Goal: Task Accomplishment & Management: Complete application form

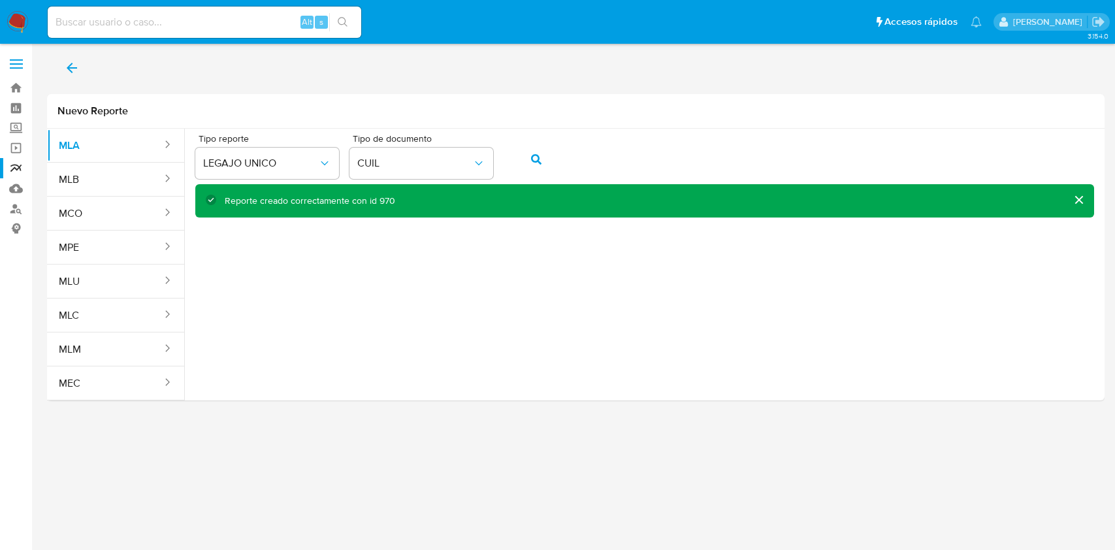
click at [198, 12] on div "Alt s" at bounding box center [204, 22] width 313 height 31
click at [165, 25] on input at bounding box center [204, 22] width 313 height 17
paste input "2508041686"
type input "2508041686"
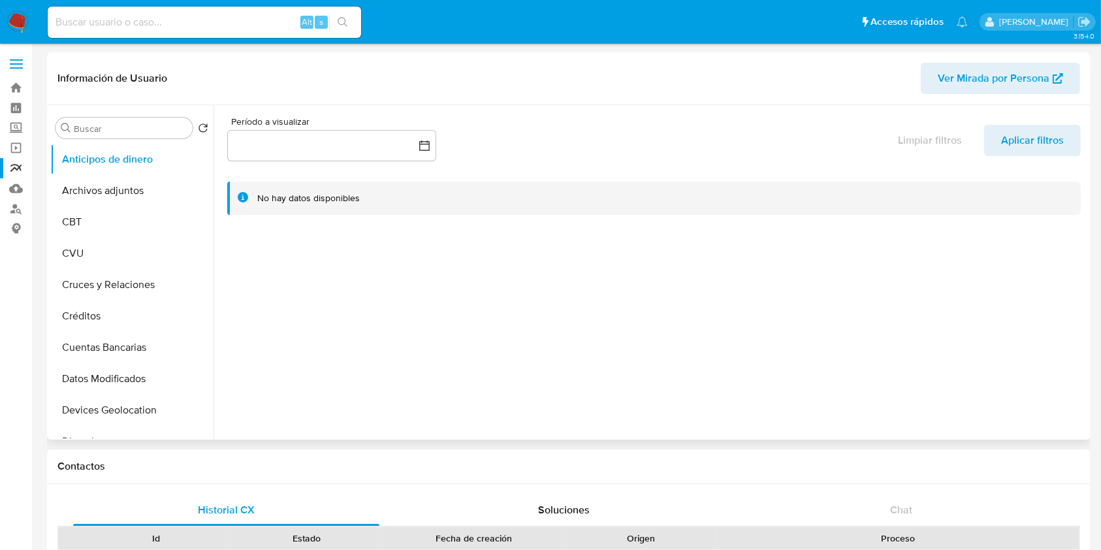
select select "10"
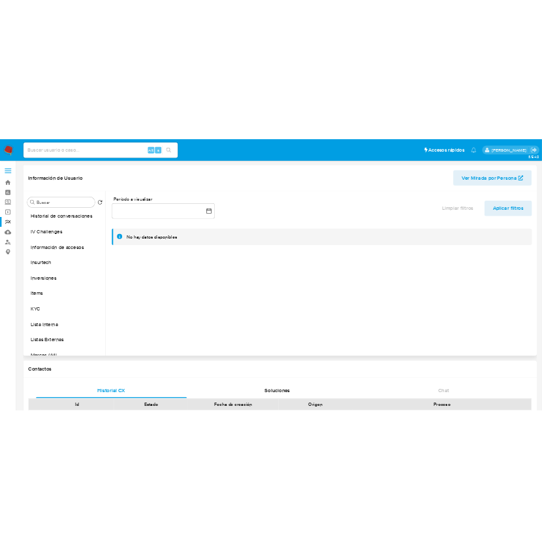
scroll to position [502, 0]
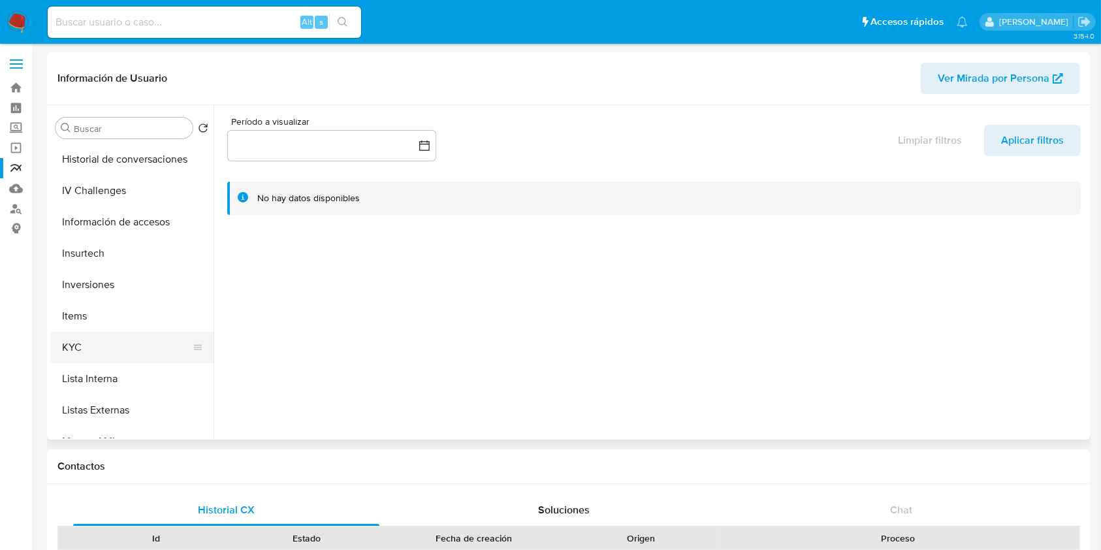
click at [153, 346] on button "KYC" at bounding box center [126, 347] width 153 height 31
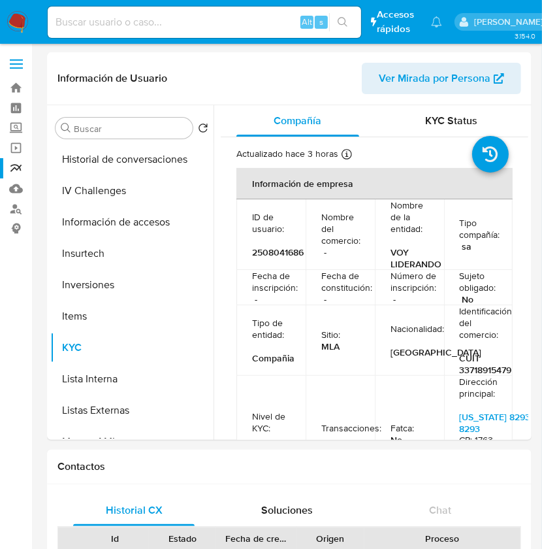
paste input "453892624"
click at [80, 17] on input at bounding box center [204, 22] width 313 height 17
type input "453892624"
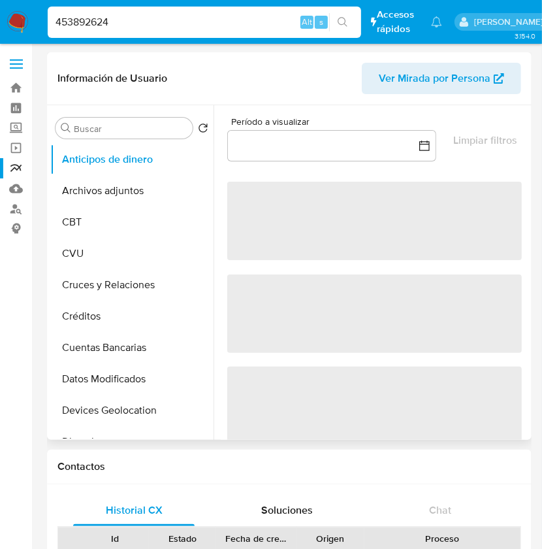
select select "10"
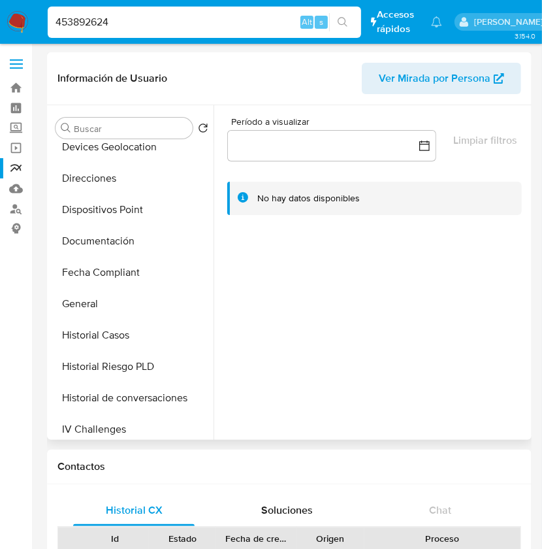
scroll to position [614, 0]
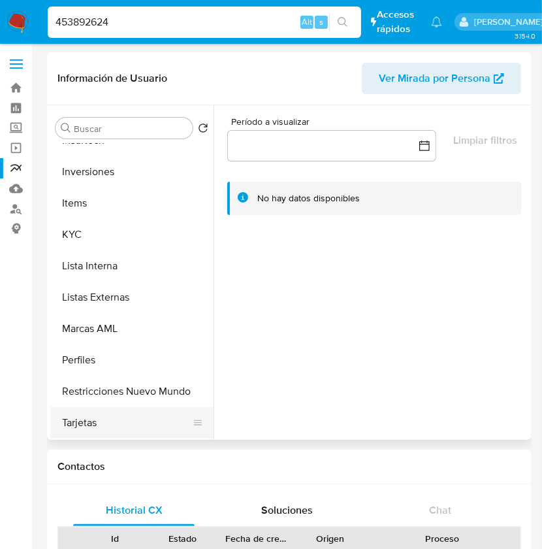
click at [140, 421] on button "Tarjetas" at bounding box center [126, 422] width 153 height 31
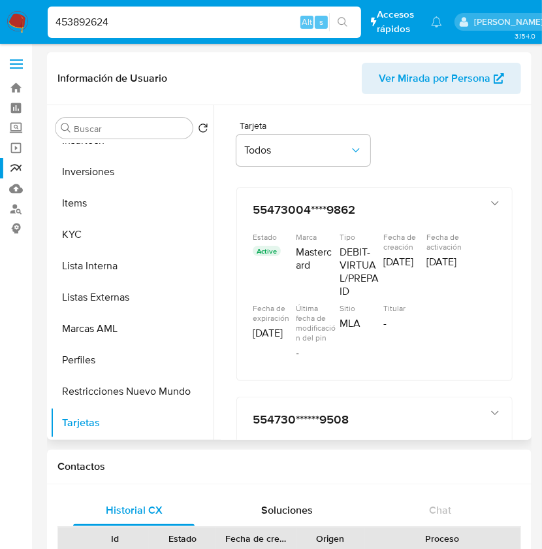
drag, startPoint x: 528, startPoint y: 136, endPoint x: 526, endPoint y: 182, distance: 45.1
click at [526, 182] on div at bounding box center [371, 272] width 315 height 334
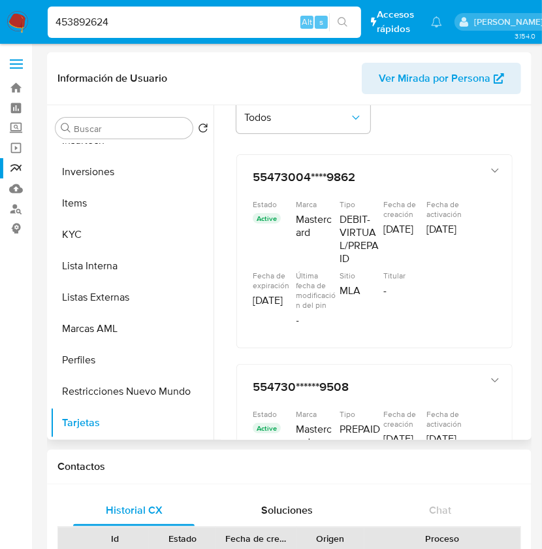
scroll to position [0, 0]
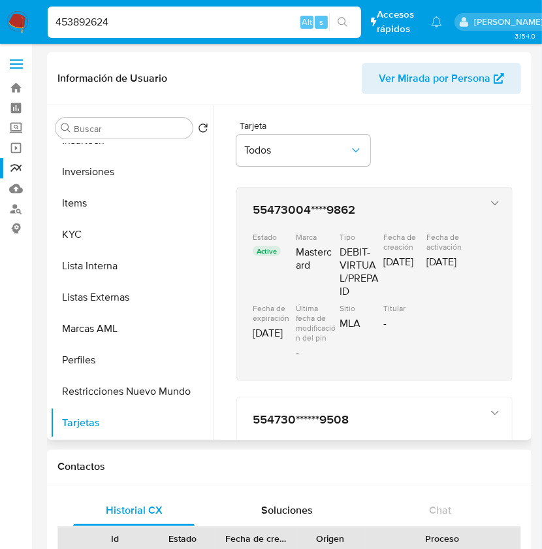
click at [370, 285] on div "DEBIT-VIRTUAL/PREPAID" at bounding box center [360, 272] width 41 height 52
click at [426, 328] on div "Estado Active Marca Mastercard Tipo DEBIT-VIRTUAL/PREPAID Fecha de creación 16/…" at bounding box center [361, 298] width 217 height 133
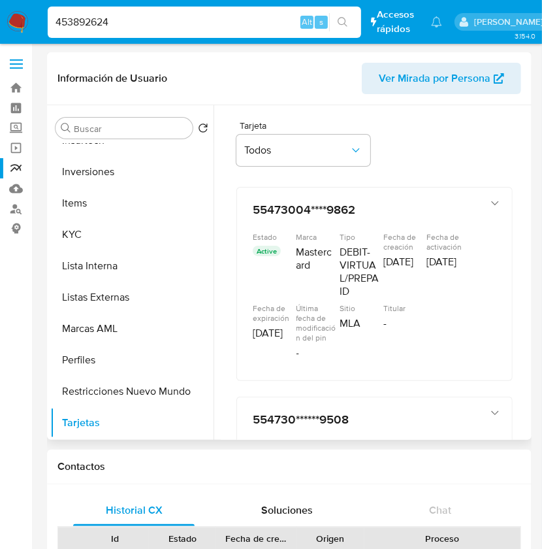
click at [443, 127] on div "Tarjeta Todos" at bounding box center [374, 146] width 276 height 50
click at [110, 21] on input "453892624" at bounding box center [204, 22] width 313 height 17
paste input "1317657386"
type input "1317657386"
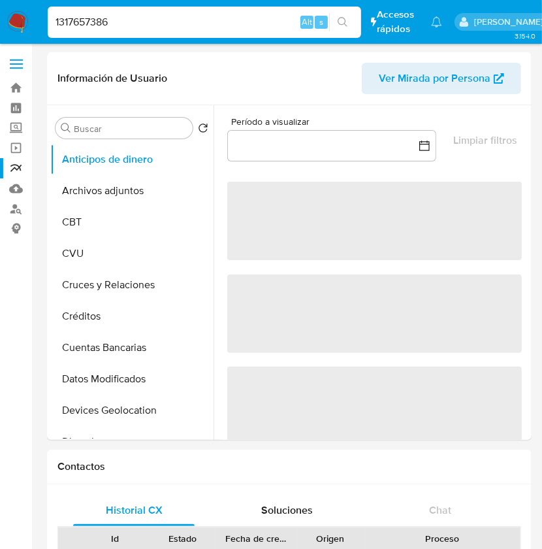
select select "10"
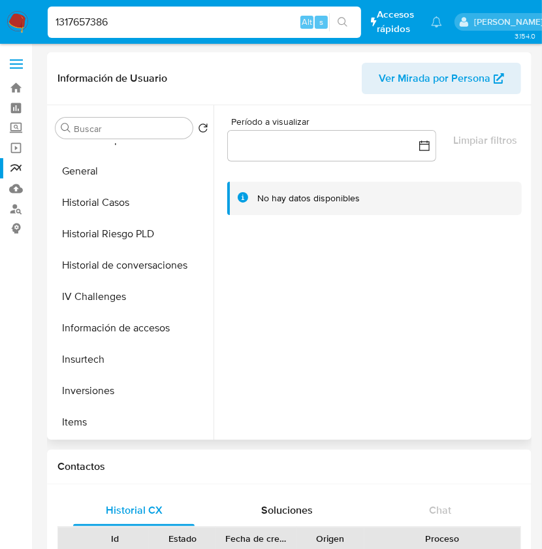
scroll to position [614, 0]
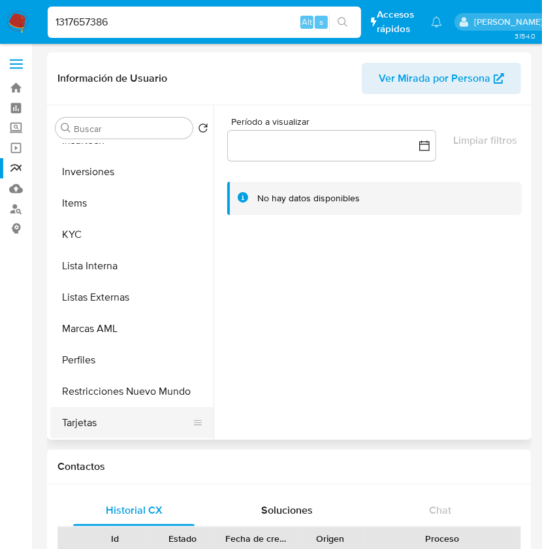
click at [125, 428] on button "Tarjetas" at bounding box center [126, 422] width 153 height 31
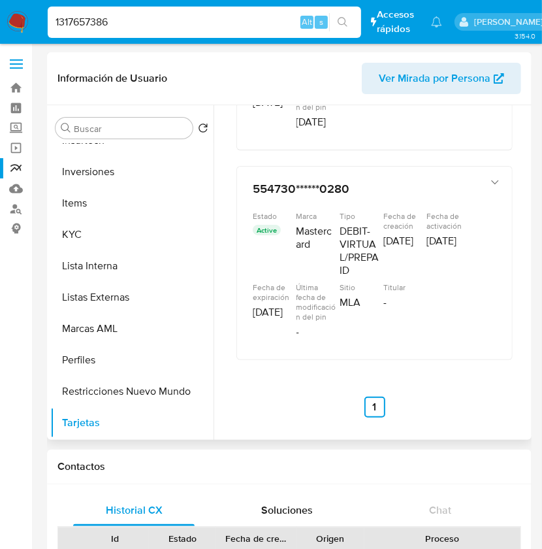
scroll to position [466, 0]
click at [142, 25] on input "1317657386" at bounding box center [204, 22] width 313 height 17
paste input "1473129609"
type input "1473129609"
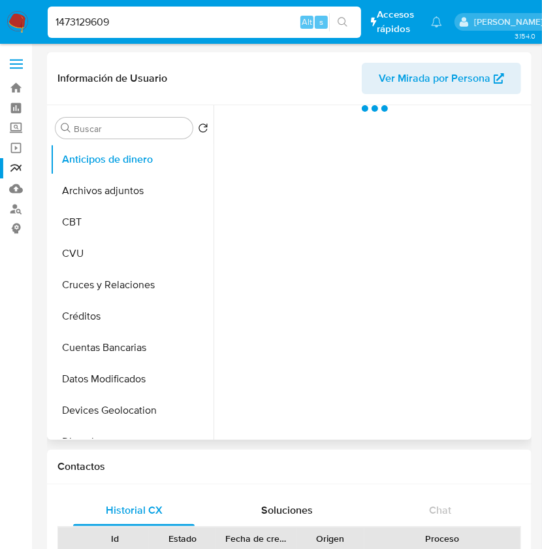
select select "10"
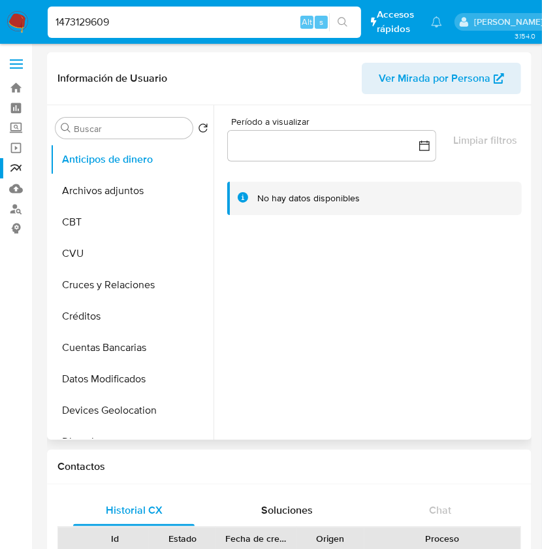
click at [214, 227] on div at bounding box center [371, 272] width 315 height 334
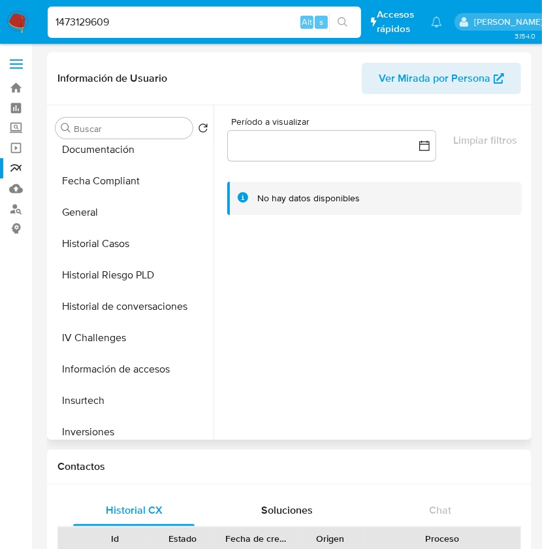
scroll to position [614, 0]
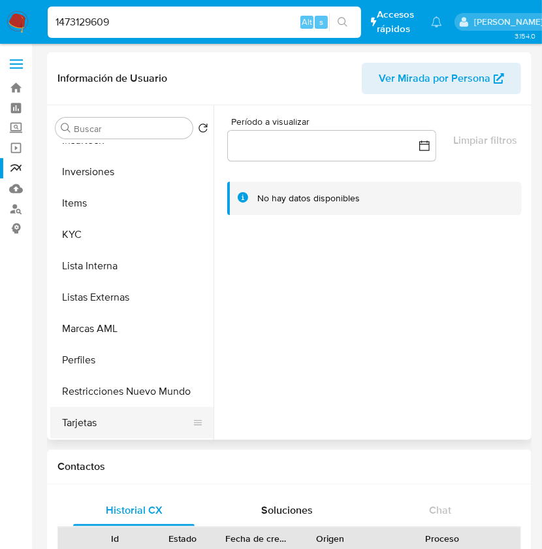
click at [149, 418] on button "Tarjetas" at bounding box center [126, 422] width 153 height 31
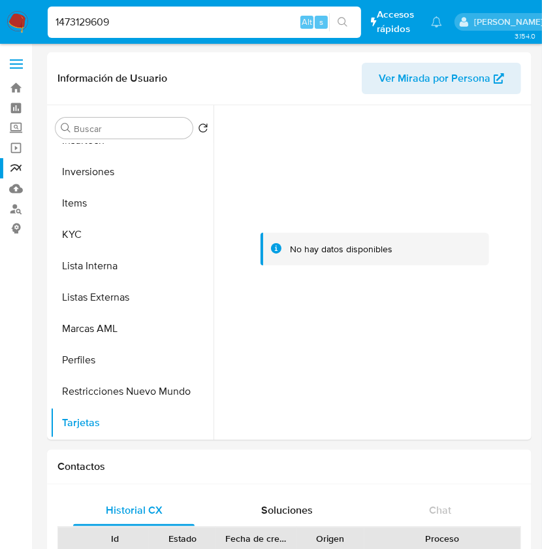
click at [195, 22] on input "1473129609" at bounding box center [204, 22] width 313 height 17
paste input "2061812998"
type input "2061812998"
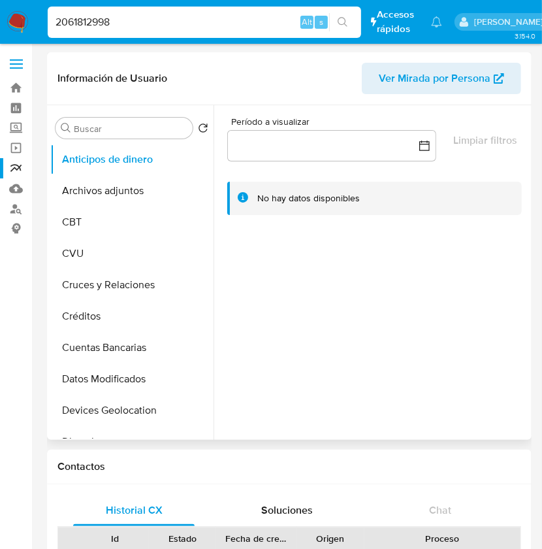
select select "10"
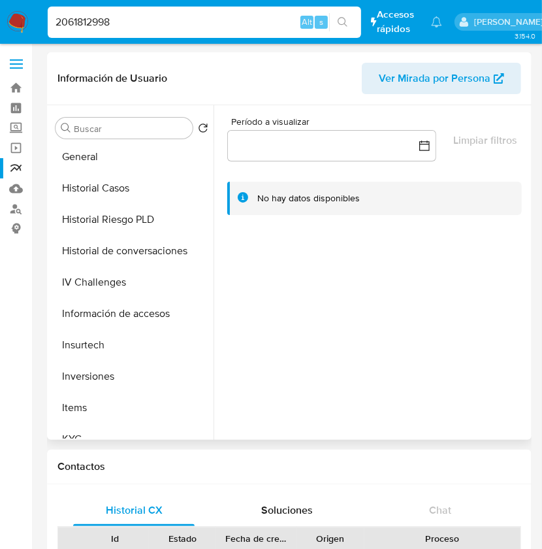
scroll to position [614, 0]
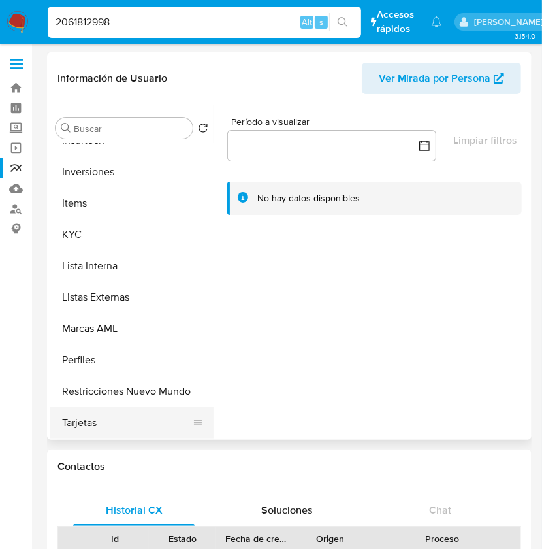
click at [150, 410] on button "Tarjetas" at bounding box center [126, 422] width 153 height 31
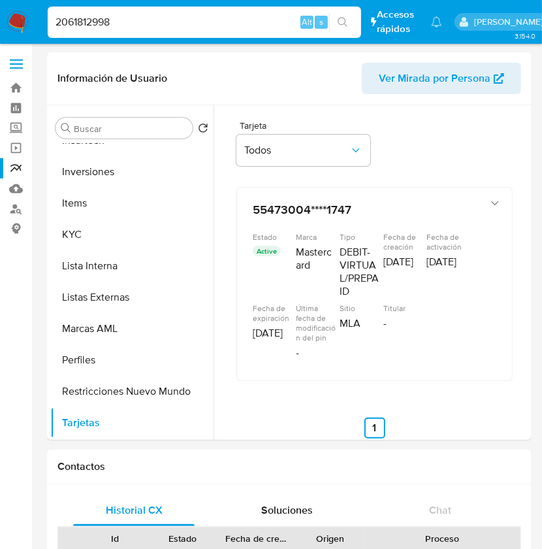
click at [157, 24] on input "2061812998" at bounding box center [204, 22] width 313 height 17
paste input "2357118363"
type input "2357118363"
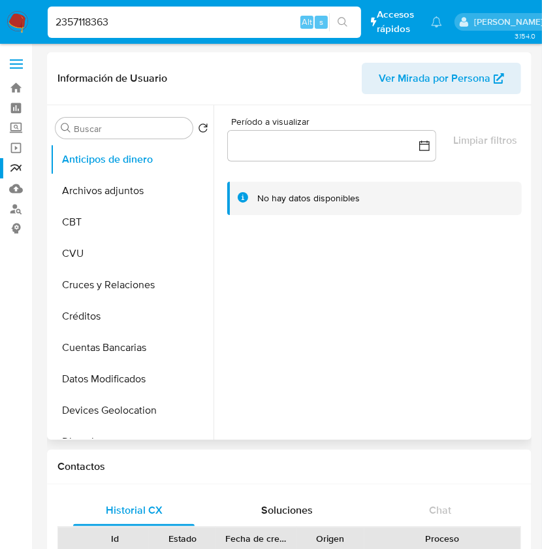
select select "10"
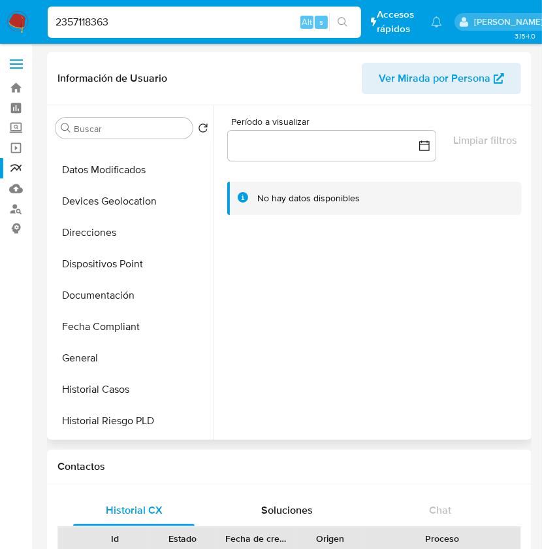
scroll to position [614, 0]
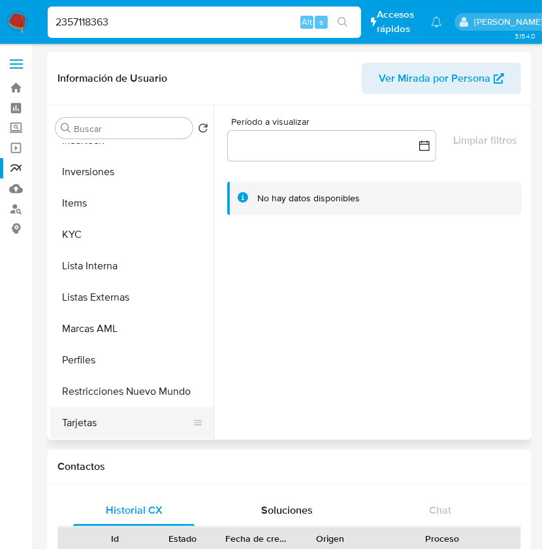
click at [76, 415] on button "Tarjetas" at bounding box center [126, 422] width 153 height 31
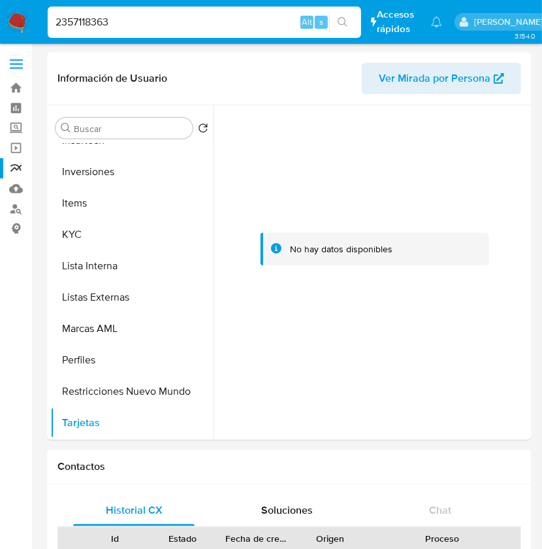
click at [181, 23] on input "2357118363" at bounding box center [204, 22] width 313 height 17
paste input "2542893730"
type input "2542893730"
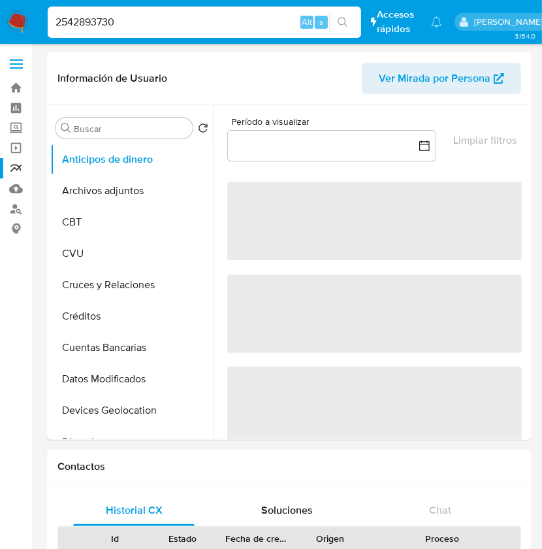
select select "10"
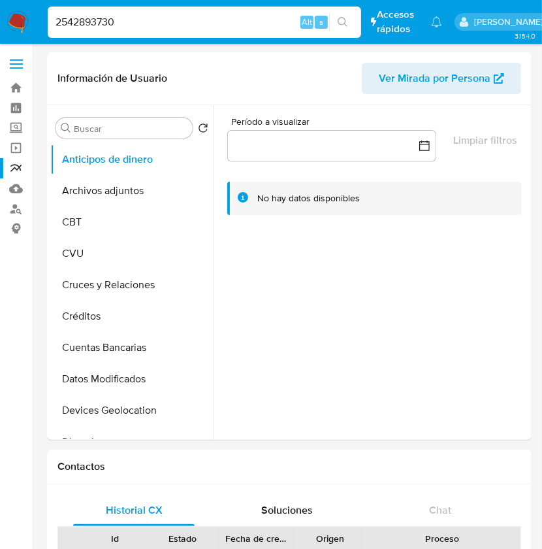
click at [126, 21] on input "2542893730" at bounding box center [204, 22] width 313 height 17
paste input "2563071342"
type input "2563071342"
select select "10"
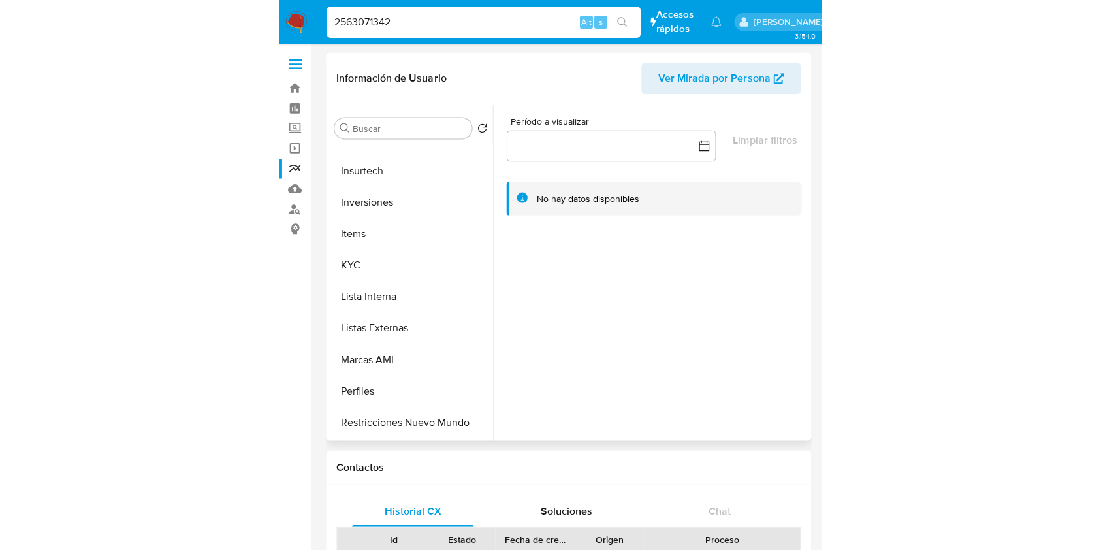
scroll to position [614, 0]
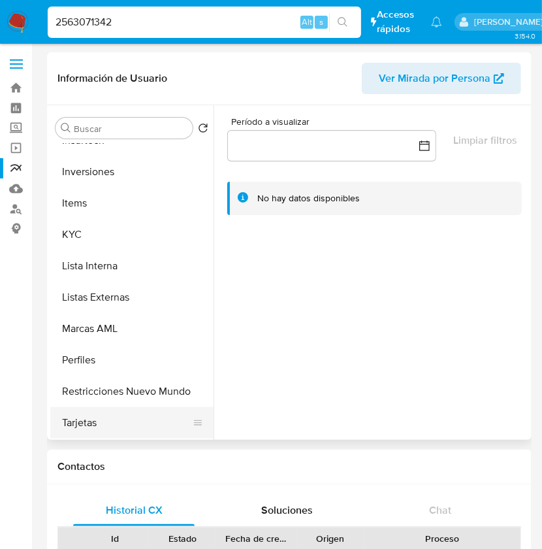
click at [118, 423] on button "Tarjetas" at bounding box center [126, 422] width 153 height 31
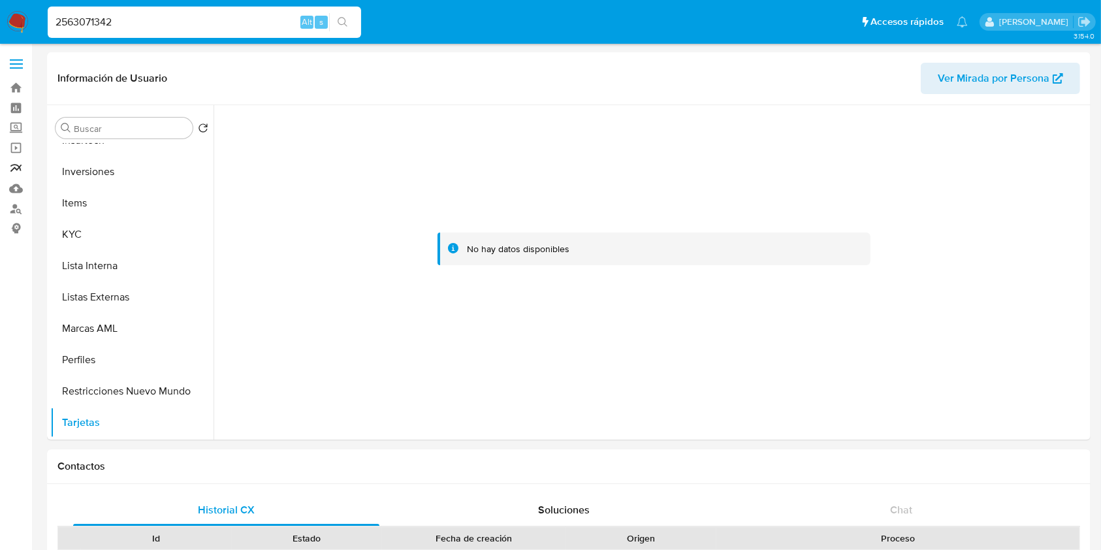
click at [17, 174] on link "Reportes" at bounding box center [77, 168] width 155 height 20
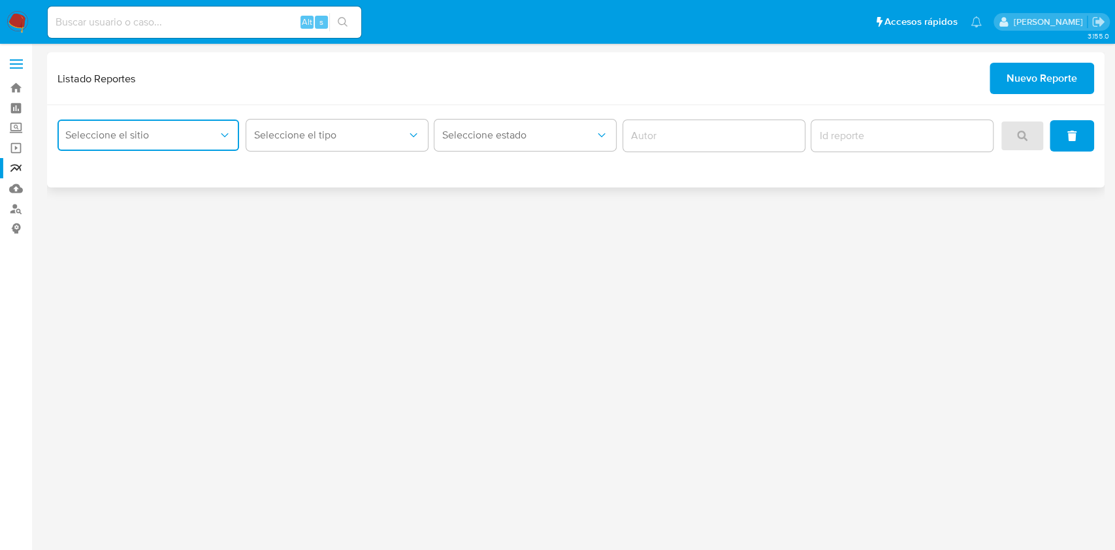
click at [168, 136] on span "Seleccione el sitio" at bounding box center [141, 135] width 153 height 13
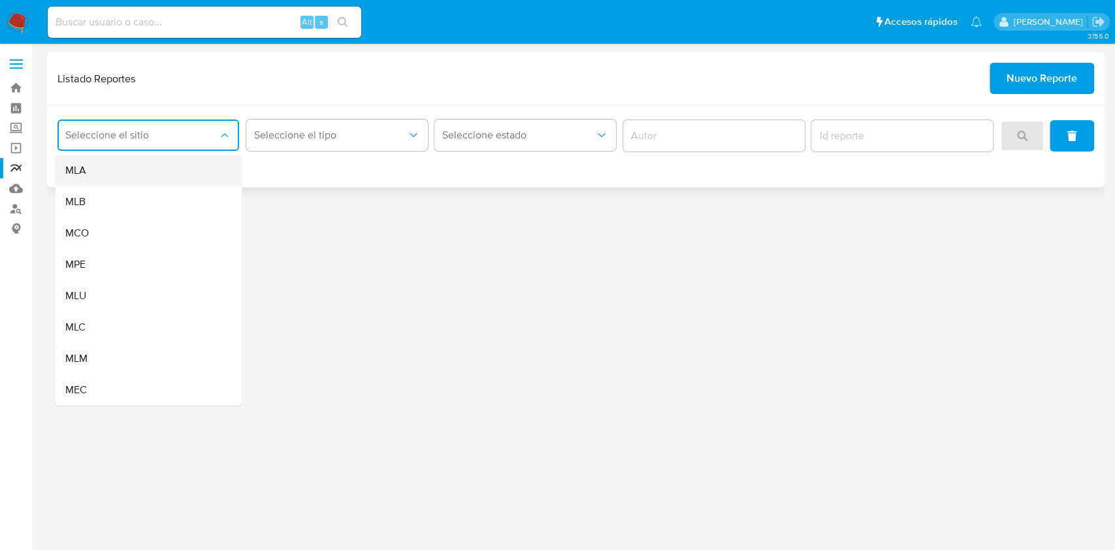
click at [172, 171] on div "MLA" at bounding box center [144, 170] width 158 height 31
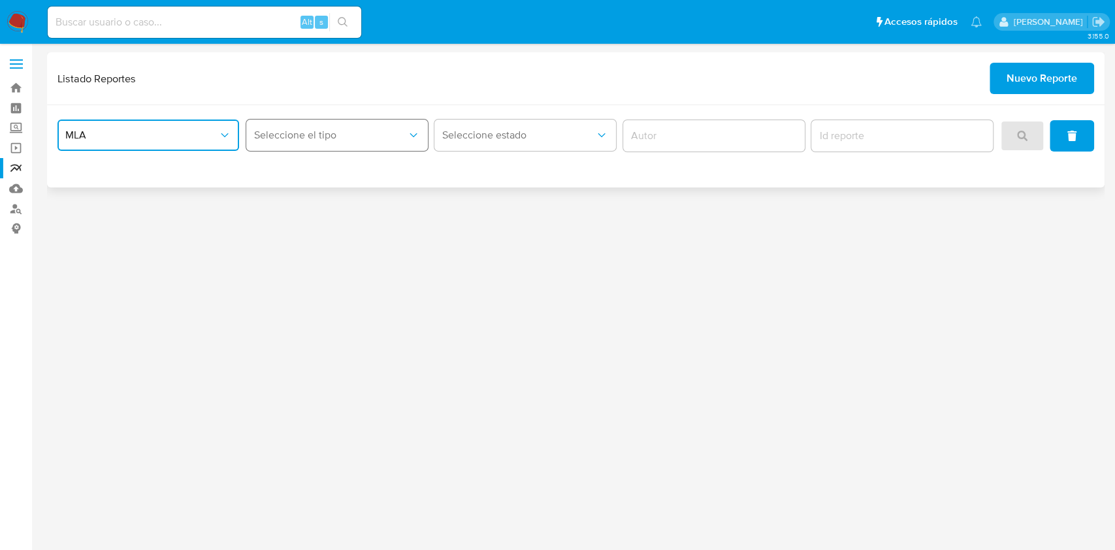
click at [338, 122] on button "Seleccione el tipo" at bounding box center [337, 135] width 182 height 31
click at [342, 202] on div "LEGAJO UNICO" at bounding box center [333, 201] width 158 height 31
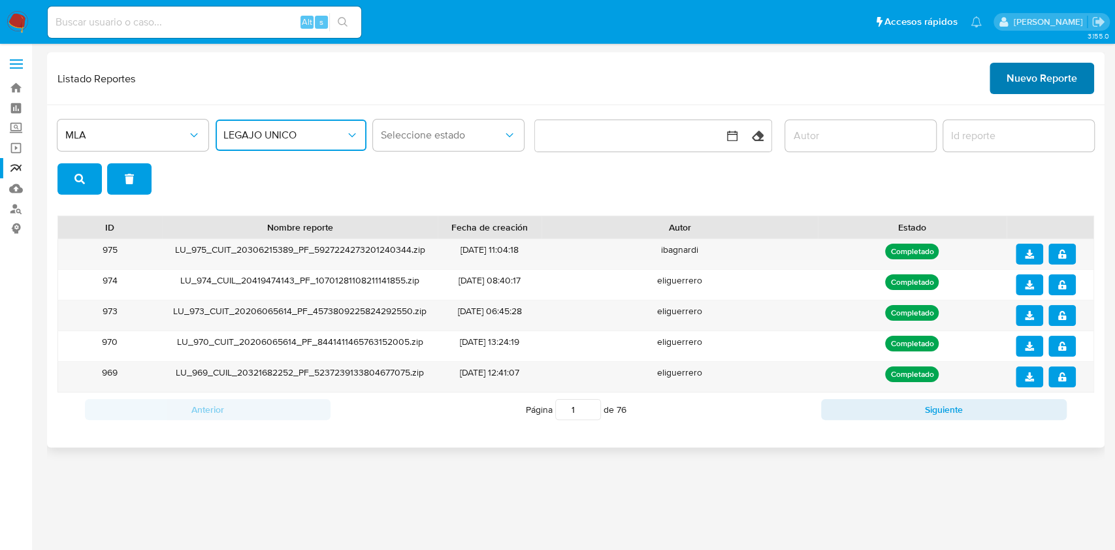
click at [1027, 86] on span "Nuevo Reporte" at bounding box center [1041, 78] width 71 height 29
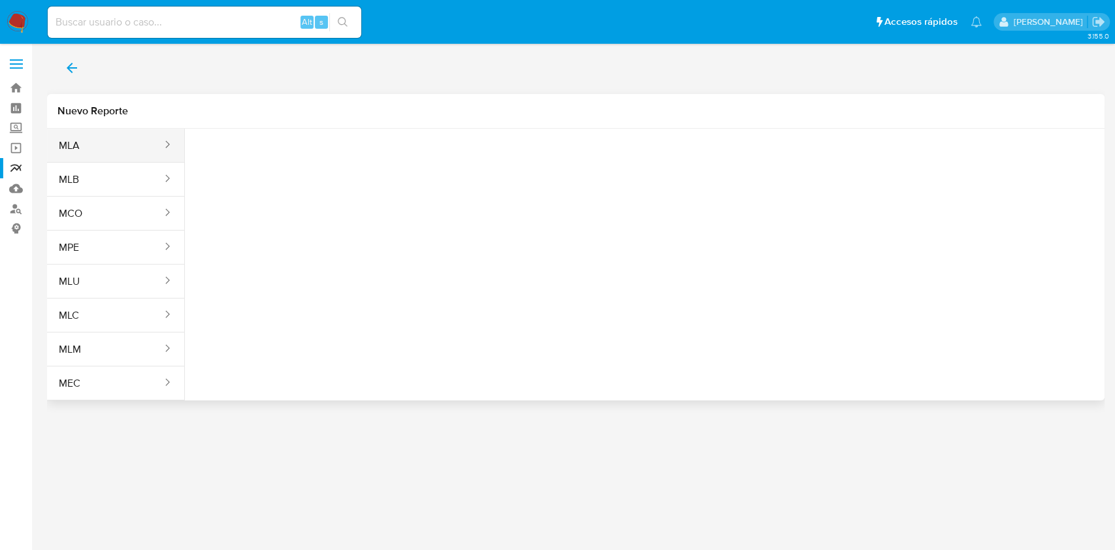
click at [157, 146] on div "sites" at bounding box center [163, 145] width 21 height 15
click at [126, 137] on button "MLA" at bounding box center [105, 145] width 116 height 31
drag, startPoint x: 266, startPoint y: 159, endPoint x: 324, endPoint y: 165, distance: 57.8
click at [324, 165] on button "Seleccione una opcion" at bounding box center [267, 163] width 144 height 31
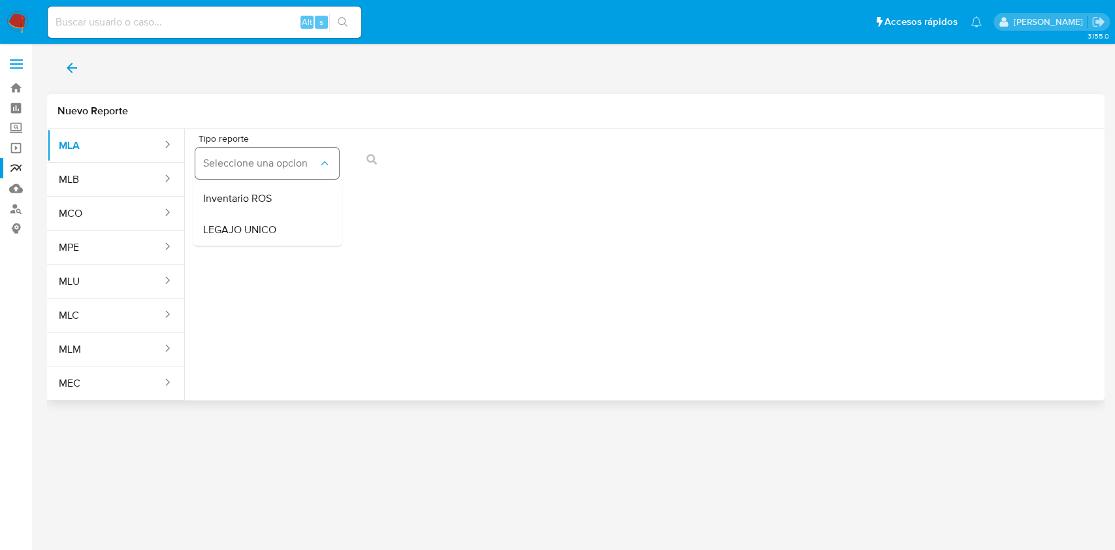
click at [324, 165] on icon "report-types" at bounding box center [324, 163] width 13 height 13
click at [332, 160] on button "Seleccione una opcion" at bounding box center [267, 163] width 144 height 31
click at [302, 229] on div "LEGAJO UNICO" at bounding box center [263, 229] width 120 height 31
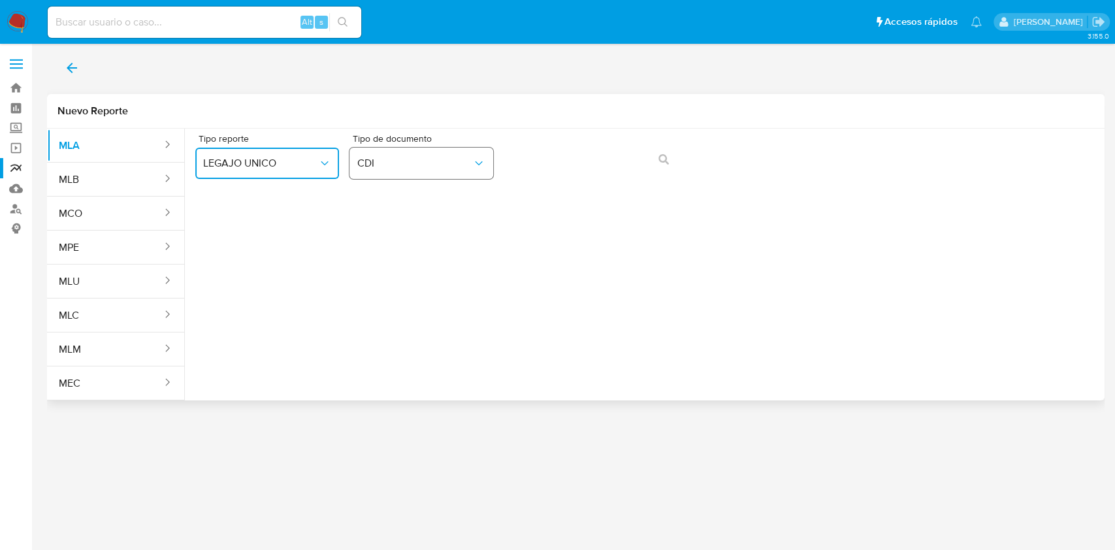
click at [475, 160] on icon "Tipo de documento" at bounding box center [478, 163] width 13 height 13
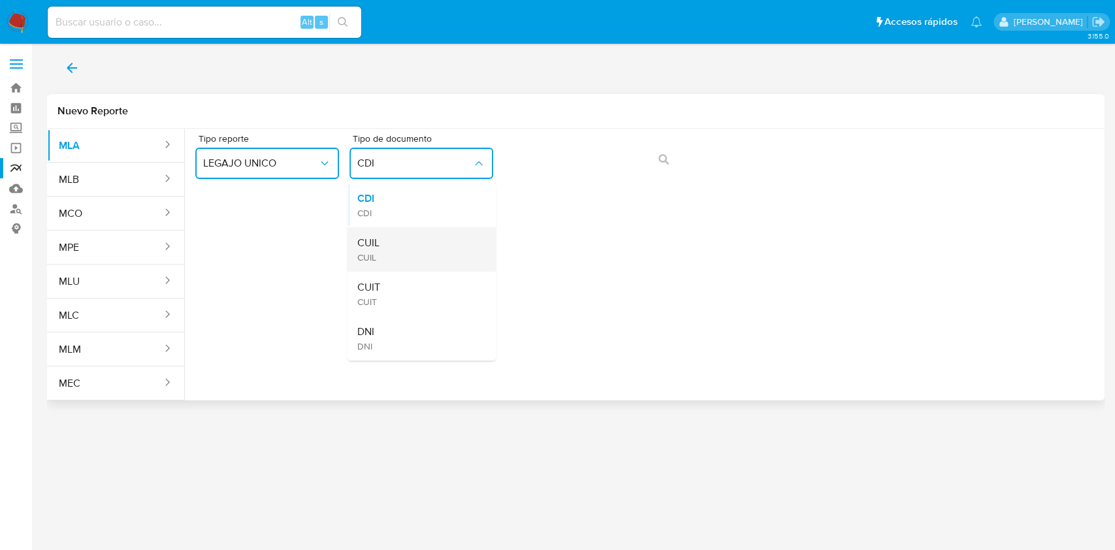
click at [458, 234] on div "CUIL CUIL" at bounding box center [417, 249] width 120 height 44
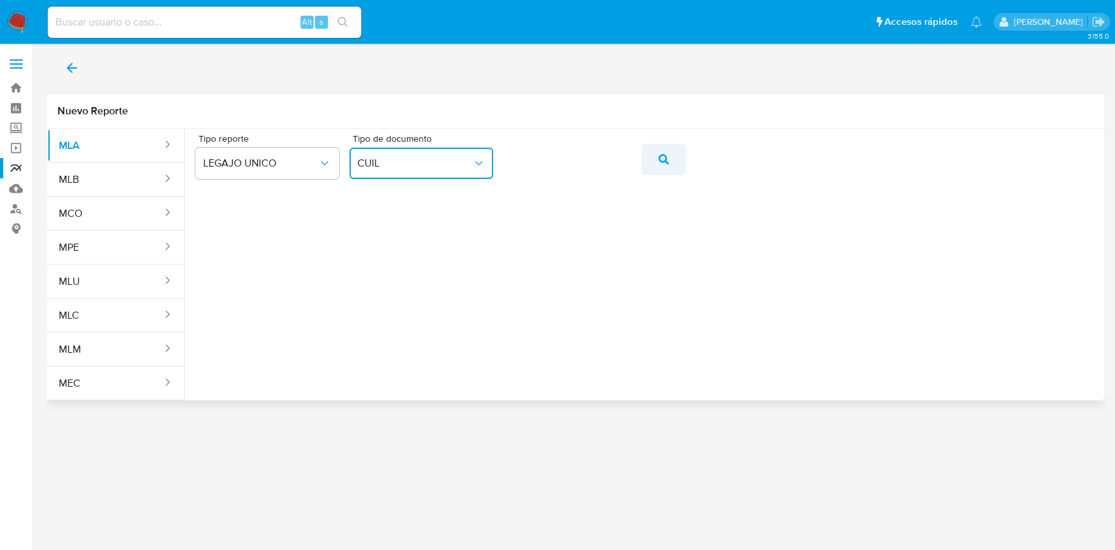
click at [666, 159] on icon "action-search" at bounding box center [663, 159] width 10 height 10
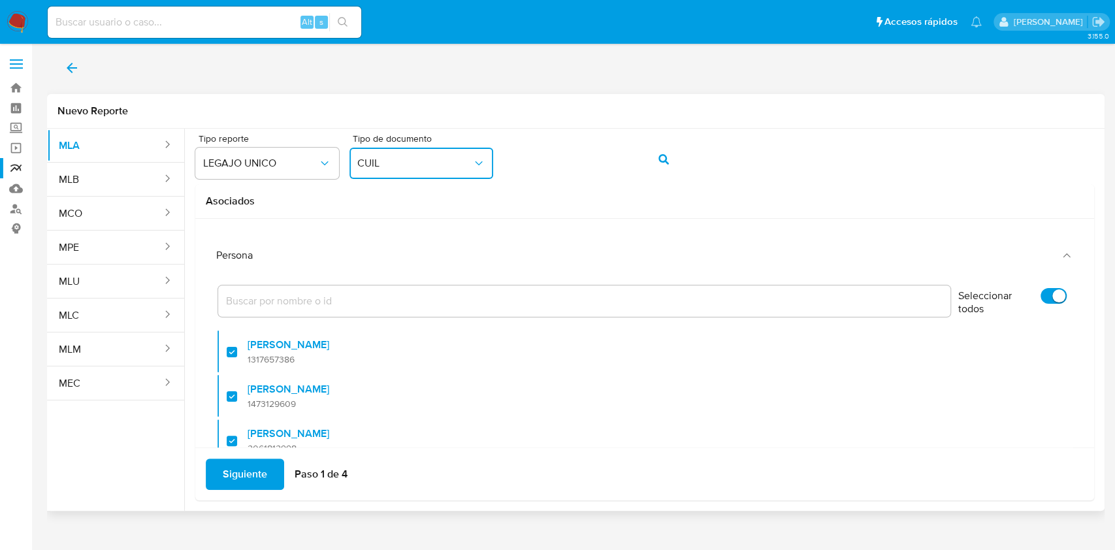
click at [1041, 292] on input "Seleccionar todos" at bounding box center [1053, 296] width 26 height 16
checkbox input "false"
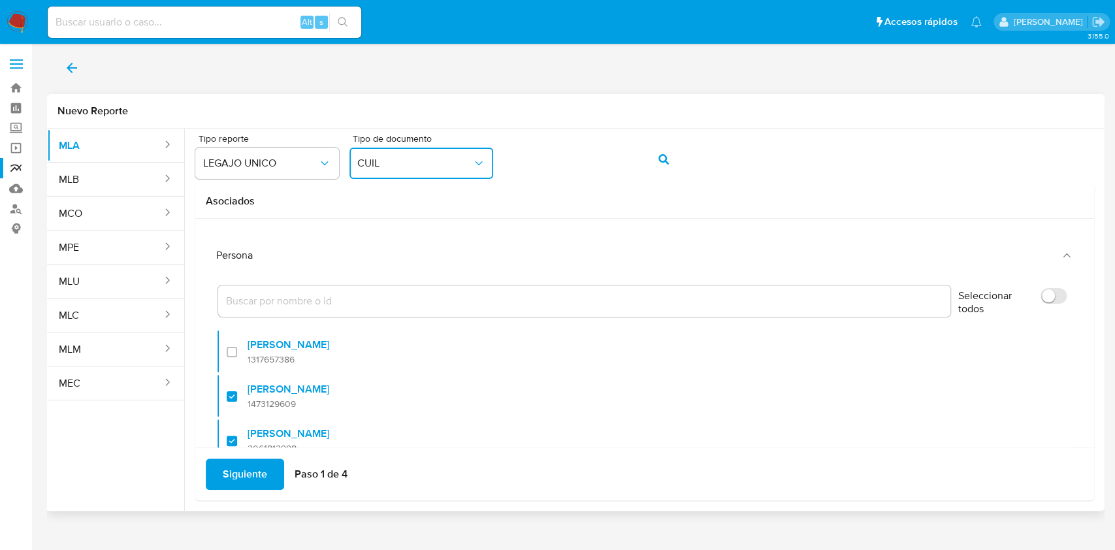
checkbox input "false"
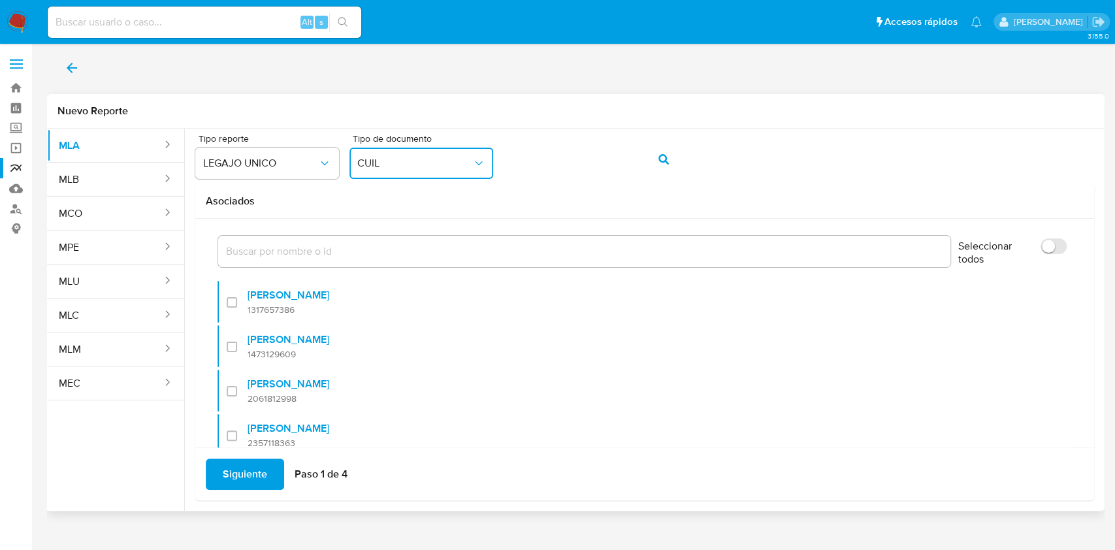
scroll to position [61, 0]
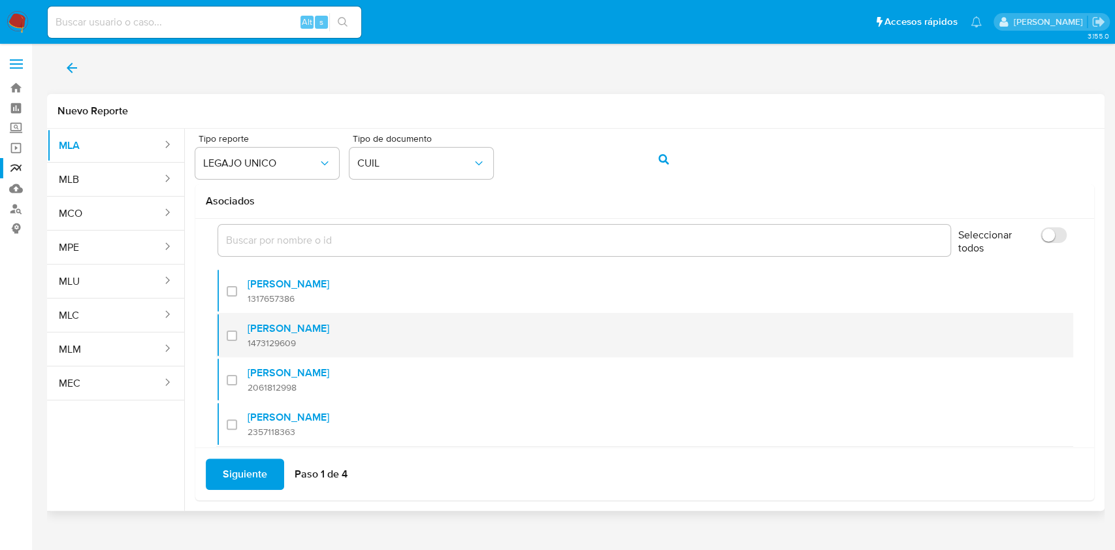
click at [227, 334] on div at bounding box center [237, 335] width 21 height 31
checkbox input "true"
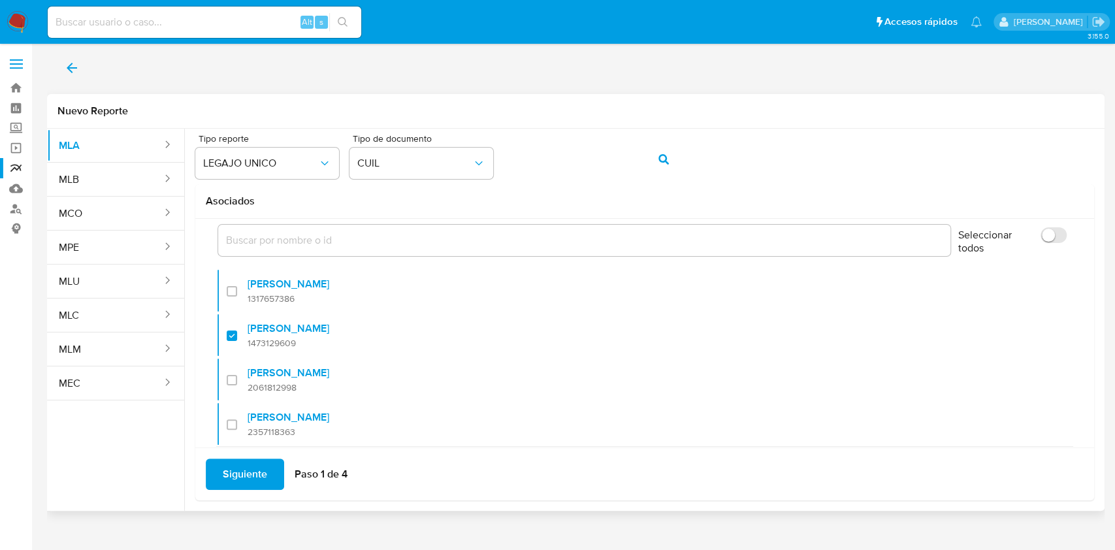
click at [248, 470] on span "Siguiente" at bounding box center [245, 474] width 44 height 29
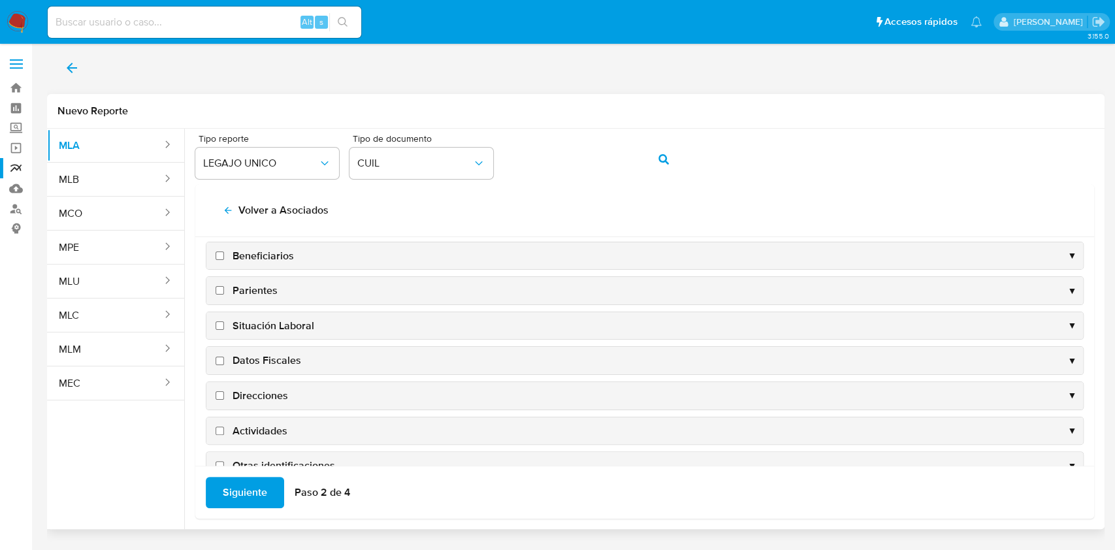
click at [259, 354] on span "Datos Fiscales" at bounding box center [266, 360] width 69 height 14
click at [224, 357] on input "Datos Fiscales" at bounding box center [219, 361] width 8 height 8
checkbox input "true"
click at [254, 389] on span "Direcciones" at bounding box center [260, 396] width 56 height 14
click at [224, 391] on input "Direcciones" at bounding box center [219, 395] width 8 height 8
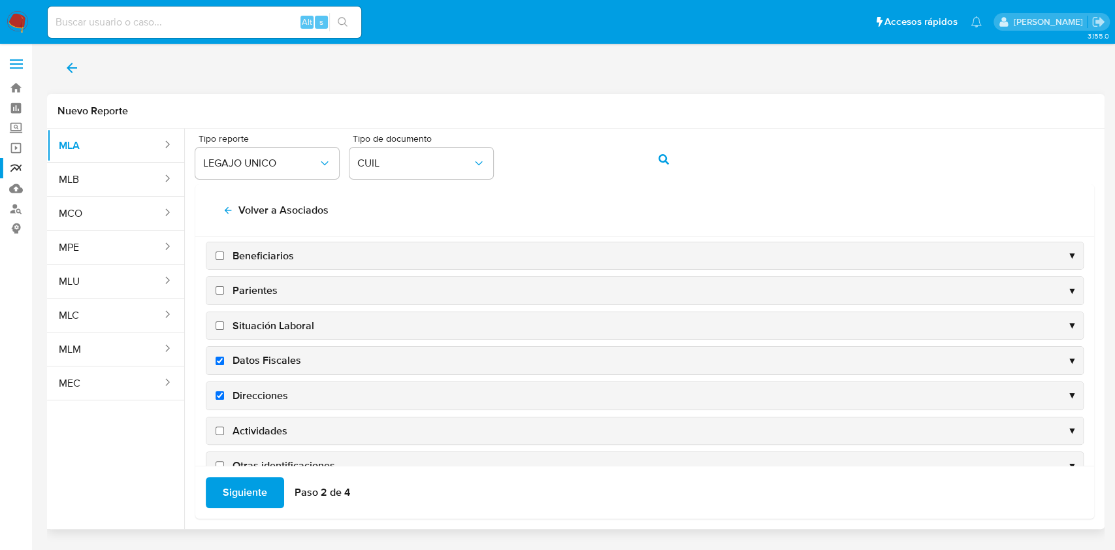
checkbox input "true"
click at [256, 426] on span "Actividades" at bounding box center [259, 431] width 55 height 14
click at [224, 426] on input "Actividades" at bounding box center [219, 430] width 8 height 8
checkbox input "true"
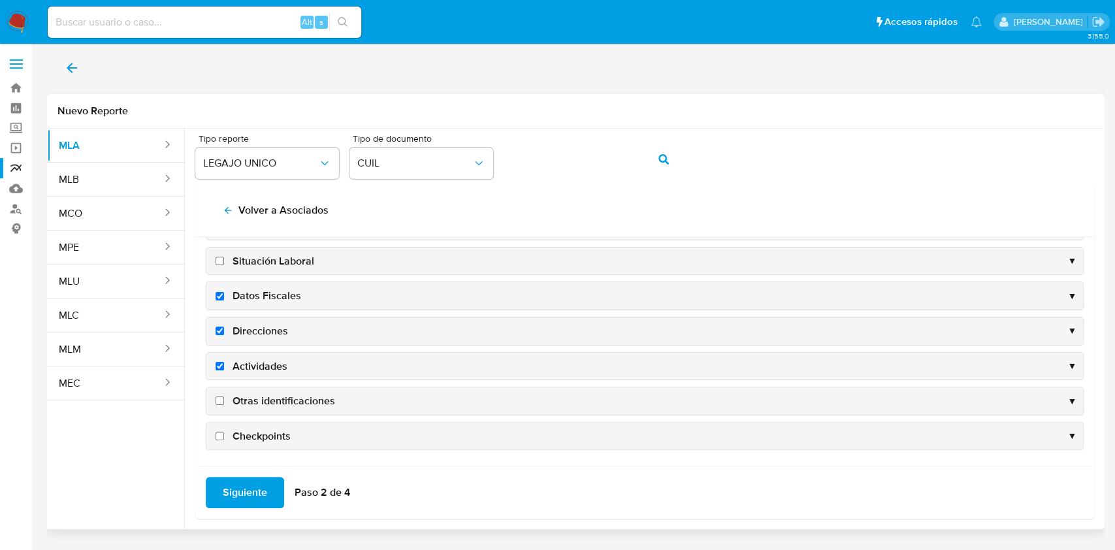
click at [259, 398] on span "Otras identificaciones" at bounding box center [283, 401] width 103 height 14
click at [224, 398] on input "Otras identificaciones" at bounding box center [219, 400] width 8 height 8
checkbox input "true"
click at [241, 500] on span "Siguiente" at bounding box center [245, 492] width 44 height 29
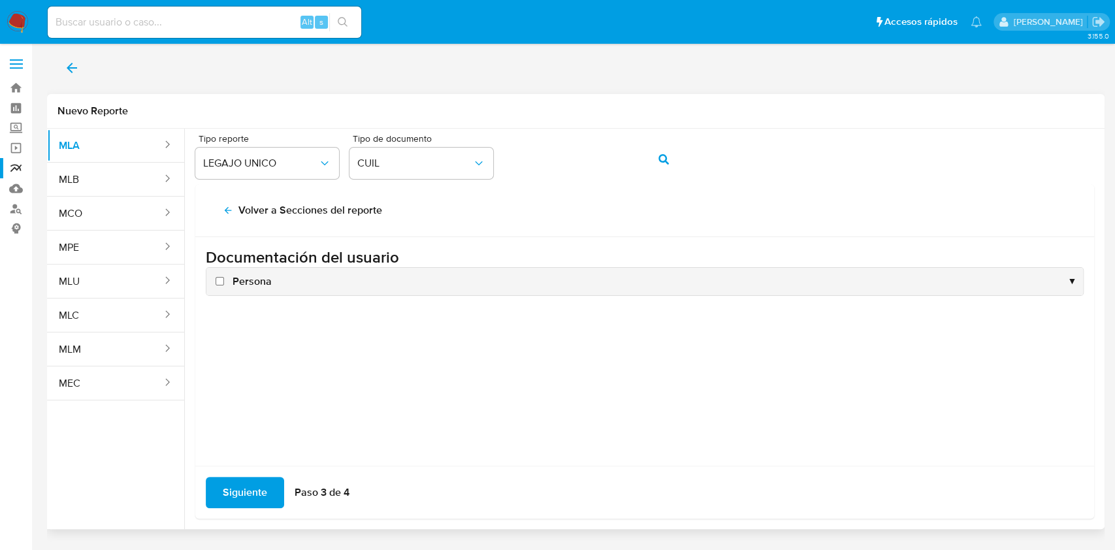
click at [221, 279] on input "Persona" at bounding box center [219, 281] width 8 height 8
checkbox input "true"
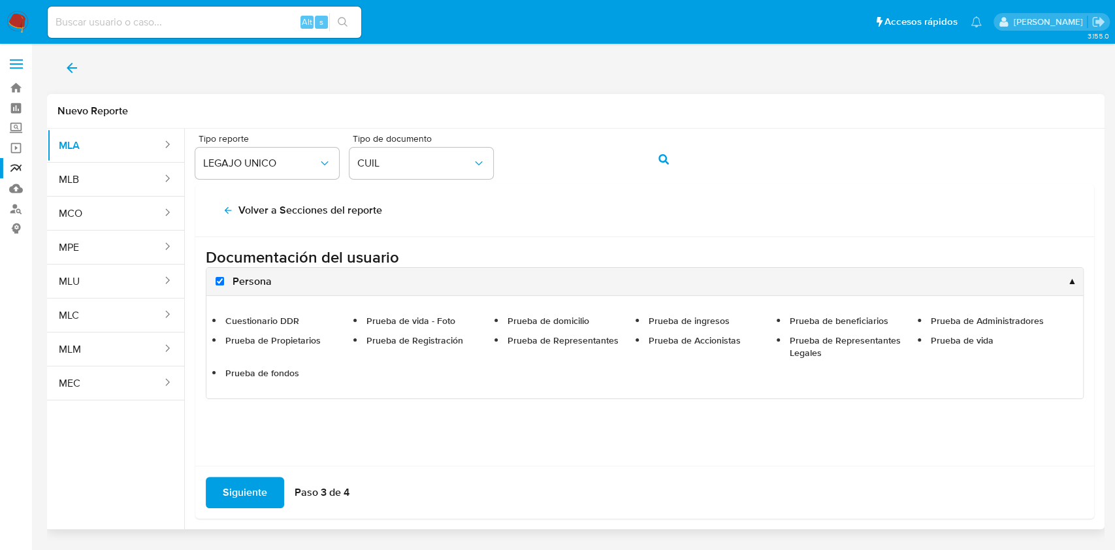
click at [251, 481] on span "Siguiente" at bounding box center [245, 492] width 44 height 29
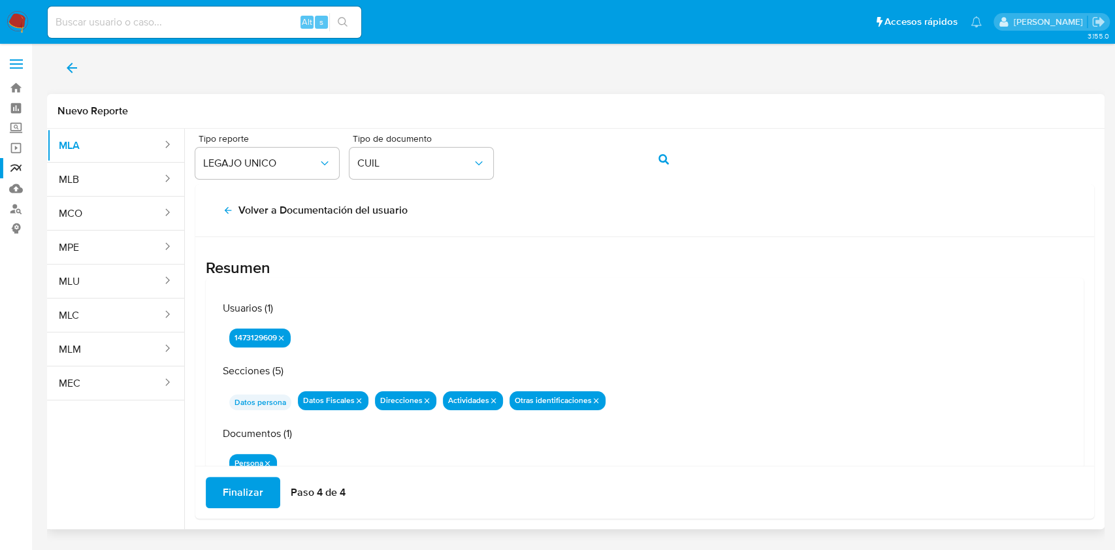
click at [251, 481] on span "Finalizar" at bounding box center [243, 492] width 40 height 29
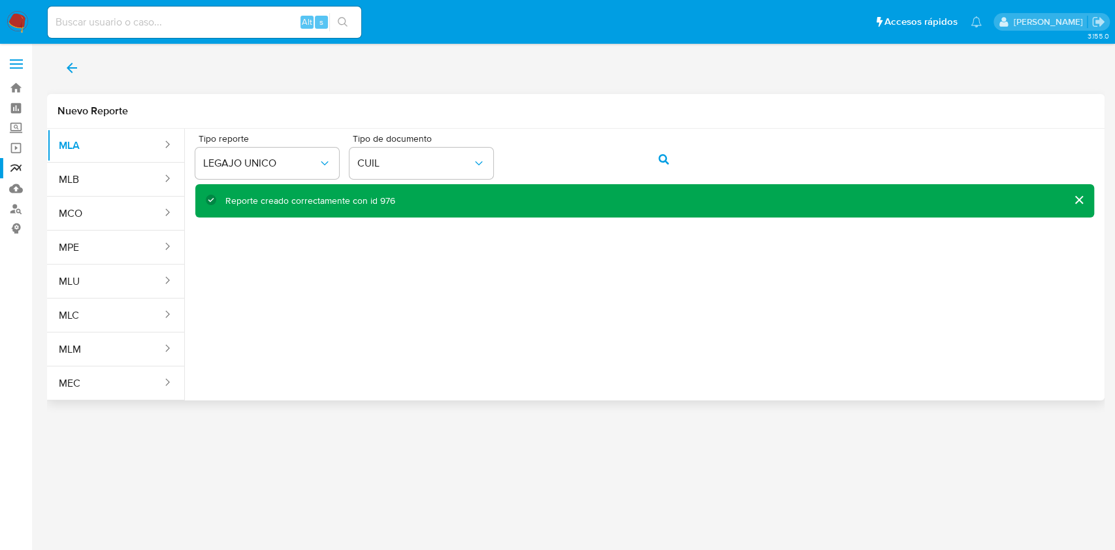
click at [71, 70] on icon "back" at bounding box center [72, 68] width 16 height 16
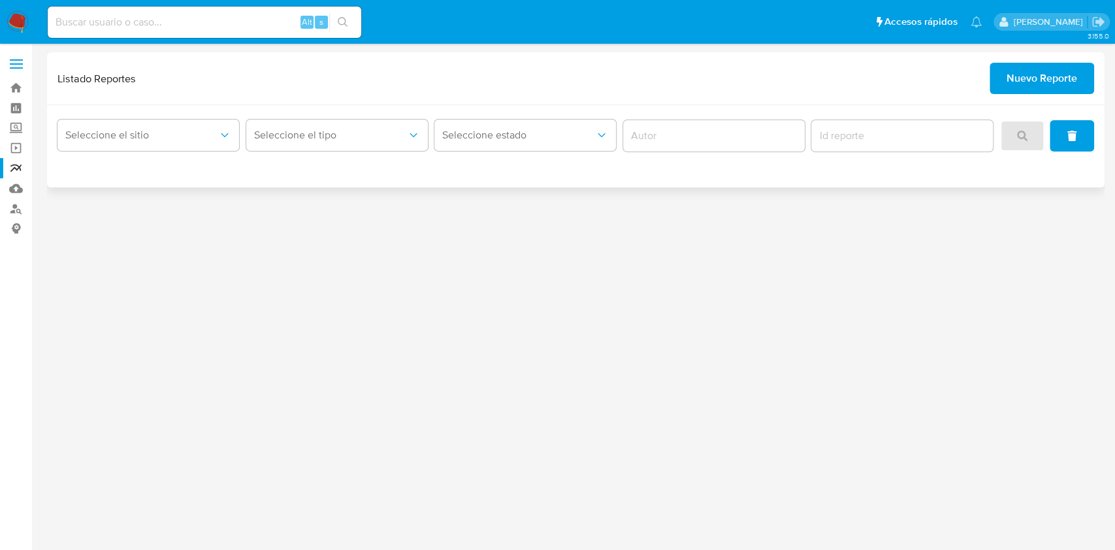
click at [1029, 80] on span "Nuevo Reporte" at bounding box center [1041, 78] width 71 height 29
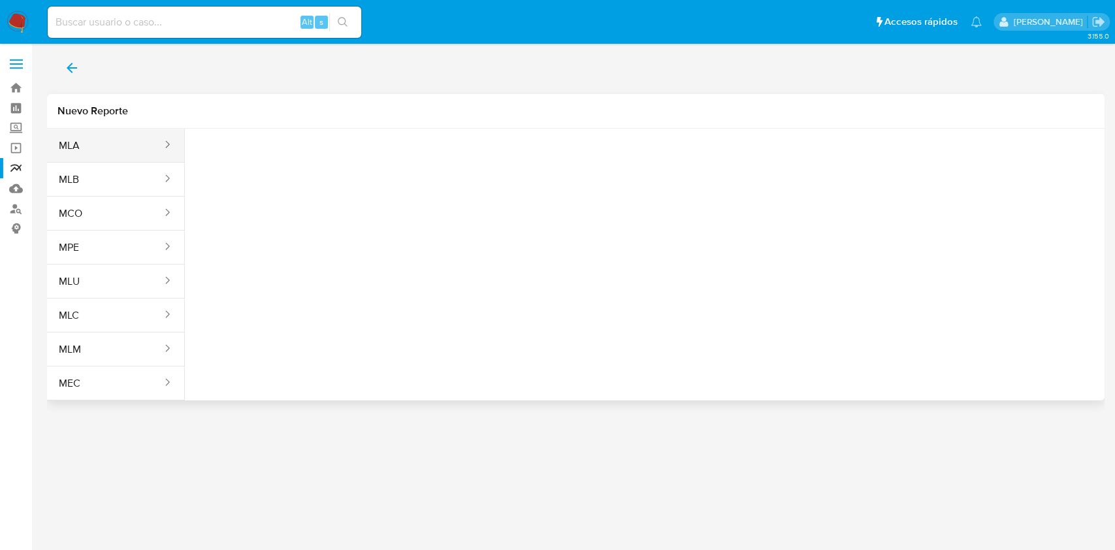
click at [103, 136] on button "MLA" at bounding box center [105, 145] width 116 height 31
click at [231, 155] on button "Seleccione una opcion" at bounding box center [267, 163] width 144 height 31
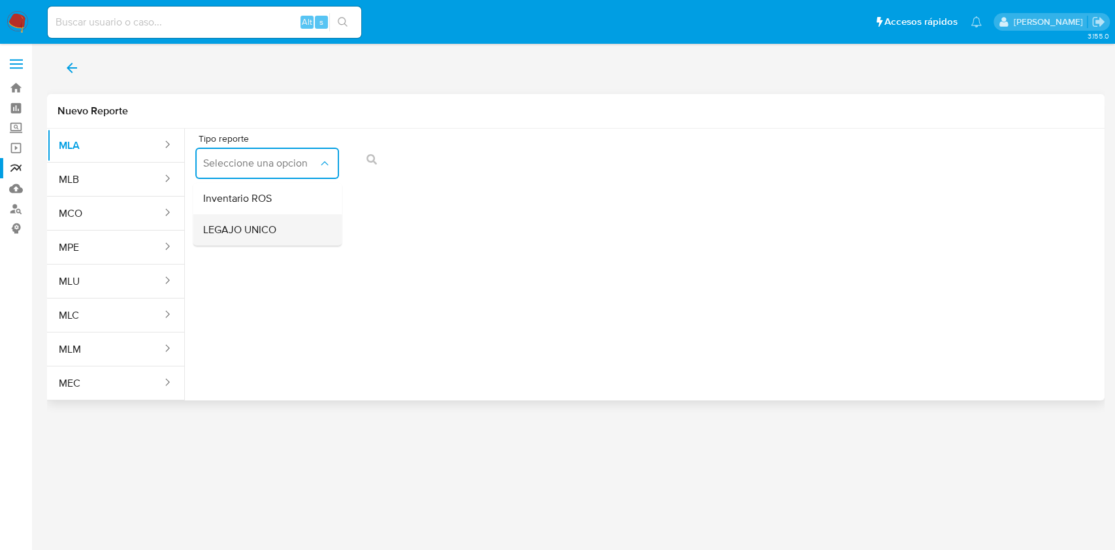
click at [262, 229] on span "LEGAJO UNICO" at bounding box center [239, 229] width 73 height 13
click at [471, 157] on span "CDI" at bounding box center [414, 163] width 115 height 13
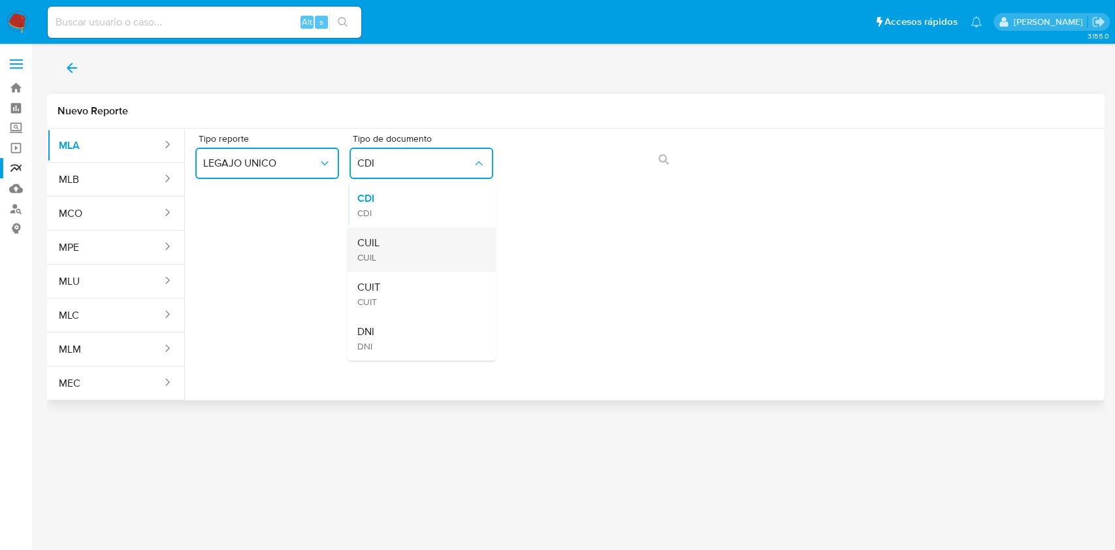
click at [444, 243] on div "CUIL CUIL" at bounding box center [417, 249] width 120 height 44
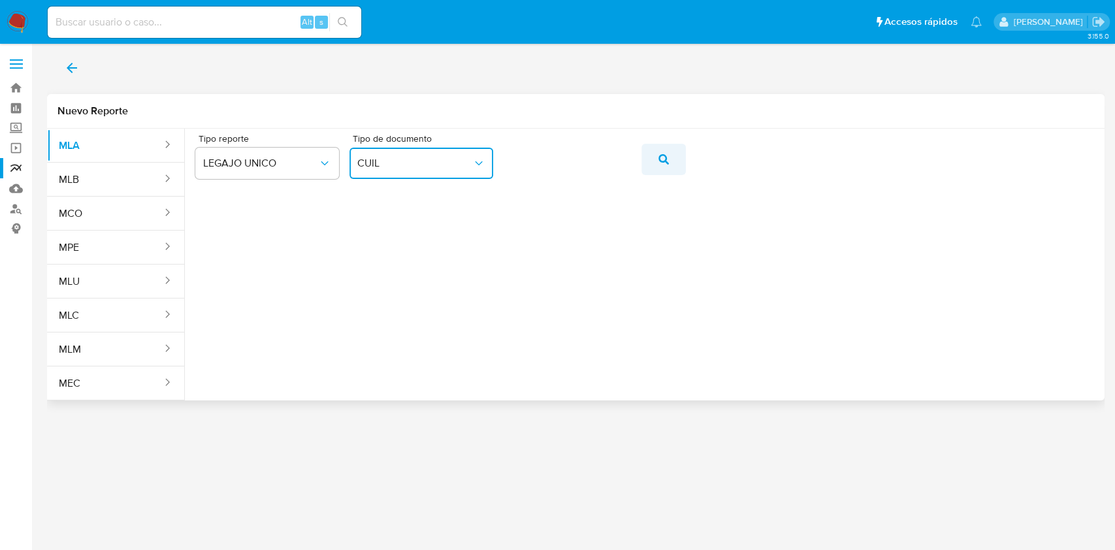
click at [652, 163] on button "action-search" at bounding box center [663, 159] width 44 height 31
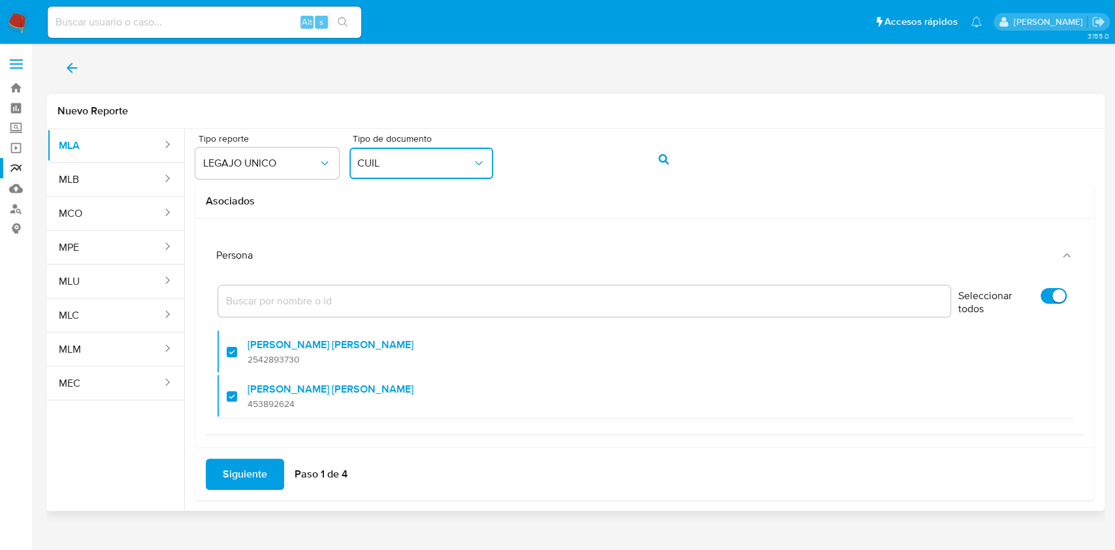
click at [1040, 296] on input "Seleccionar todos" at bounding box center [1053, 296] width 26 height 16
checkbox input "false"
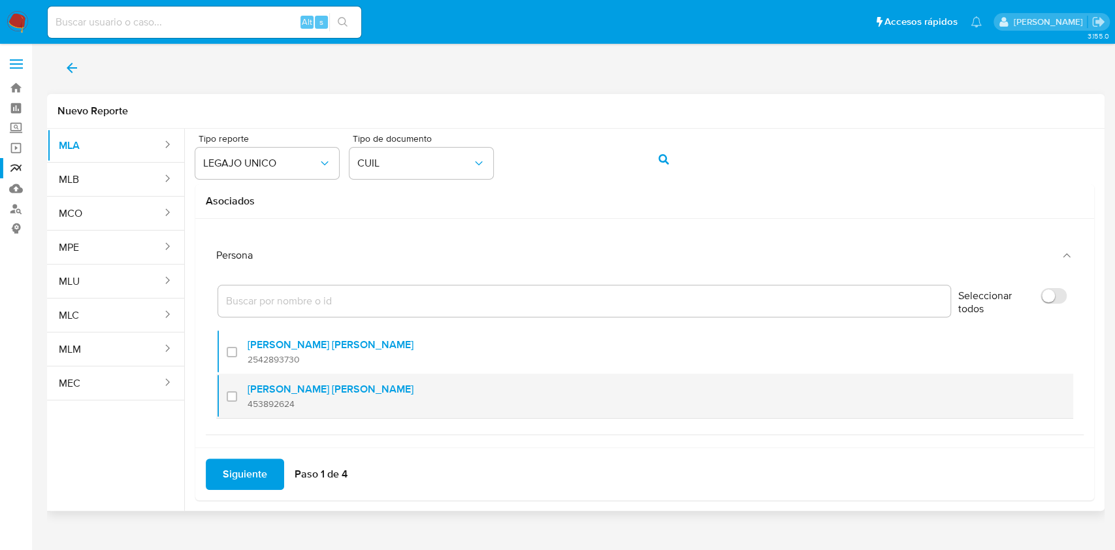
click at [227, 394] on div at bounding box center [237, 396] width 21 height 31
checkbox input "true"
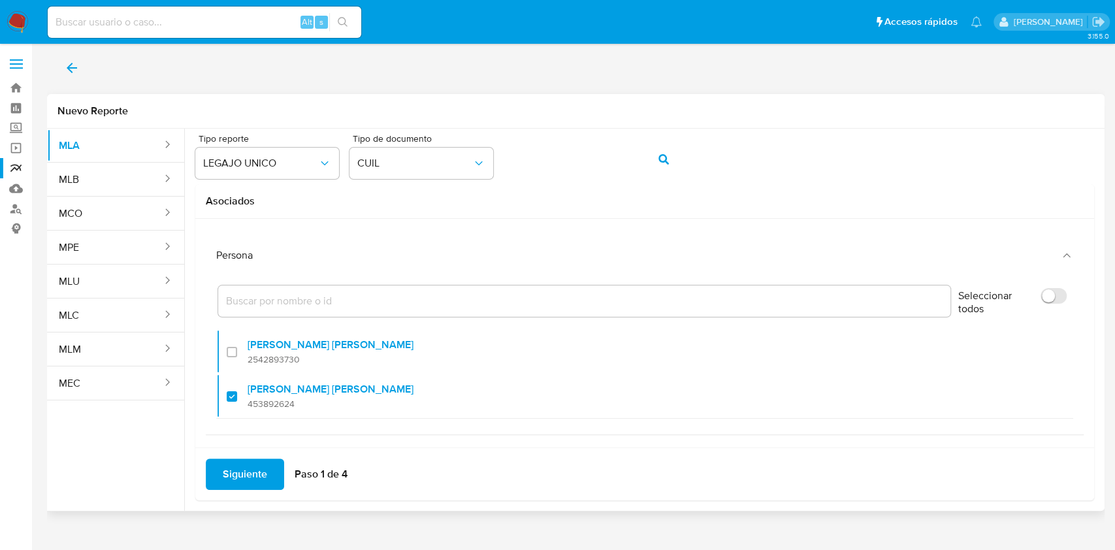
click at [243, 477] on span "Siguiente" at bounding box center [245, 474] width 44 height 29
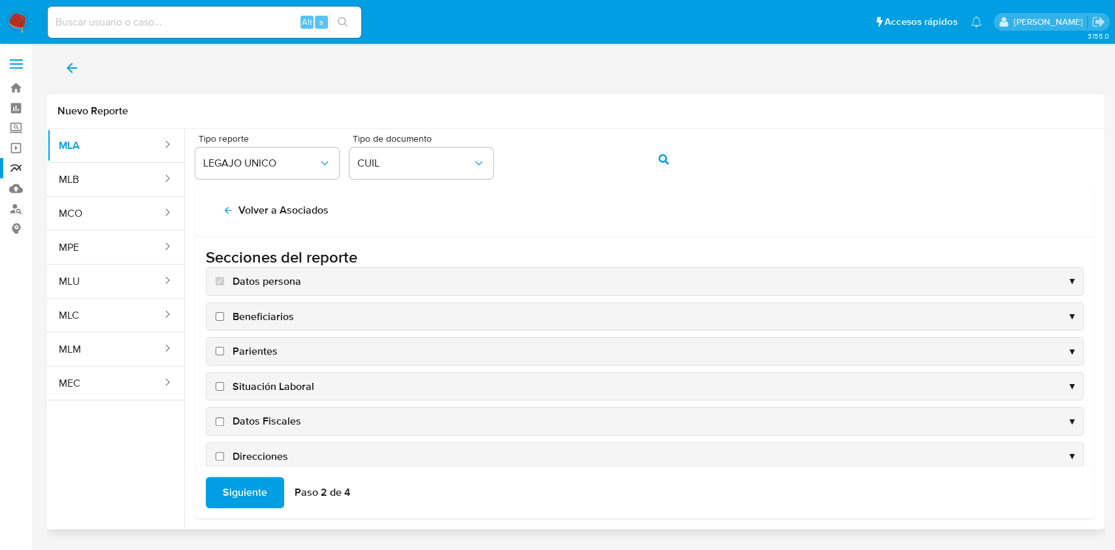
scroll to position [125, 0]
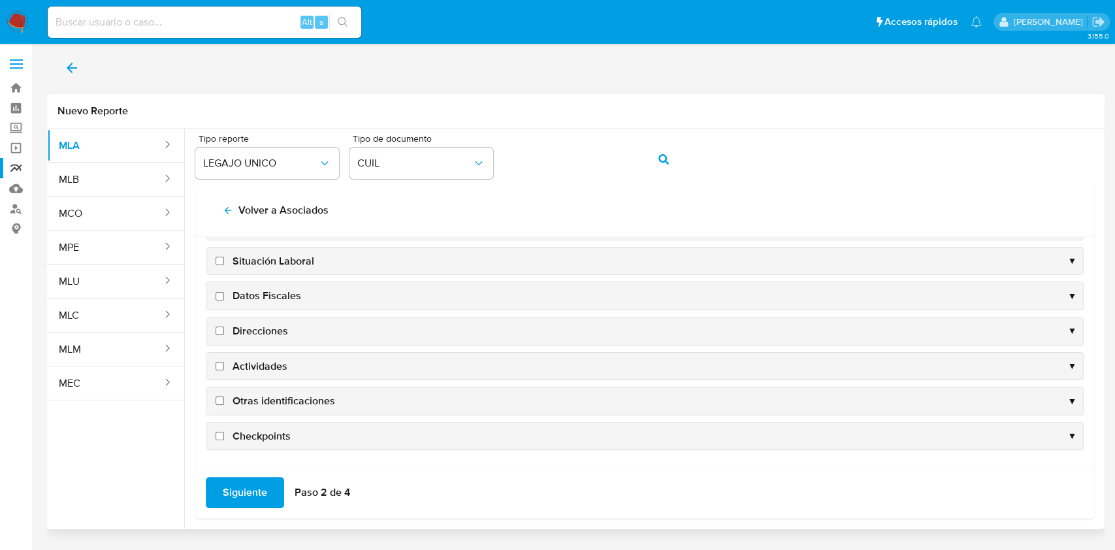
click at [261, 289] on span "Datos Fiscales" at bounding box center [266, 296] width 69 height 14
click at [224, 292] on input "Datos Fiscales" at bounding box center [219, 296] width 8 height 8
checkbox input "true"
click at [262, 324] on span "Direcciones" at bounding box center [260, 331] width 56 height 14
click at [224, 327] on input "Direcciones" at bounding box center [219, 331] width 8 height 8
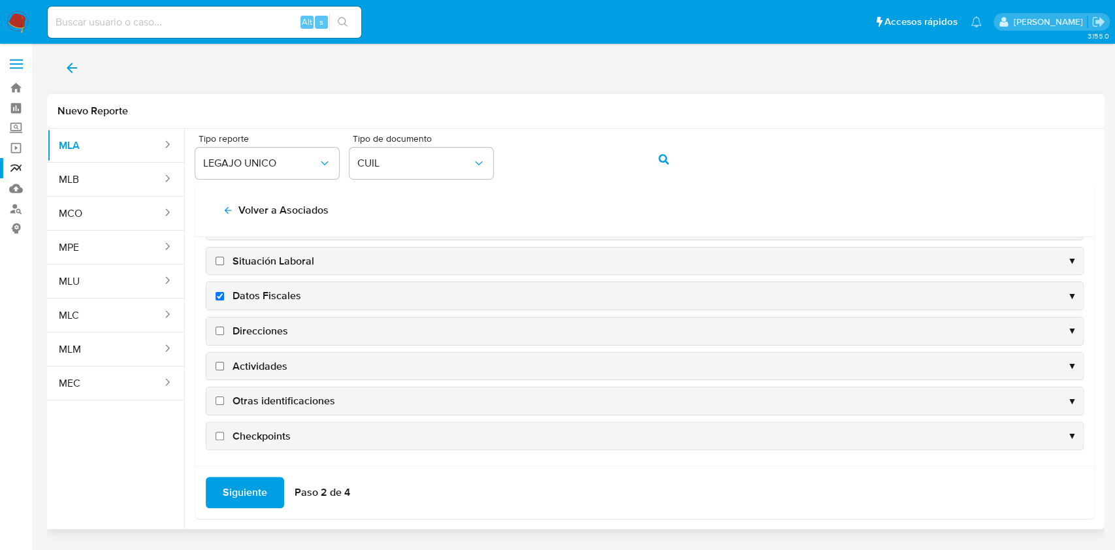
checkbox input "true"
click at [264, 370] on span "Actividades" at bounding box center [259, 366] width 55 height 14
click at [224, 370] on input "Actividades" at bounding box center [219, 366] width 8 height 8
checkbox input "true"
click at [271, 398] on span "Otras identificaciones" at bounding box center [283, 401] width 103 height 14
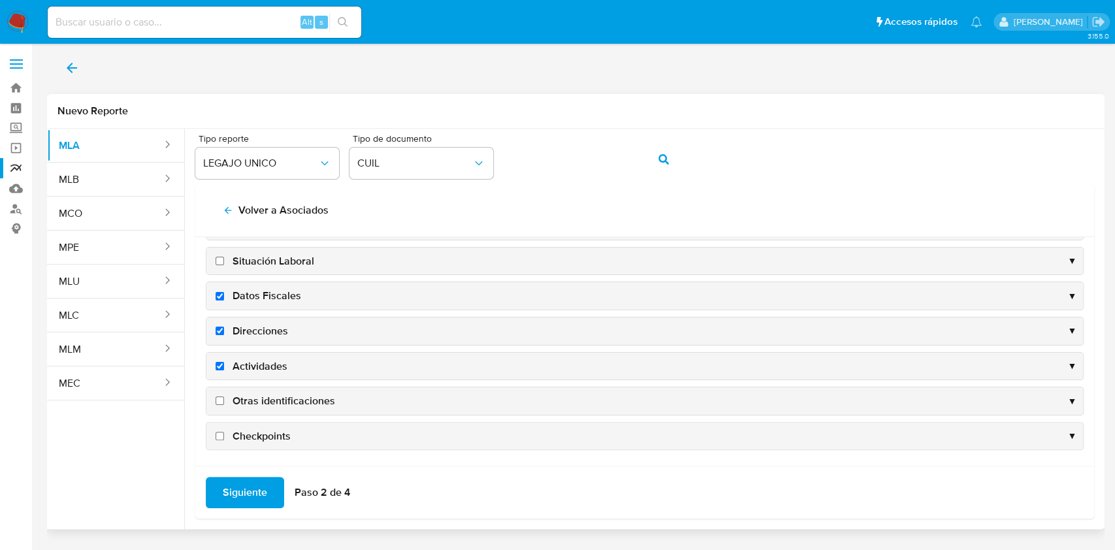
click at [224, 398] on input "Otras identificaciones" at bounding box center [219, 400] width 8 height 8
checkbox input "true"
click at [247, 492] on span "Siguiente" at bounding box center [245, 492] width 44 height 29
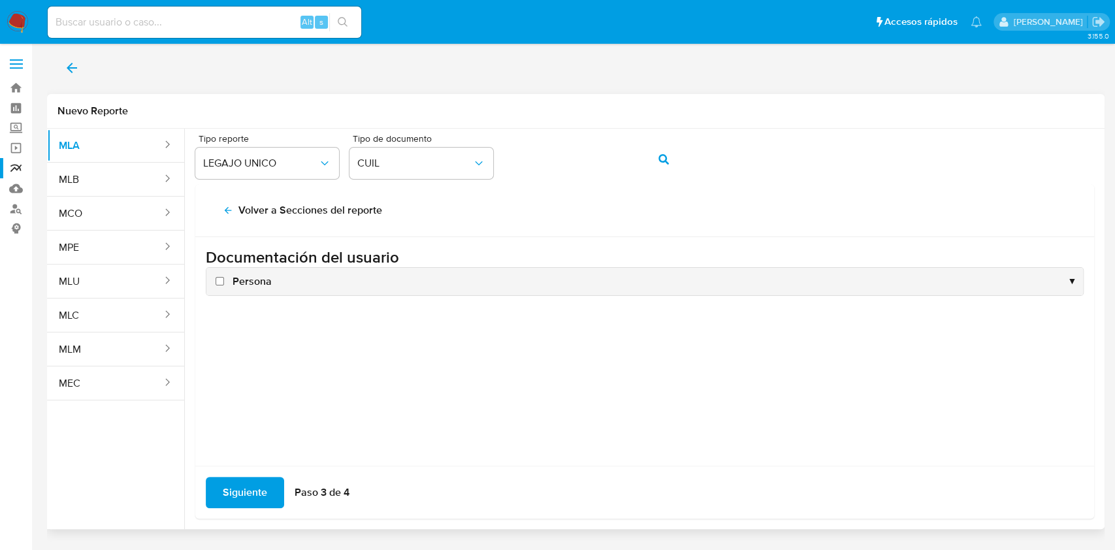
click at [254, 283] on span "Persona" at bounding box center [251, 281] width 39 height 14
click at [224, 283] on input "Persona" at bounding box center [219, 281] width 8 height 8
checkbox input "true"
click at [256, 489] on span "Siguiente" at bounding box center [245, 492] width 44 height 29
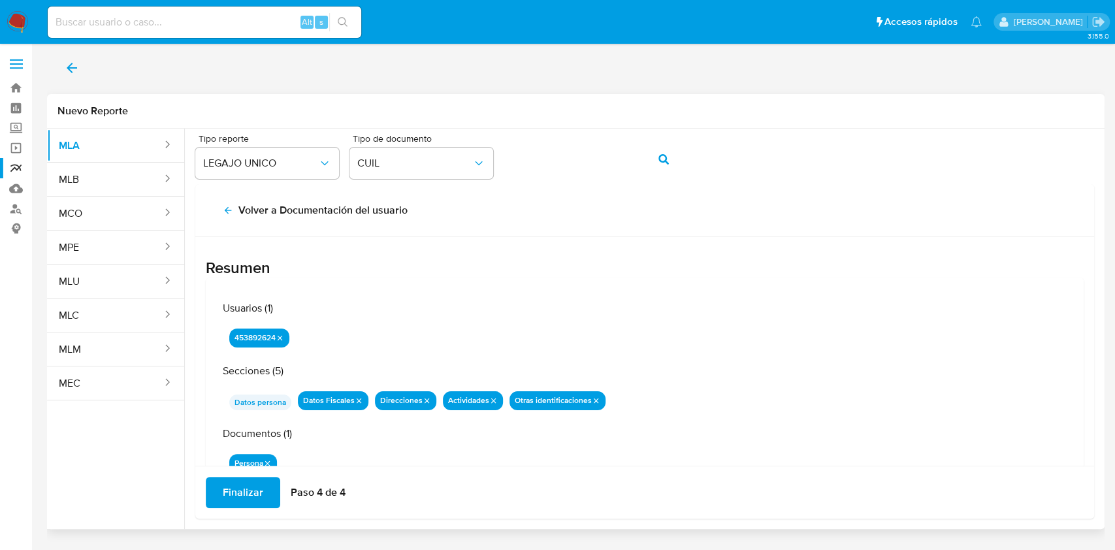
click at [256, 489] on span "Finalizar" at bounding box center [243, 492] width 40 height 29
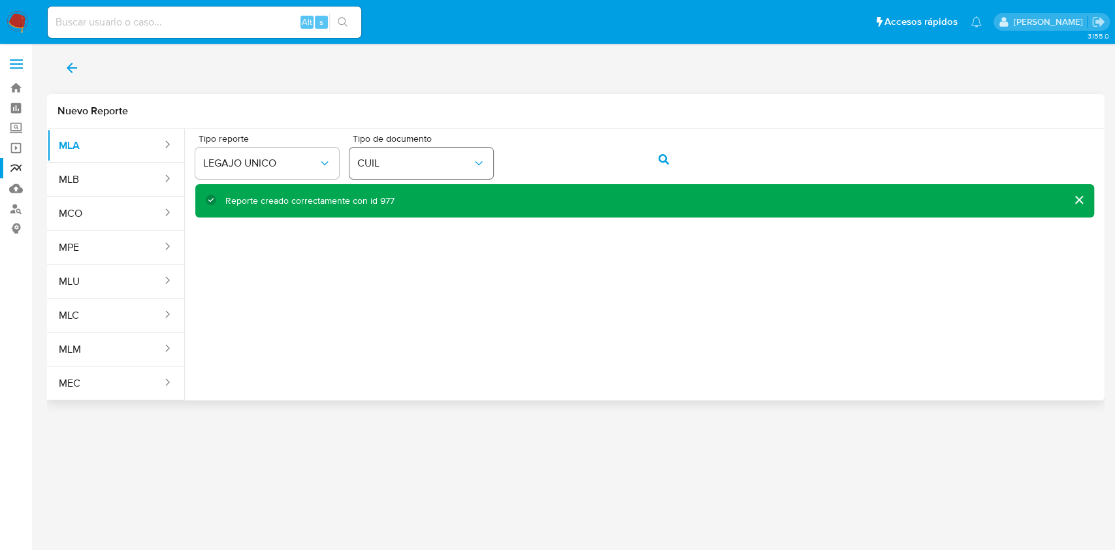
click at [398, 159] on span "CUIL" at bounding box center [414, 163] width 115 height 13
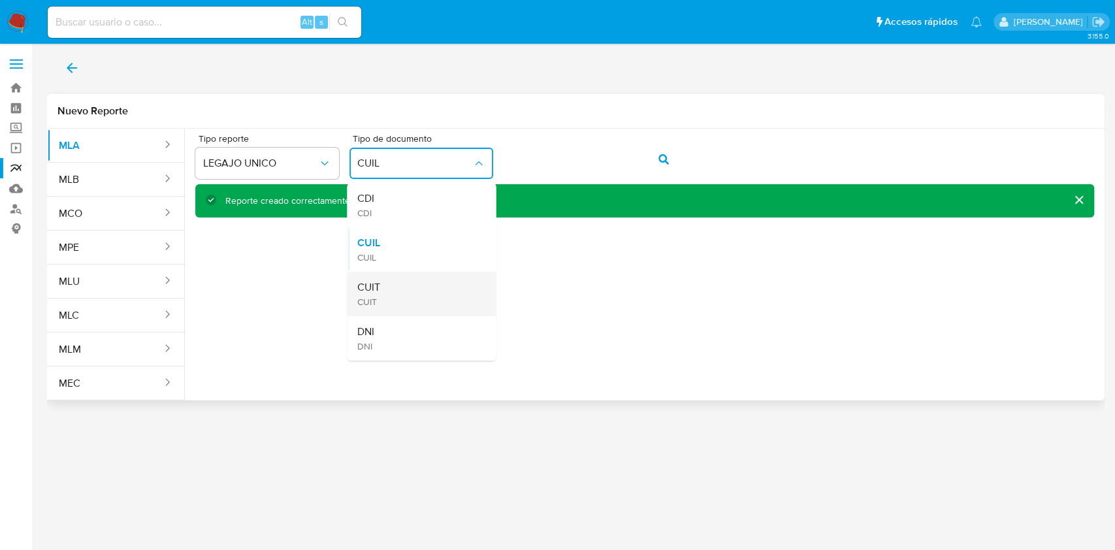
click at [421, 290] on div "CUIT CUIT" at bounding box center [417, 294] width 120 height 44
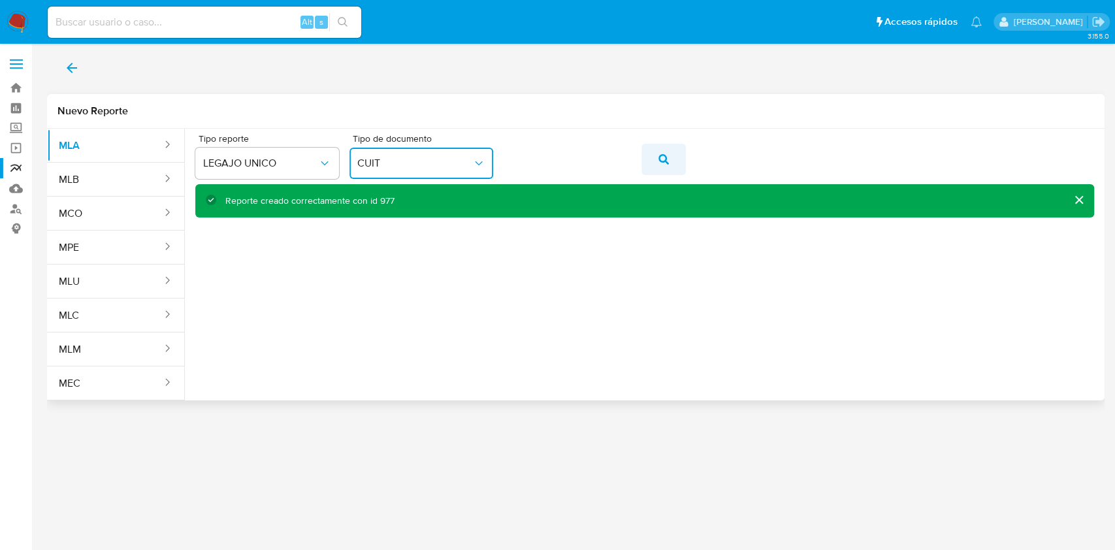
click at [659, 158] on icon "action-search" at bounding box center [663, 159] width 10 height 10
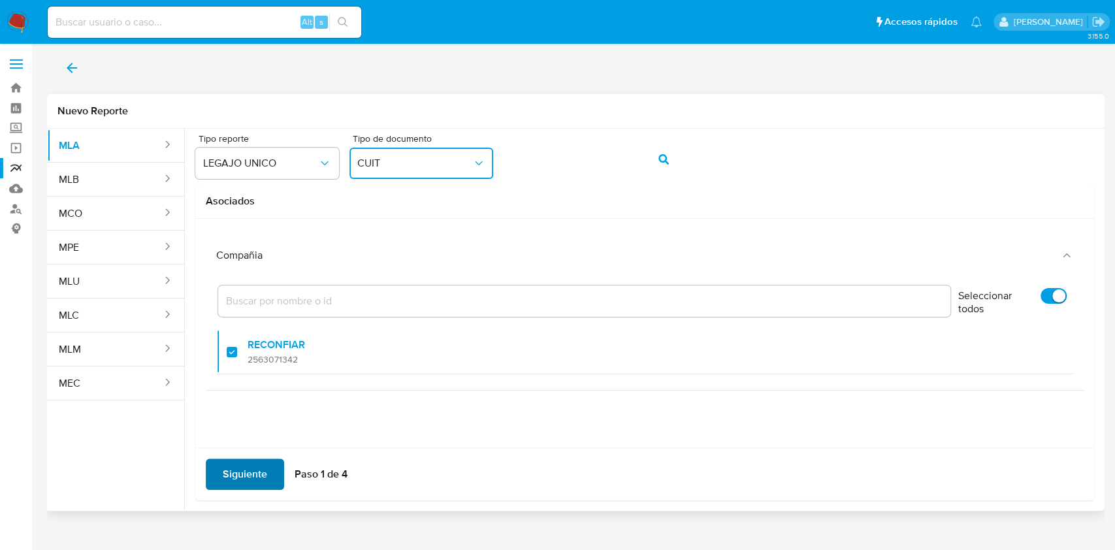
click at [257, 483] on span "Siguiente" at bounding box center [245, 474] width 44 height 29
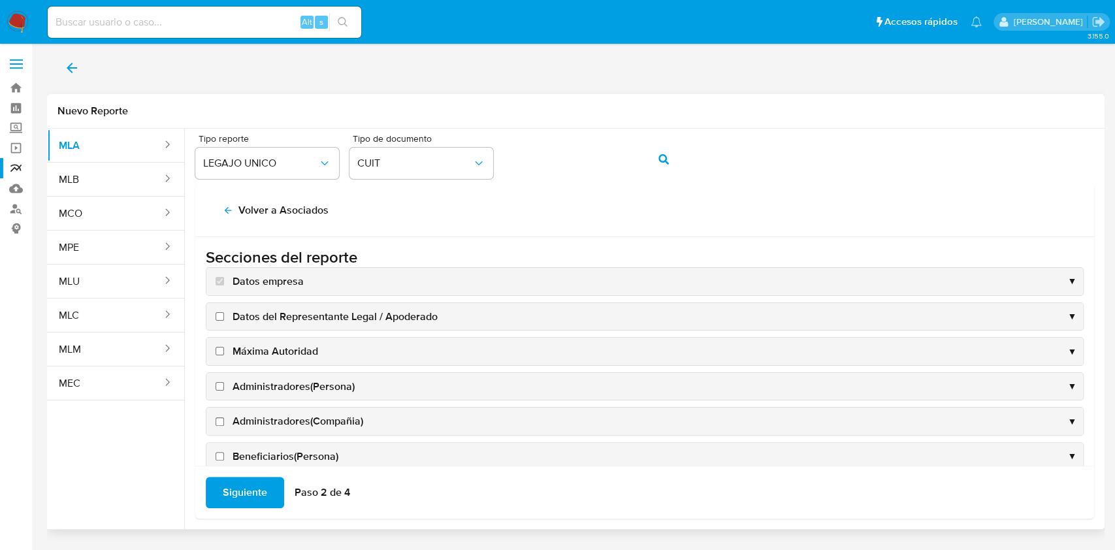
click at [219, 312] on input "Datos del Representante Legal / Apoderado" at bounding box center [219, 316] width 8 height 8
checkbox input "true"
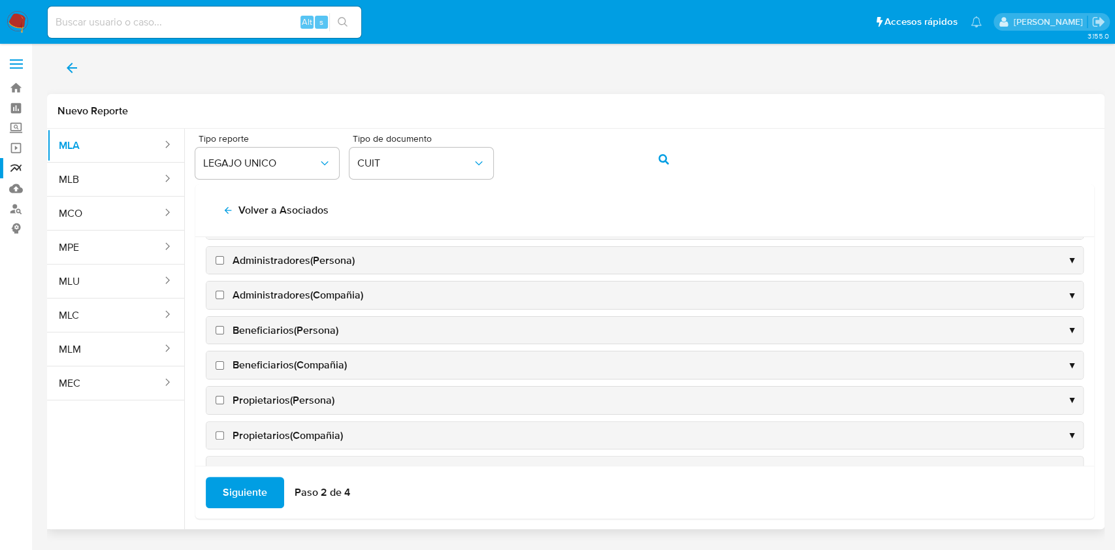
scroll to position [199, 0]
click at [223, 327] on input "Beneficiarios(Persona)" at bounding box center [219, 328] width 8 height 8
checkbox input "true"
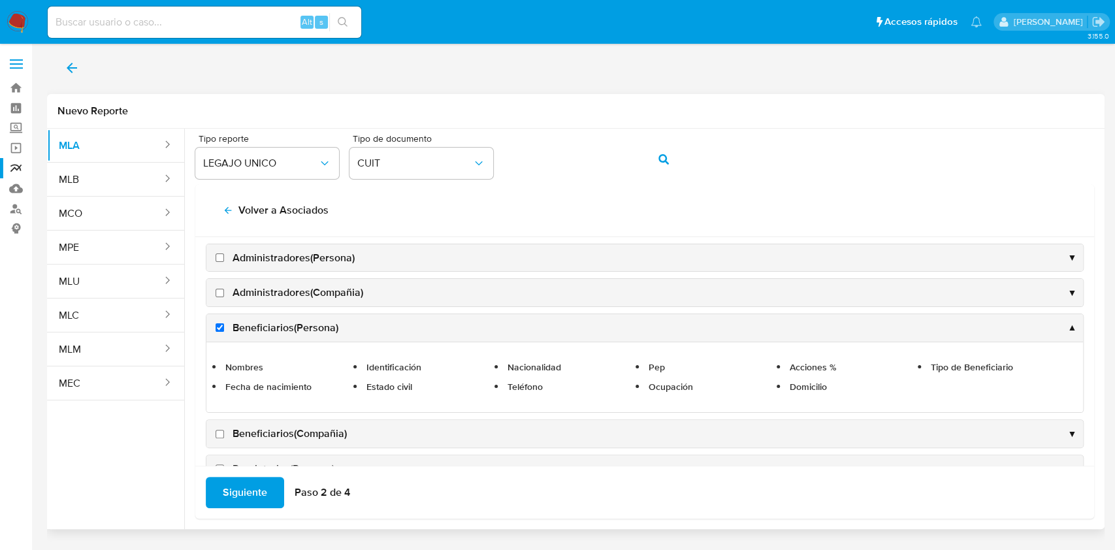
click at [219, 433] on input "Beneficiarios(Compañia)" at bounding box center [219, 434] width 8 height 8
checkbox input "true"
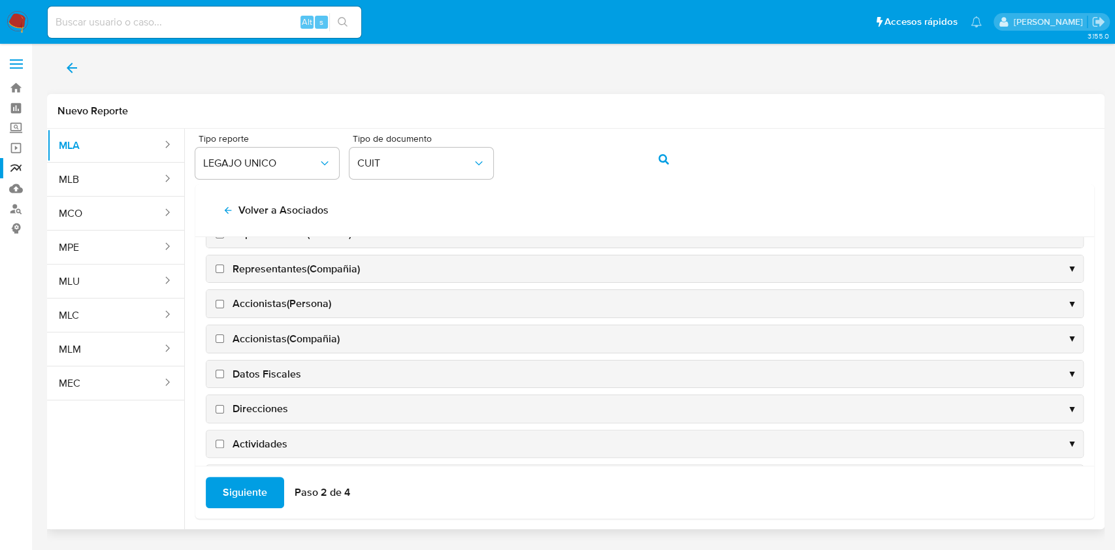
scroll to position [458, 0]
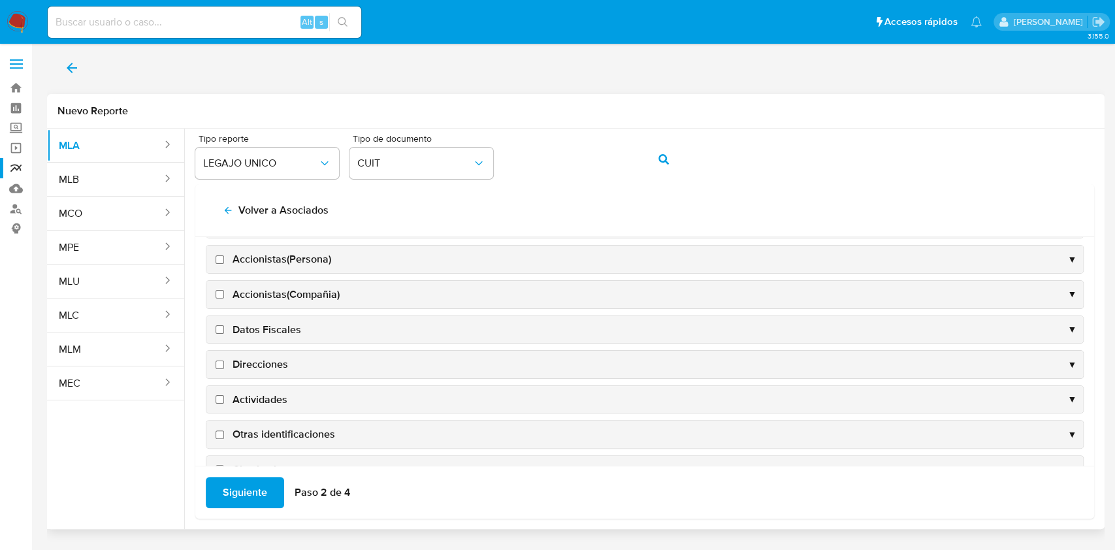
click at [217, 328] on input "Datos Fiscales" at bounding box center [219, 329] width 8 height 8
checkbox input "true"
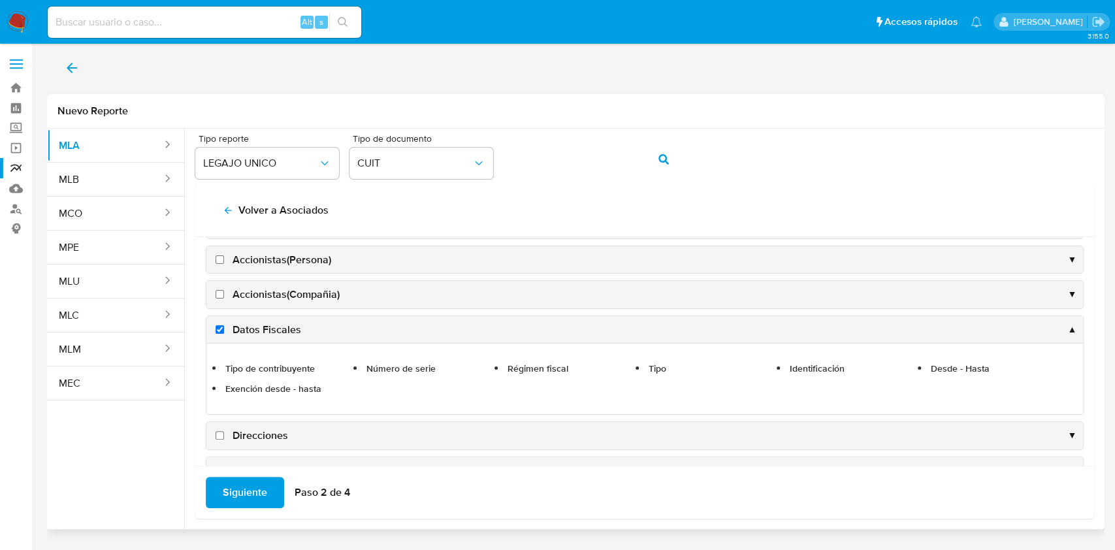
click at [217, 431] on input "Direcciones" at bounding box center [219, 435] width 8 height 8
checkbox input "true"
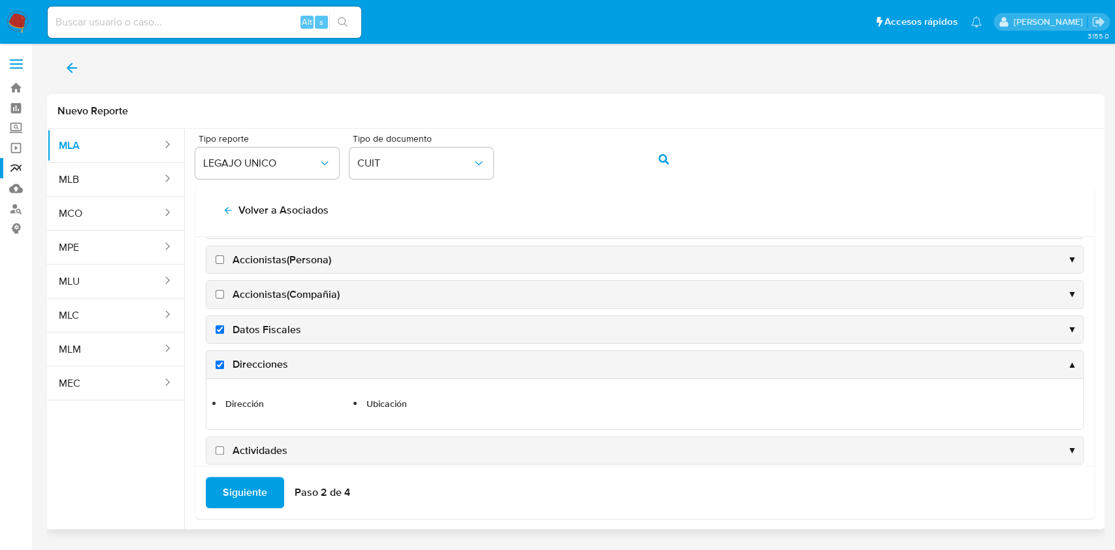
scroll to position [490, 0]
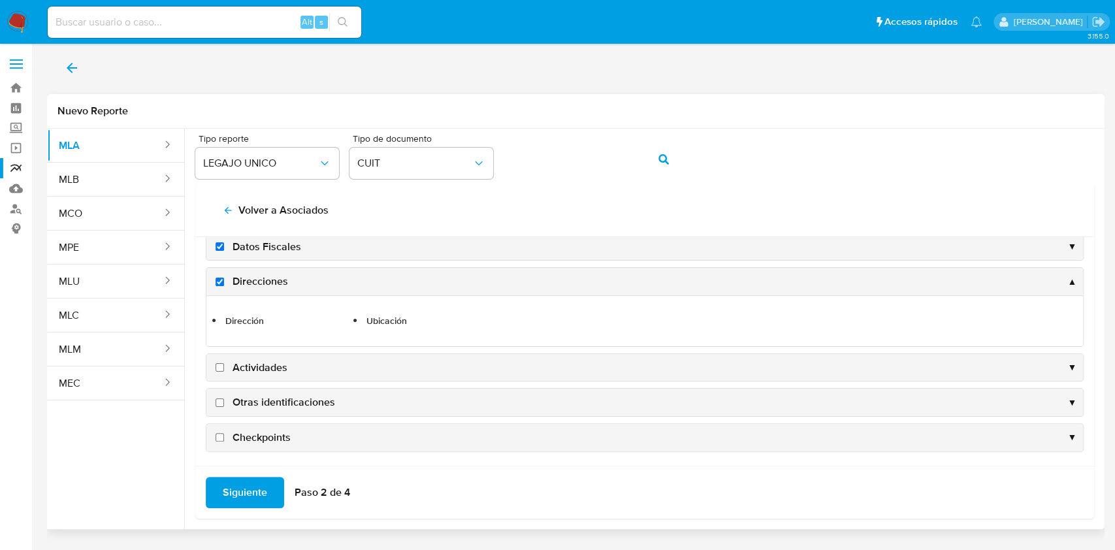
click at [217, 364] on input "Actividades" at bounding box center [219, 367] width 8 height 8
checkbox input "true"
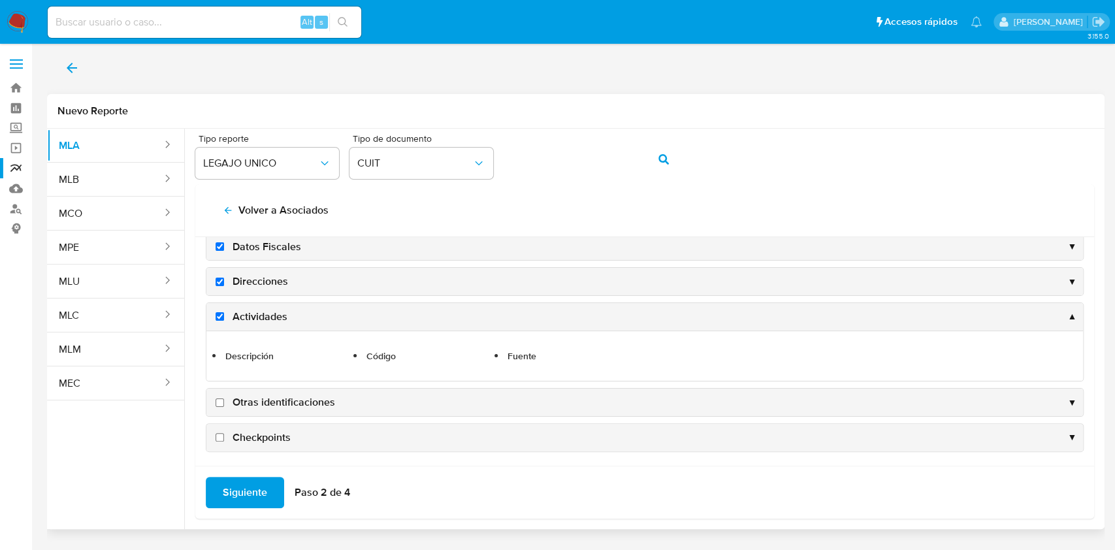
click at [219, 400] on input "Otras identificaciones" at bounding box center [219, 402] width 8 height 8
checkbox input "true"
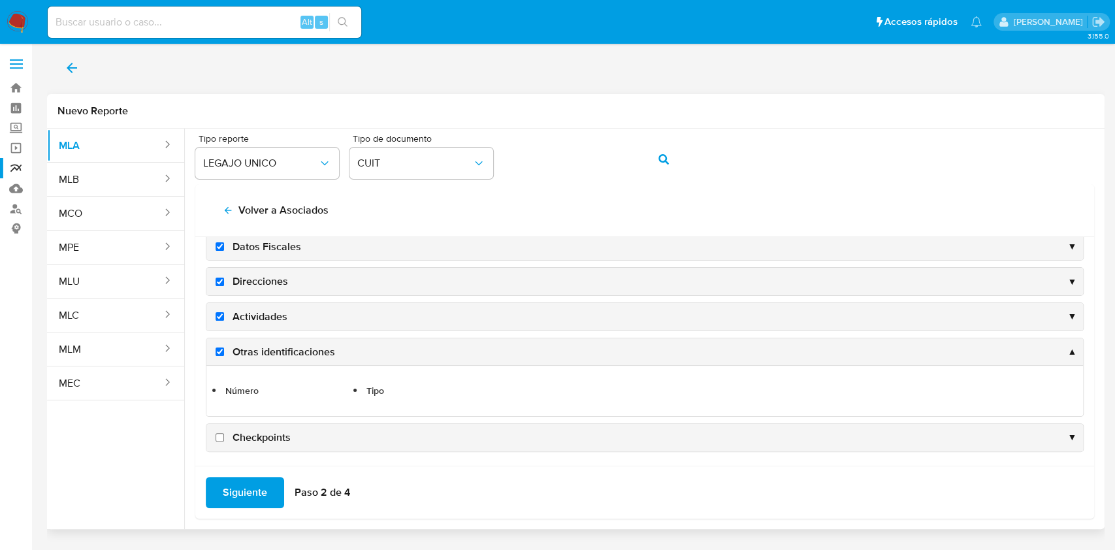
click at [255, 494] on span "Siguiente" at bounding box center [245, 492] width 44 height 29
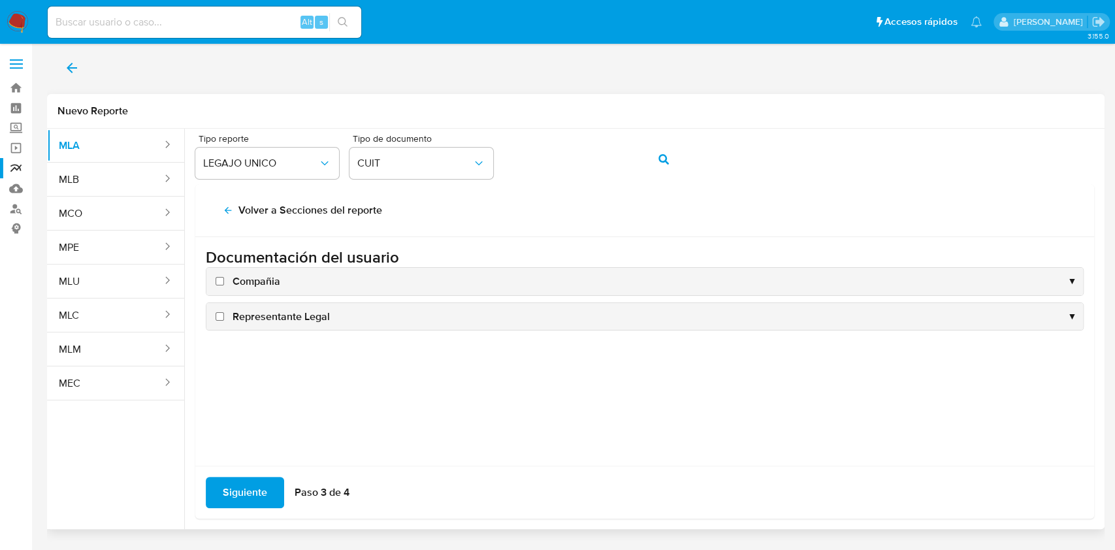
click at [216, 282] on input "Compañia" at bounding box center [219, 281] width 8 height 8
checkbox input "true"
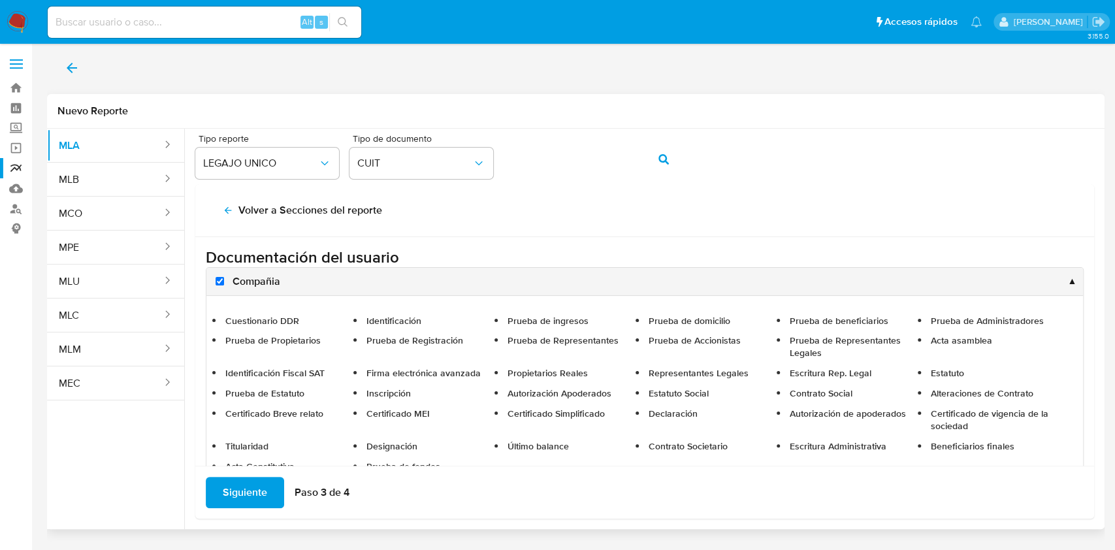
scroll to position [78, 0]
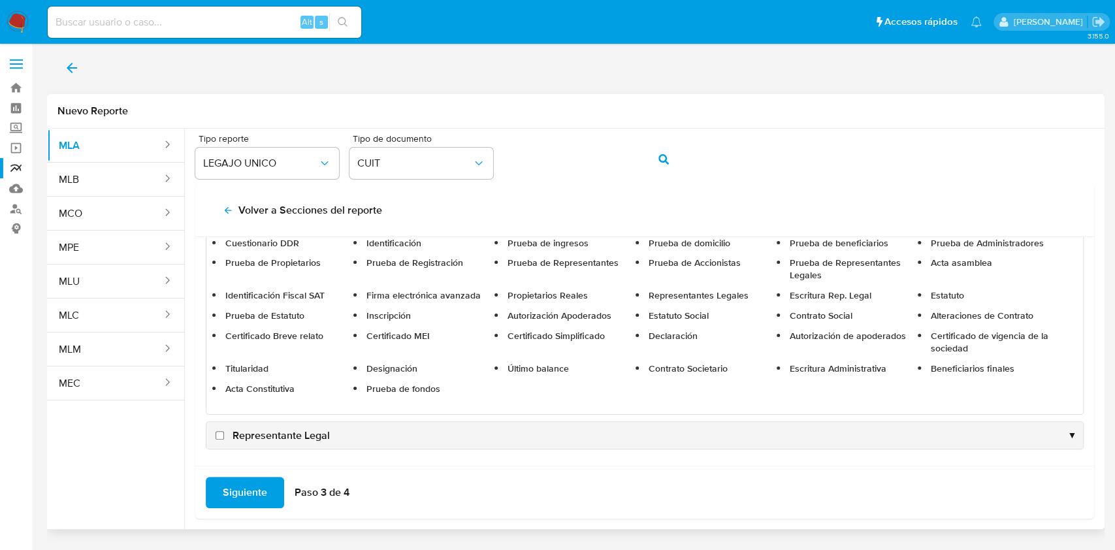
click at [222, 432] on input "Representante Legal" at bounding box center [219, 435] width 8 height 8
checkbox input "true"
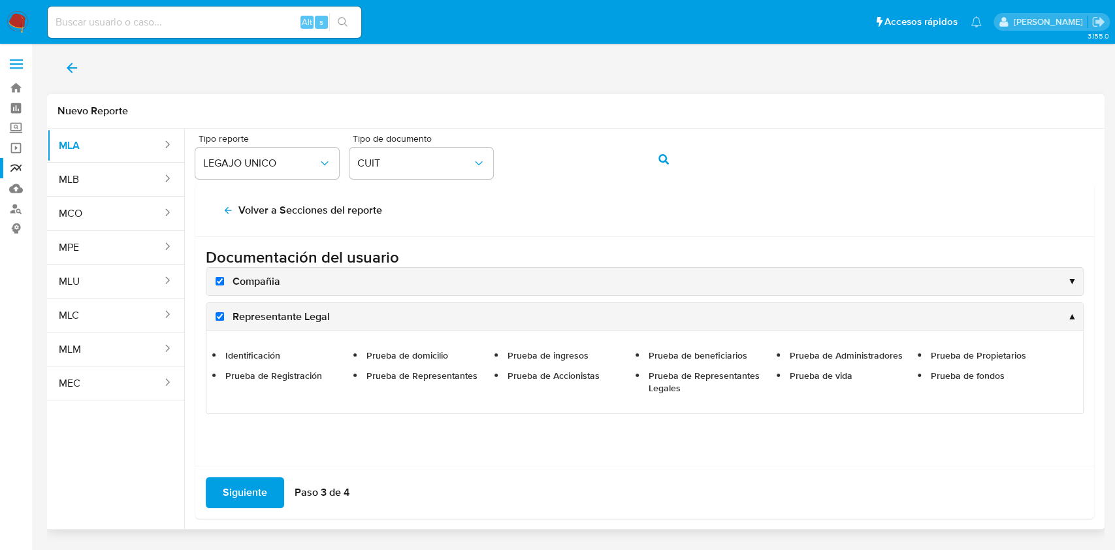
scroll to position [0, 0]
click at [233, 485] on span "Siguiente" at bounding box center [245, 492] width 44 height 29
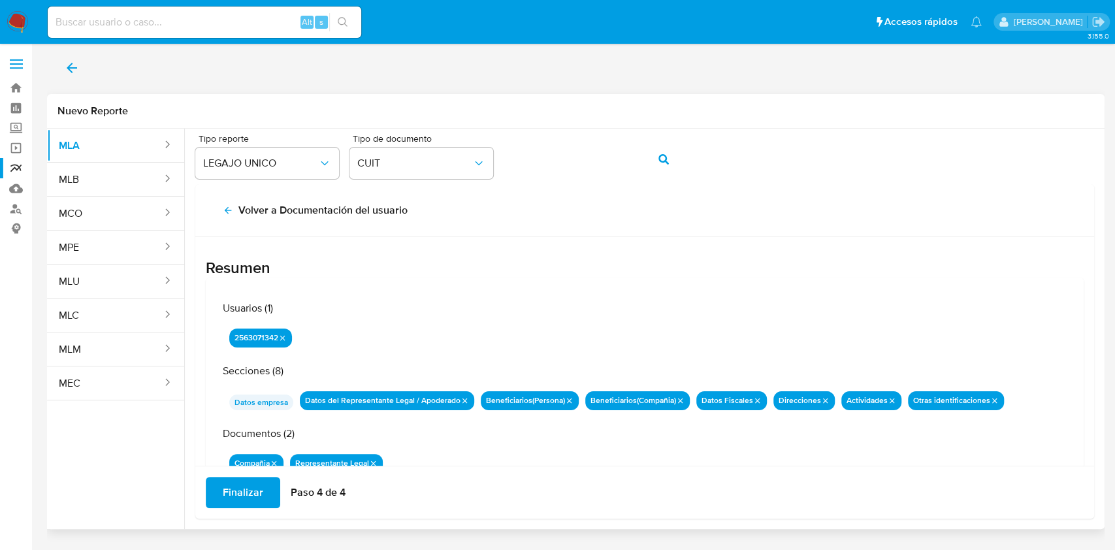
click at [233, 485] on span "Finalizar" at bounding box center [243, 492] width 40 height 29
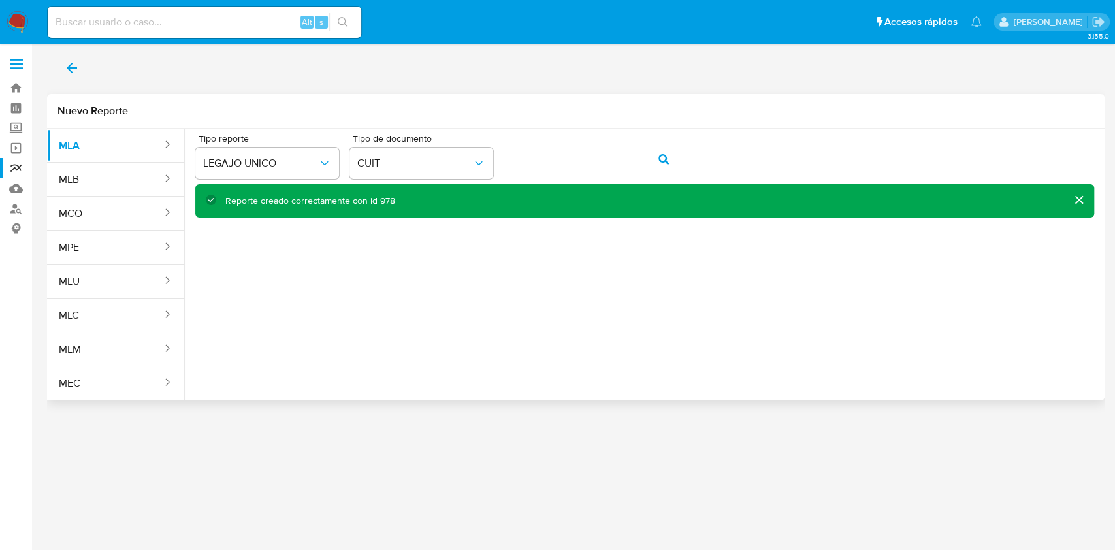
click at [102, 57] on div at bounding box center [575, 73] width 1057 height 42
click at [81, 64] on button "back" at bounding box center [72, 67] width 50 height 31
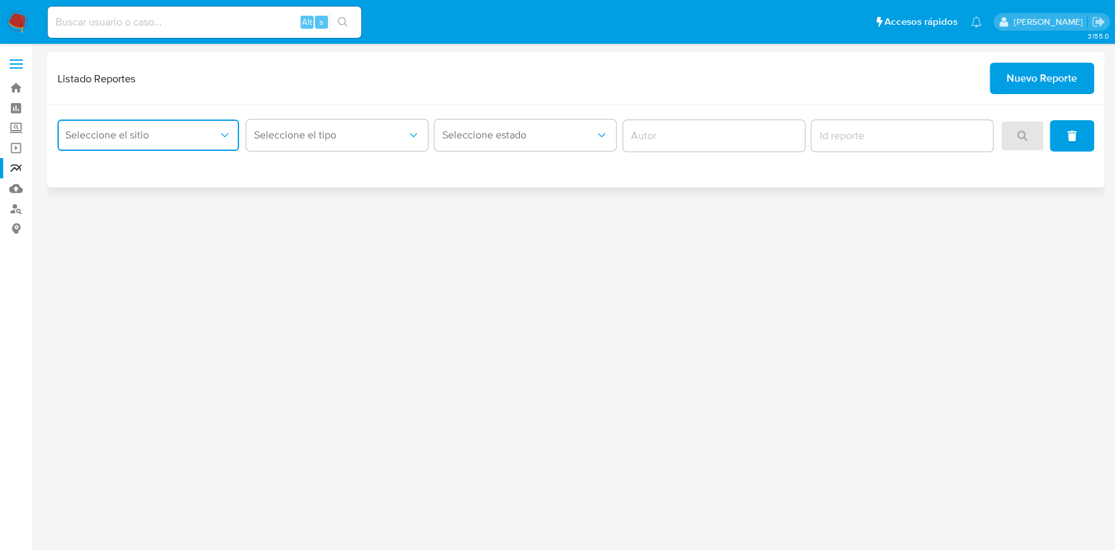
click at [206, 123] on button "Seleccione el sitio" at bounding box center [148, 135] width 182 height 31
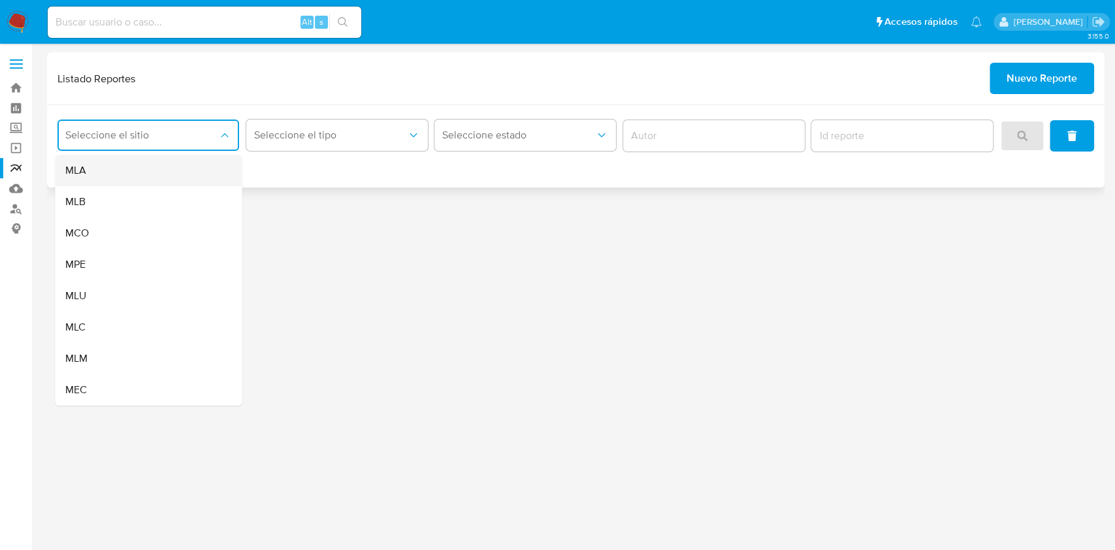
click at [199, 165] on div "MLA" at bounding box center [144, 170] width 158 height 31
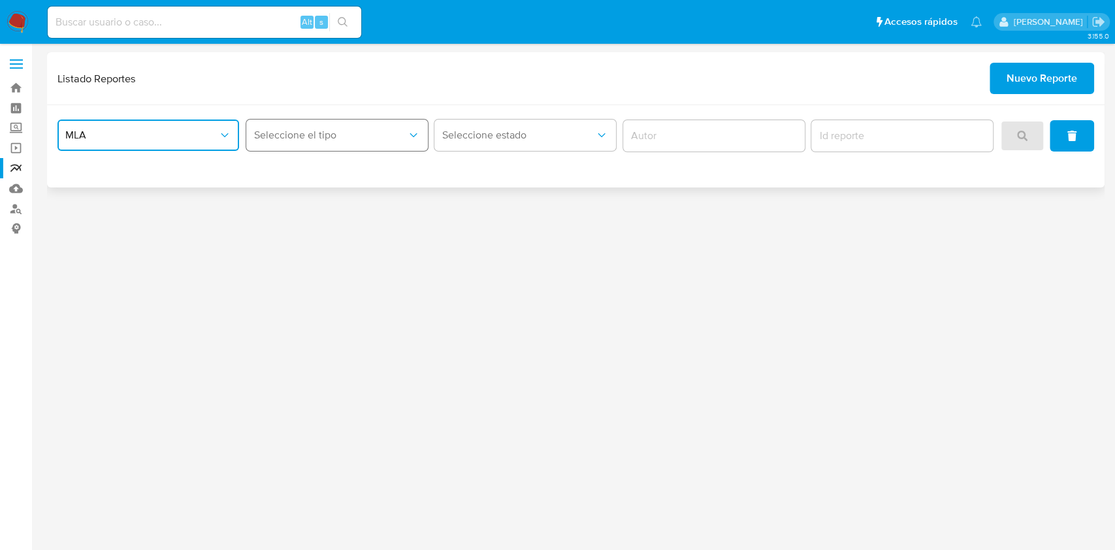
click at [340, 127] on button "Seleccione el tipo" at bounding box center [337, 135] width 182 height 31
click at [341, 197] on div "LEGAJO UNICO" at bounding box center [333, 201] width 158 height 31
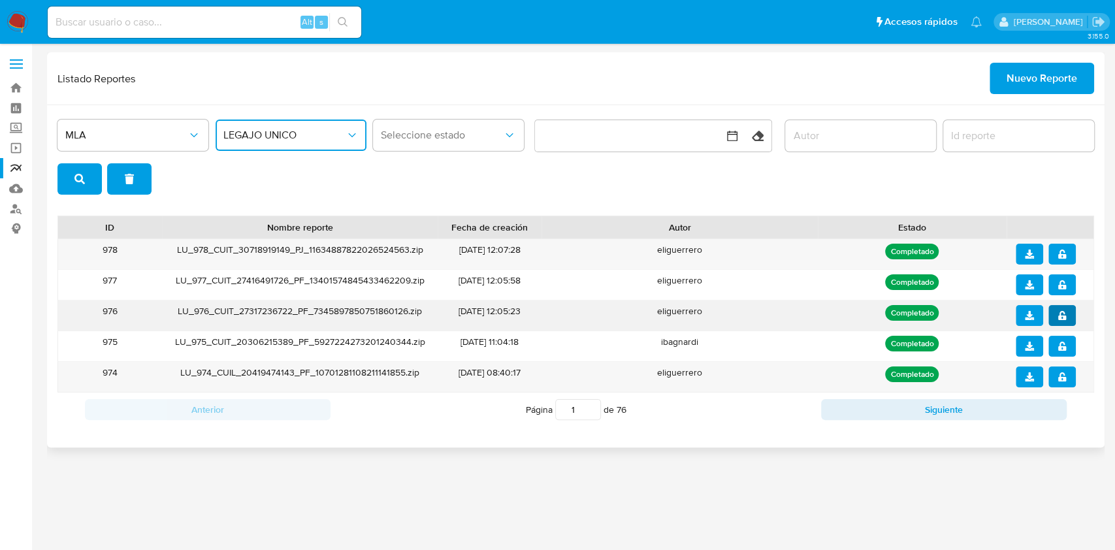
click at [1061, 320] on span "notify_security" at bounding box center [1061, 315] width 9 height 18
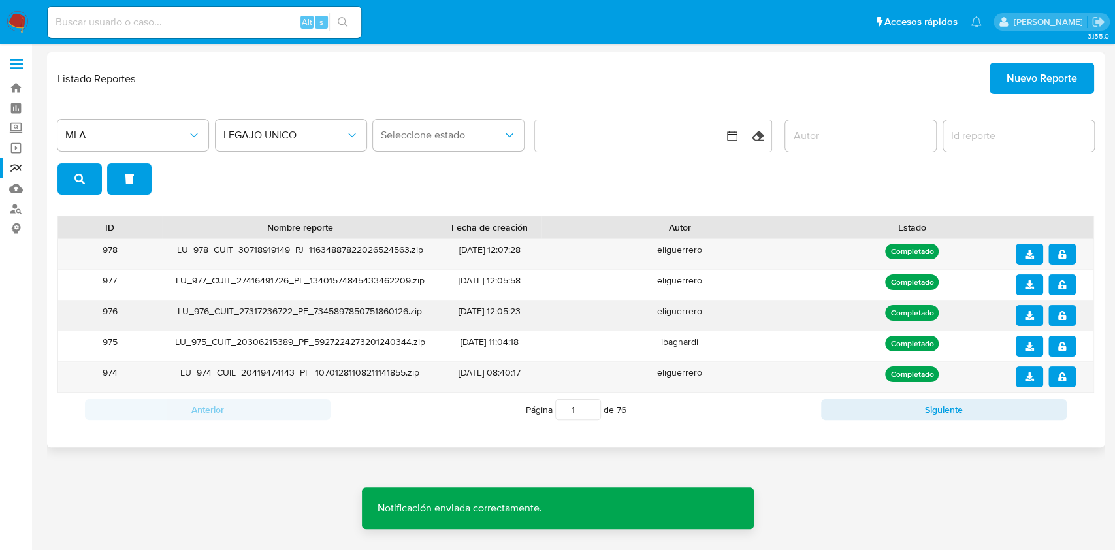
click at [1034, 312] on button "download" at bounding box center [1028, 315] width 27 height 21
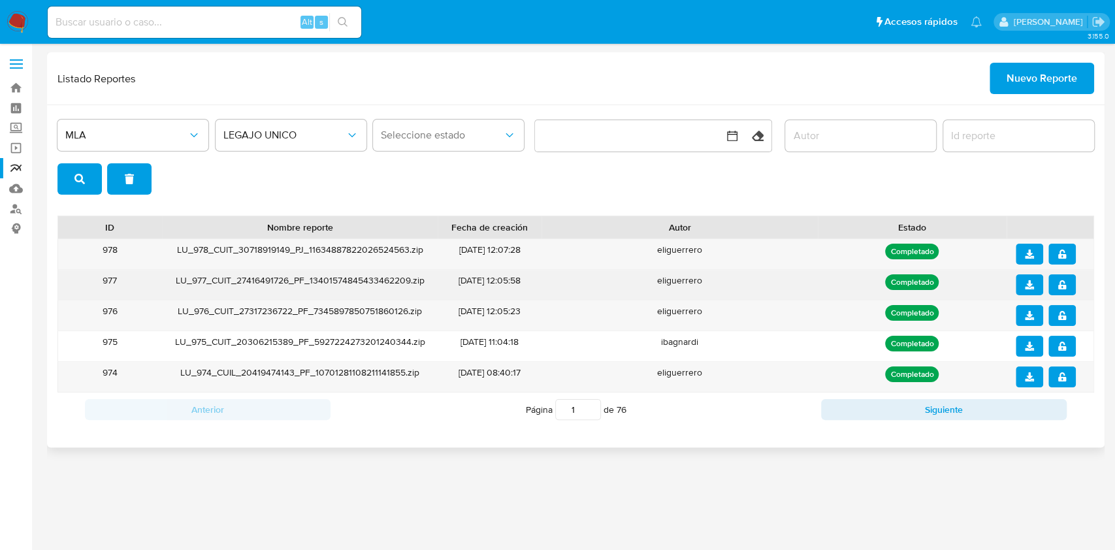
click at [1063, 281] on icon "notify_security" at bounding box center [1062, 284] width 8 height 9
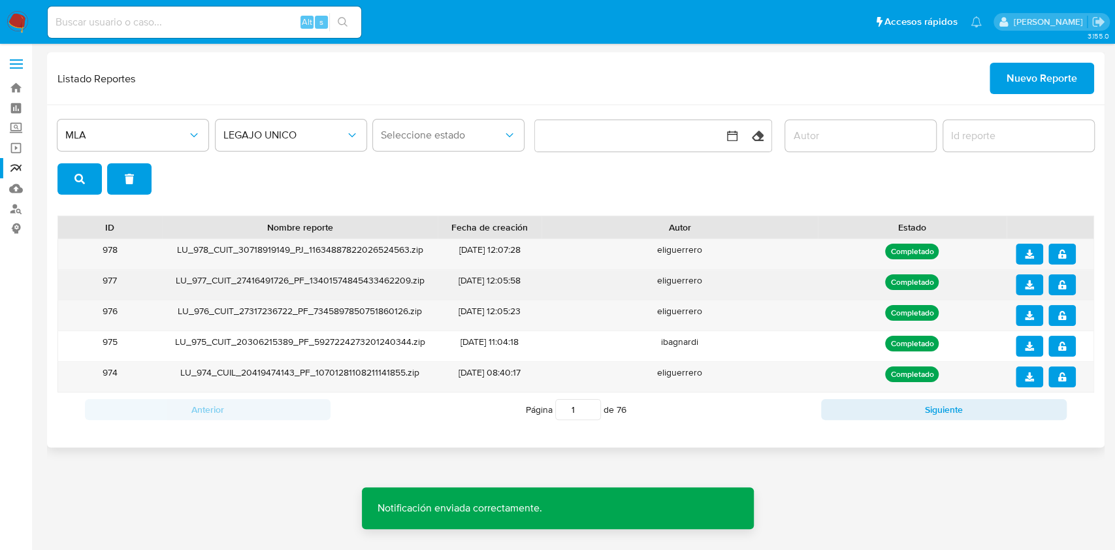
click at [1025, 280] on icon "download" at bounding box center [1029, 284] width 9 height 9
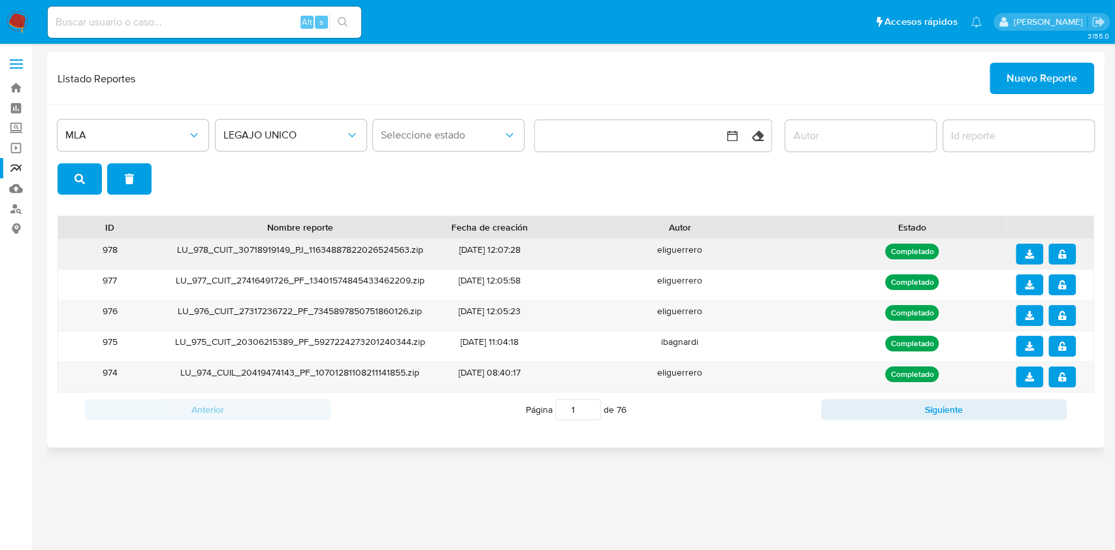
click at [1059, 250] on icon "notify_security" at bounding box center [1061, 253] width 9 height 9
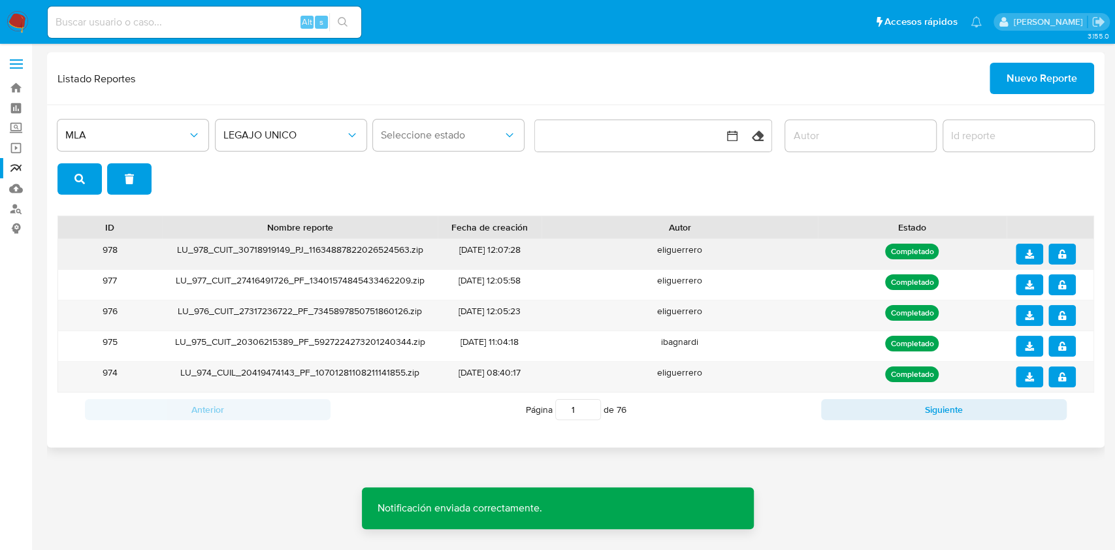
click at [1032, 257] on icon "download" at bounding box center [1029, 253] width 9 height 9
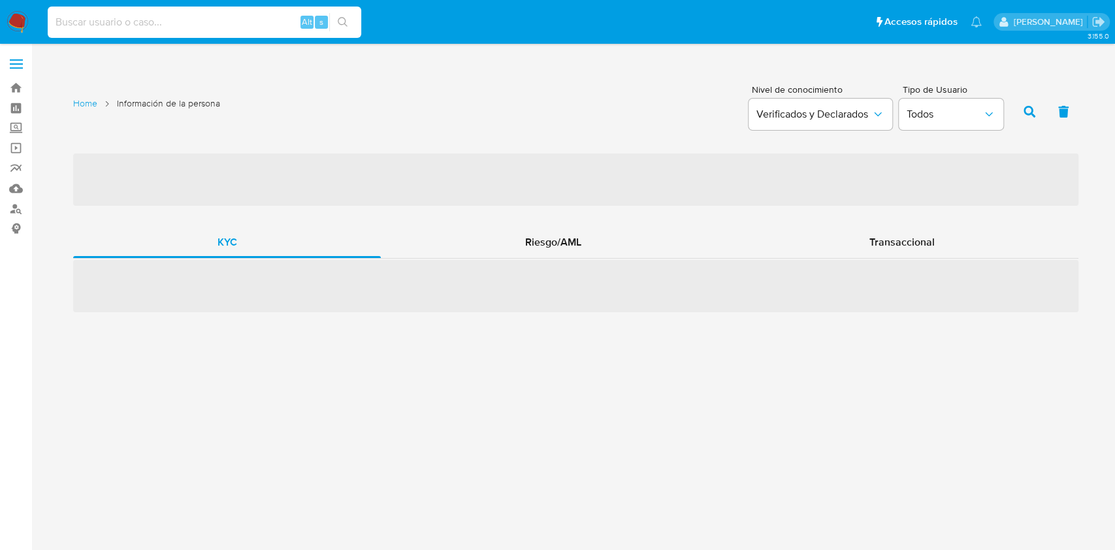
click at [139, 29] on input at bounding box center [204, 22] width 313 height 17
paste input "2563071342"
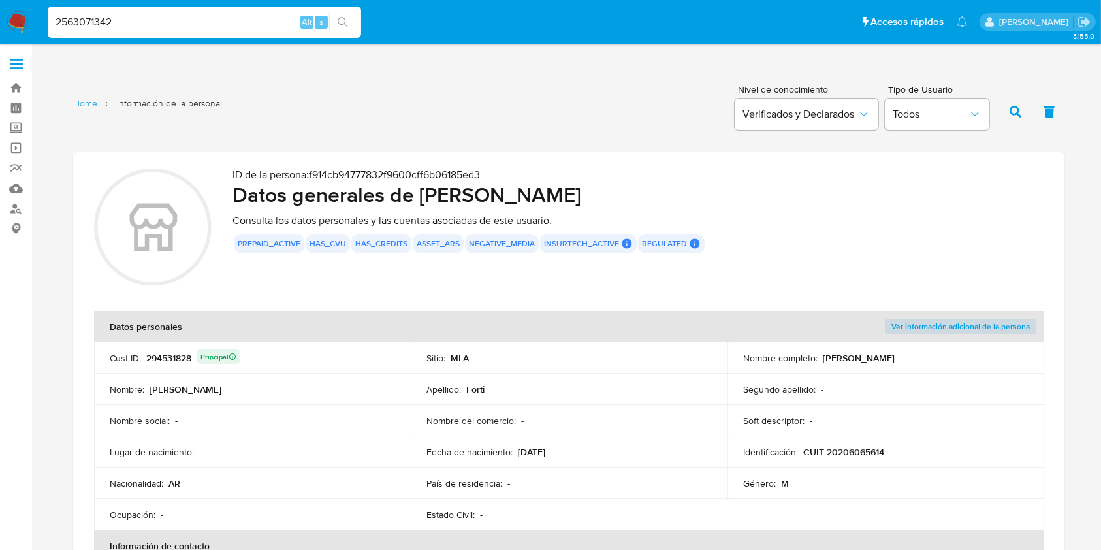
type input "2563071342"
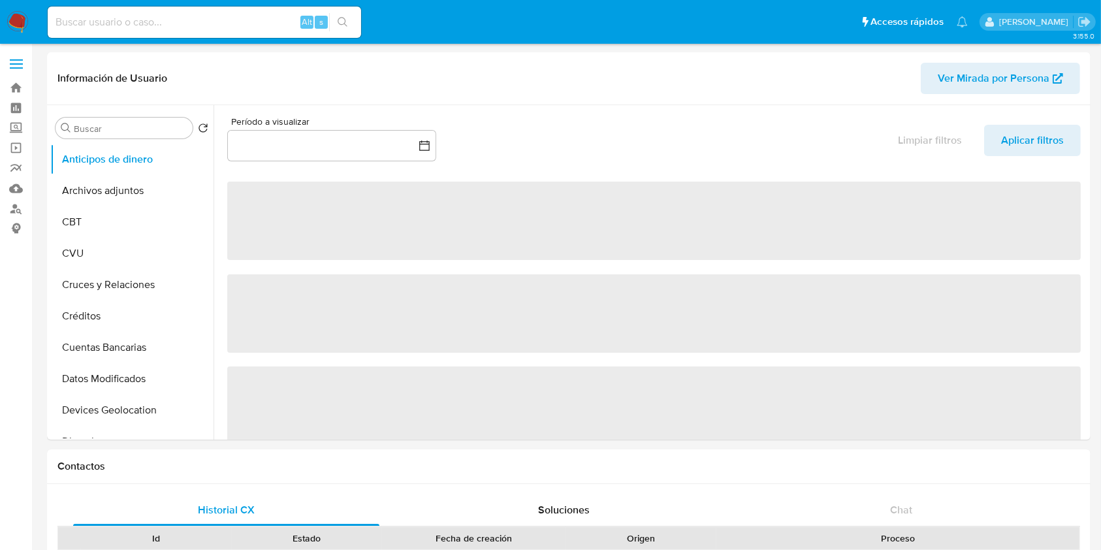
select select "10"
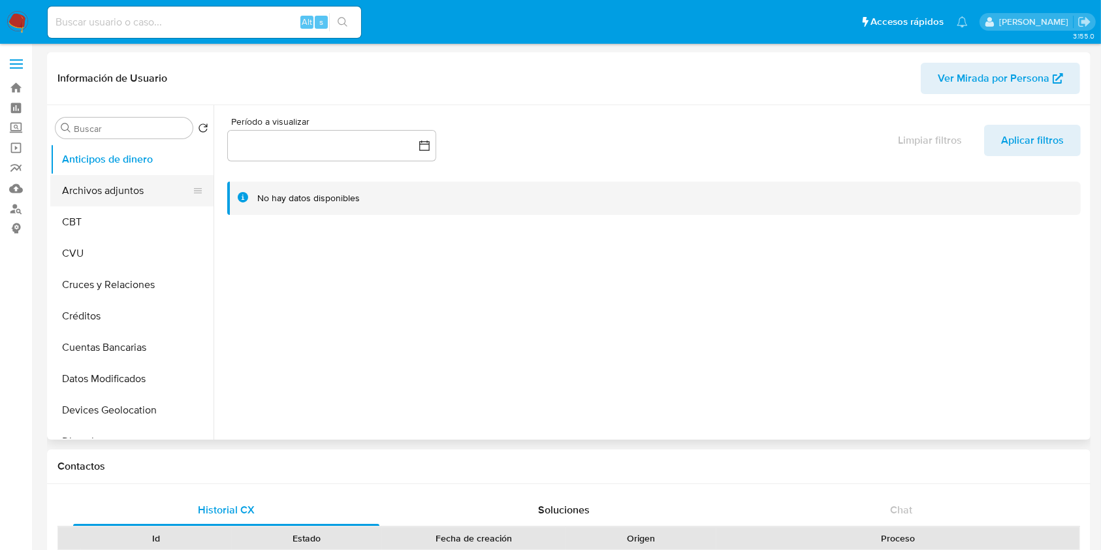
click at [203, 185] on button "Archivos adjuntos" at bounding box center [126, 190] width 153 height 31
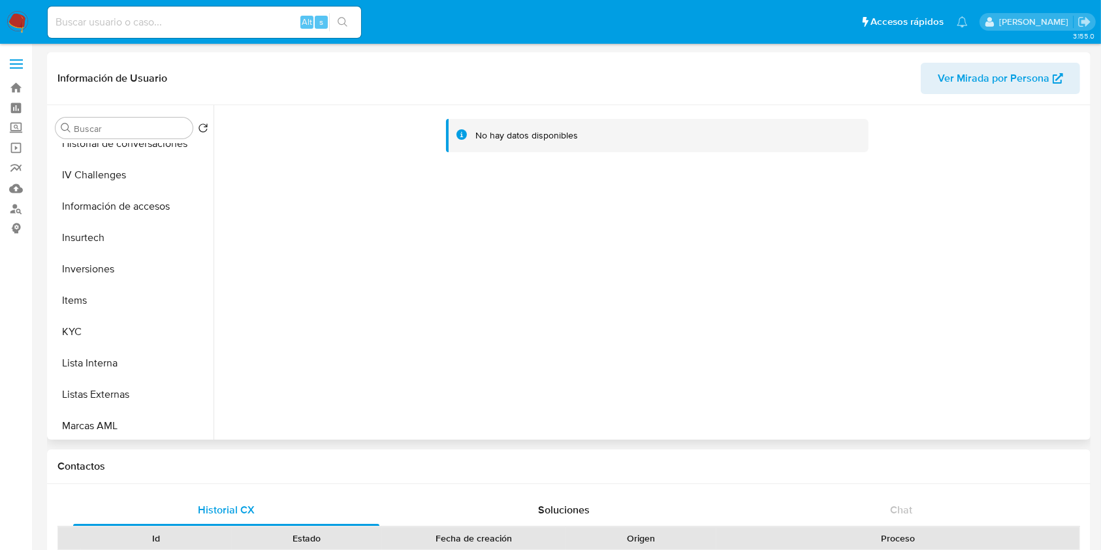
scroll to position [519, 0]
click at [89, 325] on button "KYC" at bounding box center [126, 329] width 153 height 31
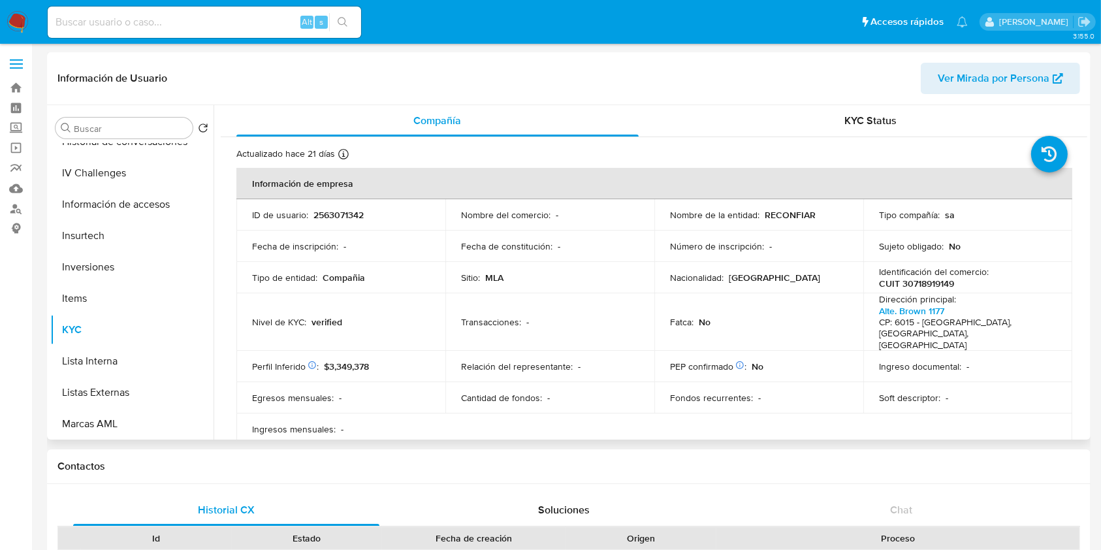
drag, startPoint x: 1087, startPoint y: 170, endPoint x: 1087, endPoint y: 207, distance: 36.6
click at [1087, 207] on div "Buscar Volver al orden por defecto Anticipos de dinero Archivos adjuntos CBT CV…" at bounding box center [569, 272] width 1044 height 334
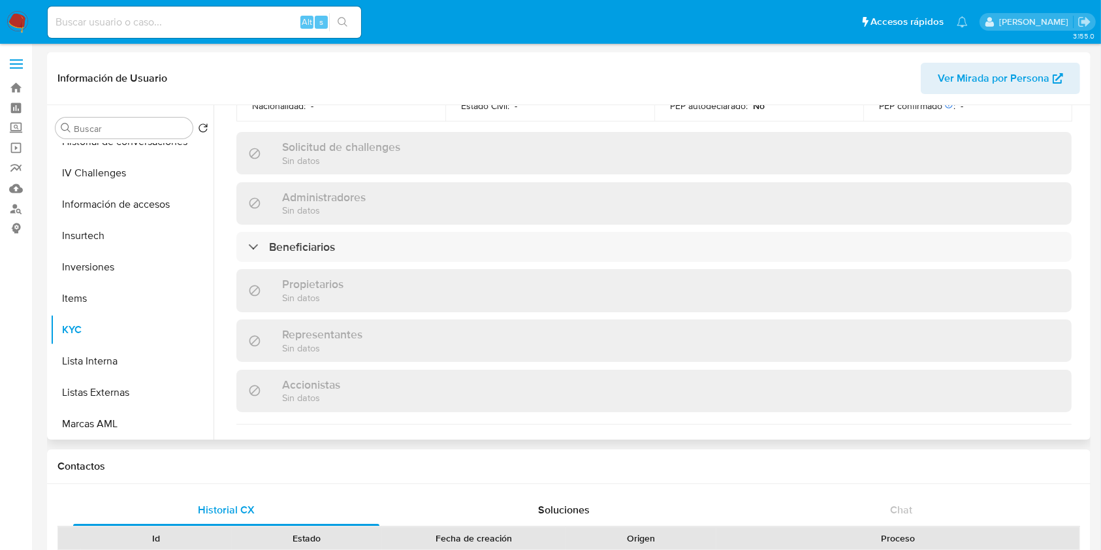
scroll to position [665, 0]
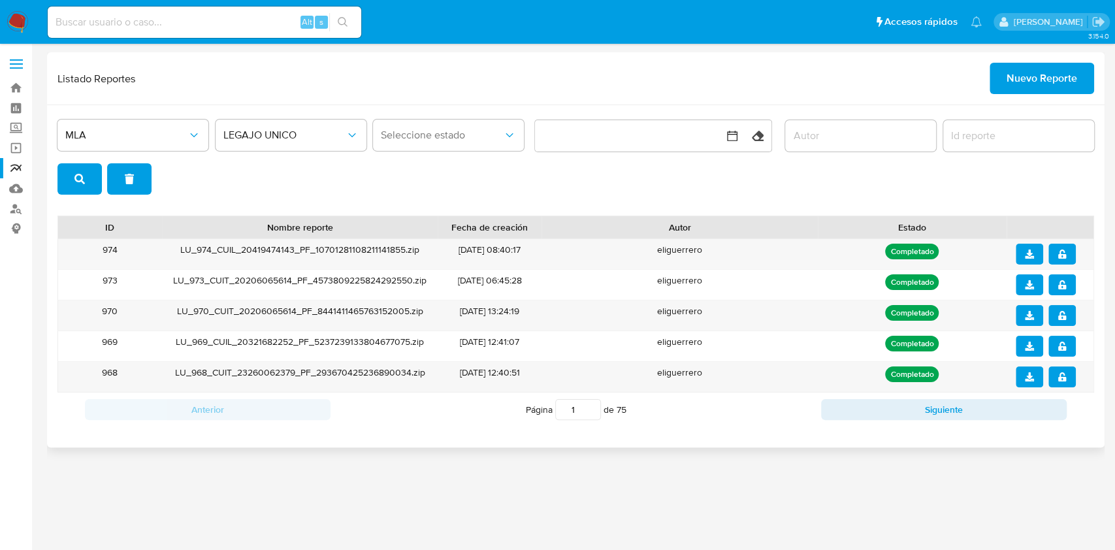
click at [1056, 86] on span "Nuevo Reporte" at bounding box center [1041, 78] width 71 height 29
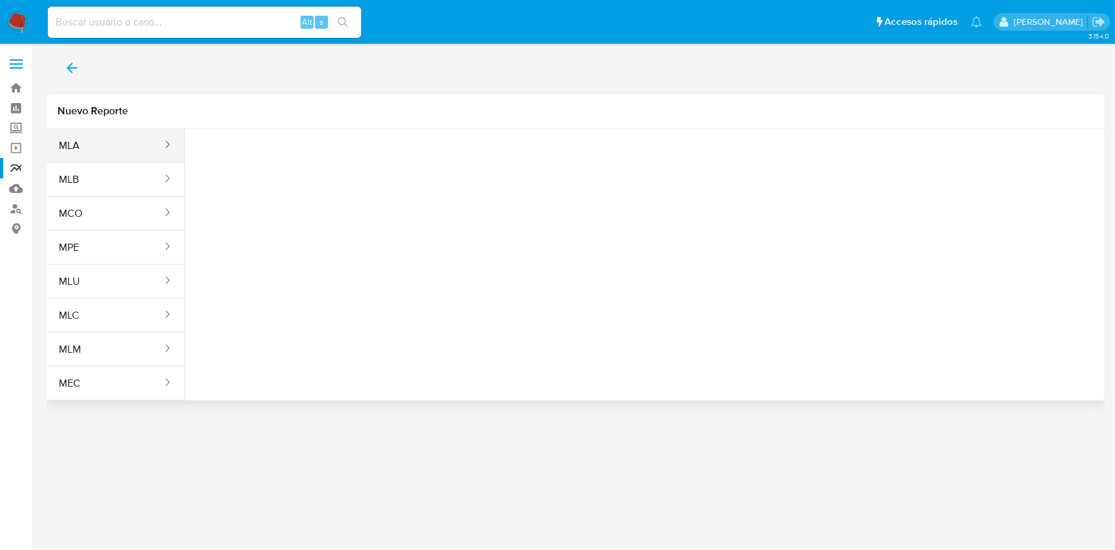
click at [146, 142] on button "MLA" at bounding box center [105, 145] width 116 height 31
click at [252, 172] on button "Seleccione una opcion" at bounding box center [267, 163] width 144 height 31
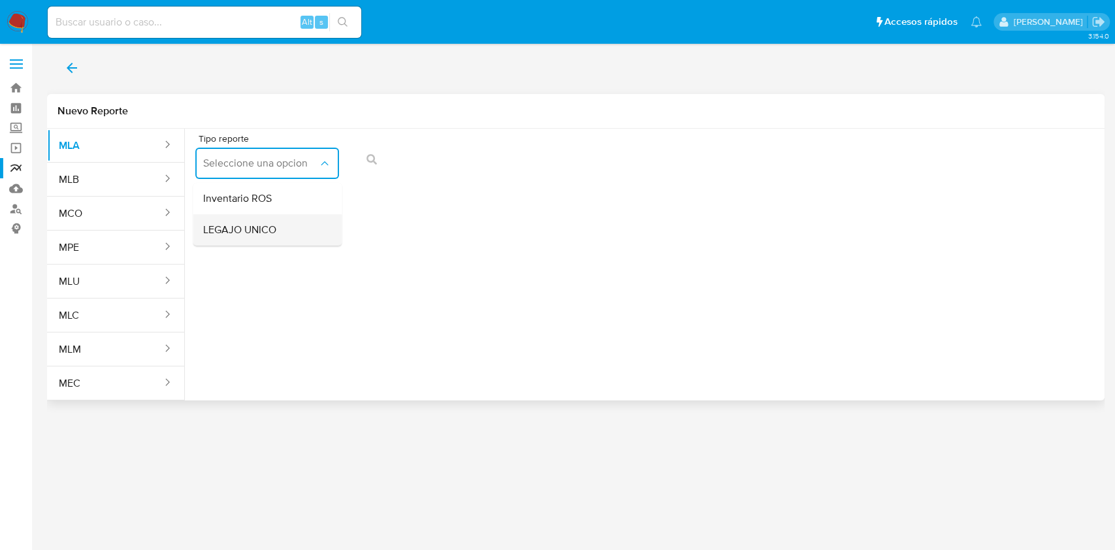
click at [255, 227] on span "LEGAJO UNICO" at bounding box center [239, 229] width 73 height 13
click at [441, 165] on span "CDI" at bounding box center [414, 163] width 115 height 13
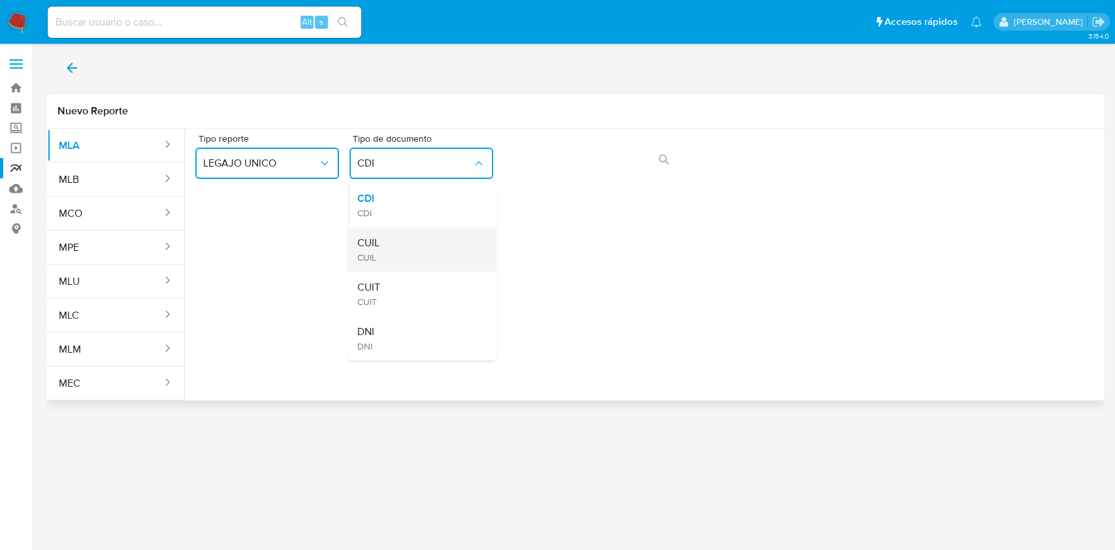
click at [425, 244] on div "CUIL CUIL" at bounding box center [417, 249] width 120 height 44
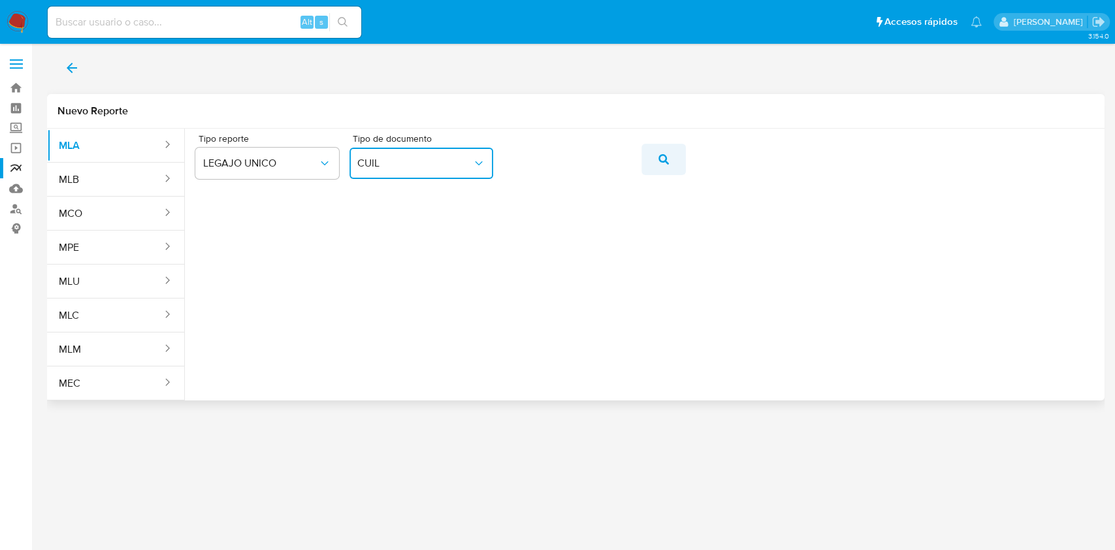
click at [670, 159] on button "action-search" at bounding box center [663, 159] width 44 height 31
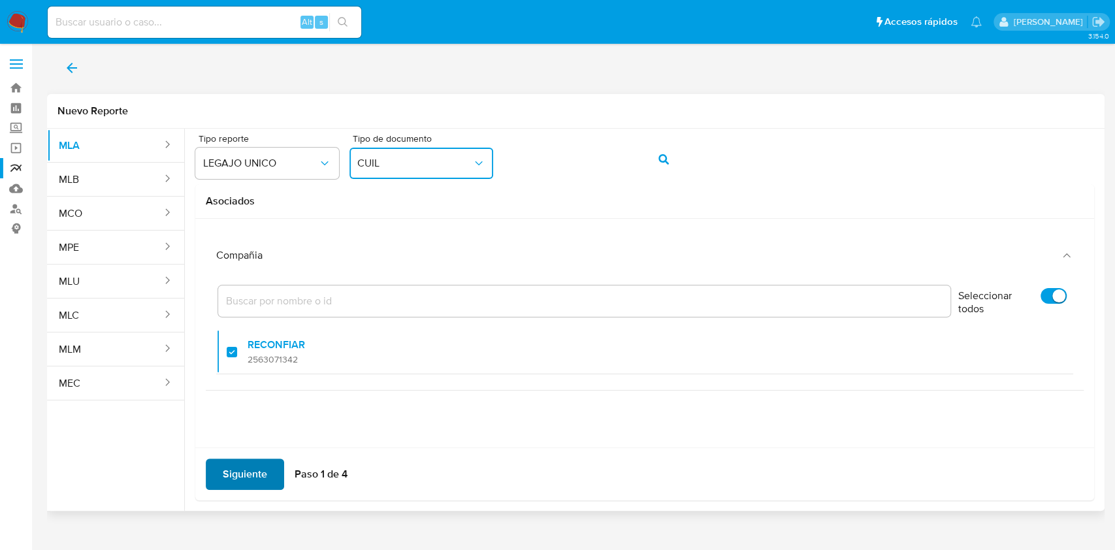
click at [246, 478] on span "Siguiente" at bounding box center [245, 474] width 44 height 29
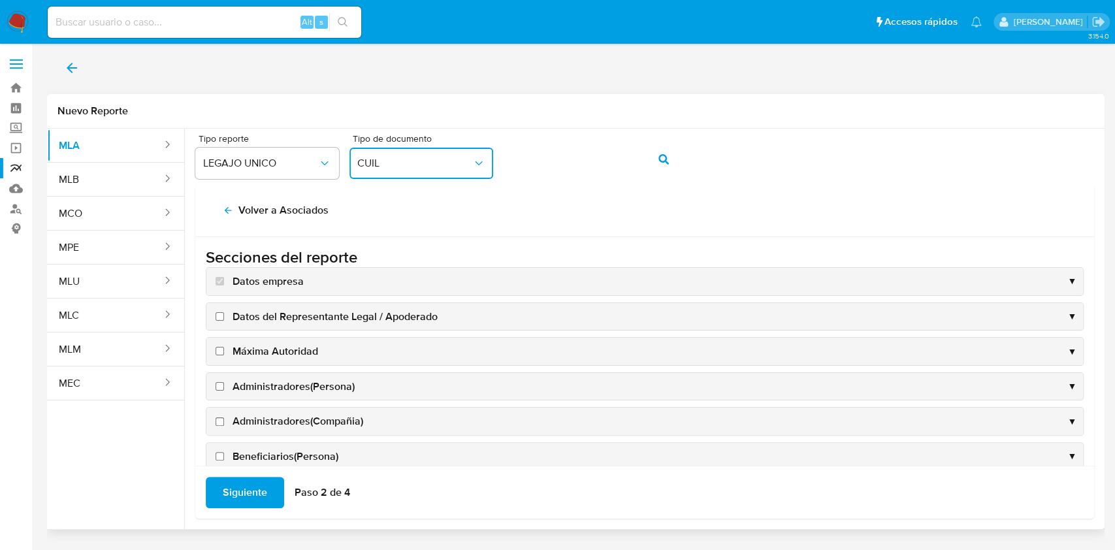
click at [223, 313] on input "Datos del Representante Legal / Apoderado" at bounding box center [219, 316] width 8 height 8
checkbox input "true"
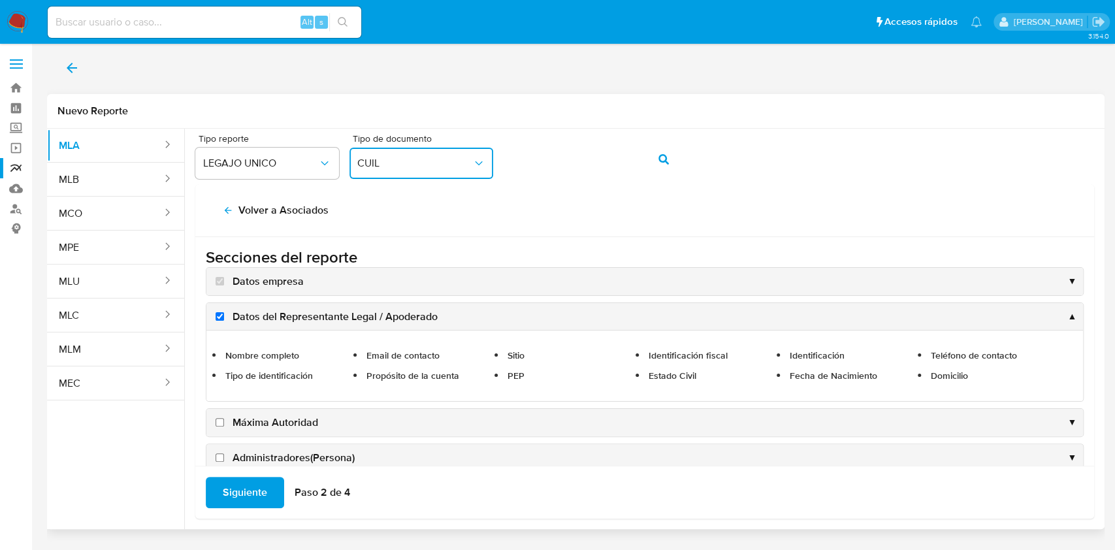
click at [220, 421] on input "Máxima Autoridad" at bounding box center [219, 422] width 8 height 8
checkbox input "true"
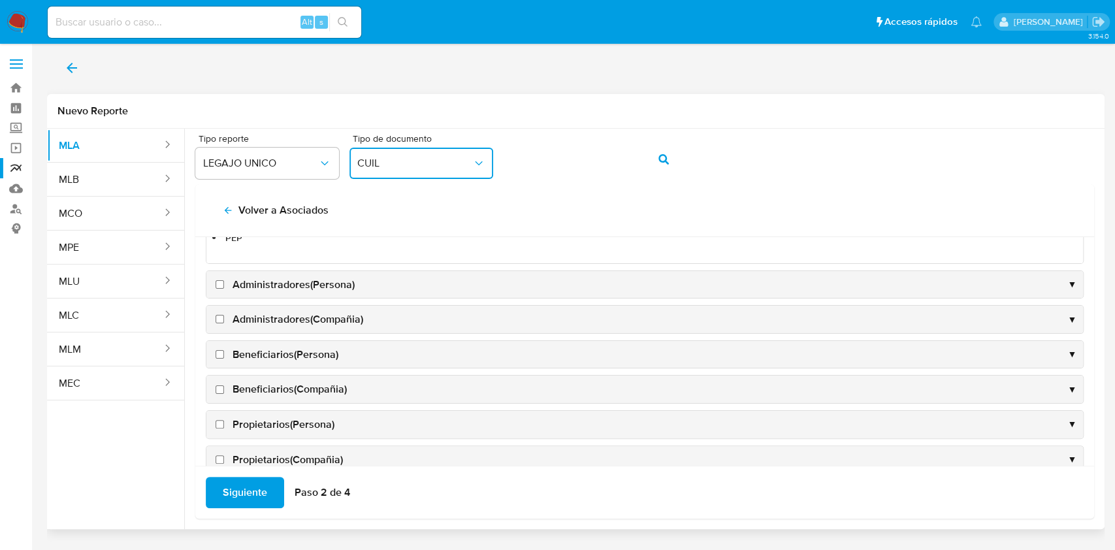
scroll to position [174, 0]
click at [219, 349] on input "Beneficiarios(Persona)" at bounding box center [219, 353] width 8 height 8
checkbox input "true"
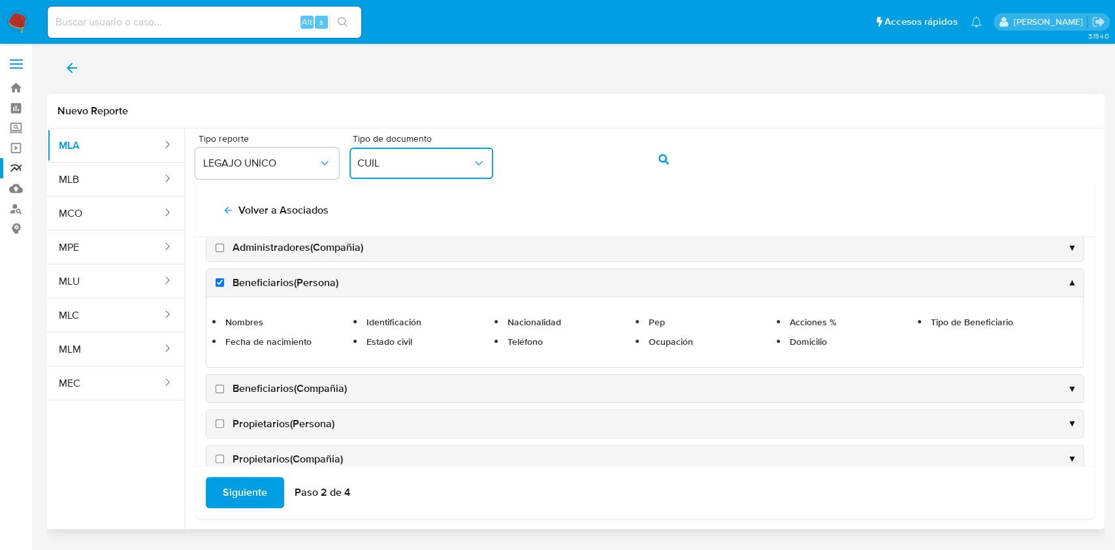
click at [219, 391] on label "Beneficiarios(Compañia)" at bounding box center [280, 388] width 134 height 14
click at [219, 391] on input "Beneficiarios(Compañia)" at bounding box center [219, 389] width 8 height 8
checkbox input "true"
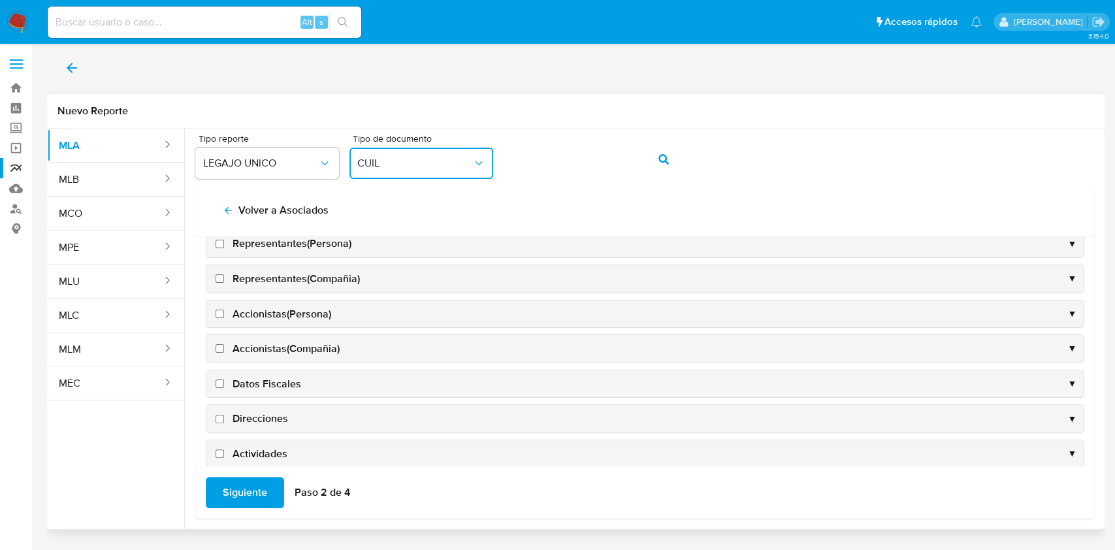
scroll to position [406, 0]
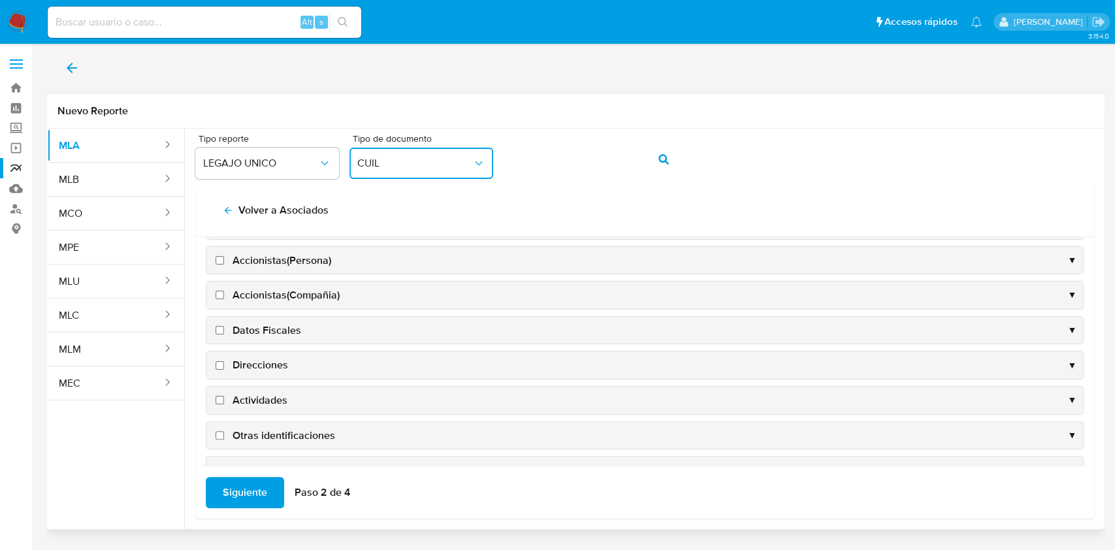
click at [219, 253] on label "Accionistas(Persona)" at bounding box center [272, 260] width 118 height 14
click at [219, 256] on input "Accionistas(Persona)" at bounding box center [219, 260] width 8 height 8
checkbox input "true"
click at [218, 288] on label "Accionistas(Compañia)" at bounding box center [276, 295] width 127 height 14
click at [218, 291] on input "Accionistas(Compañia)" at bounding box center [219, 295] width 8 height 8
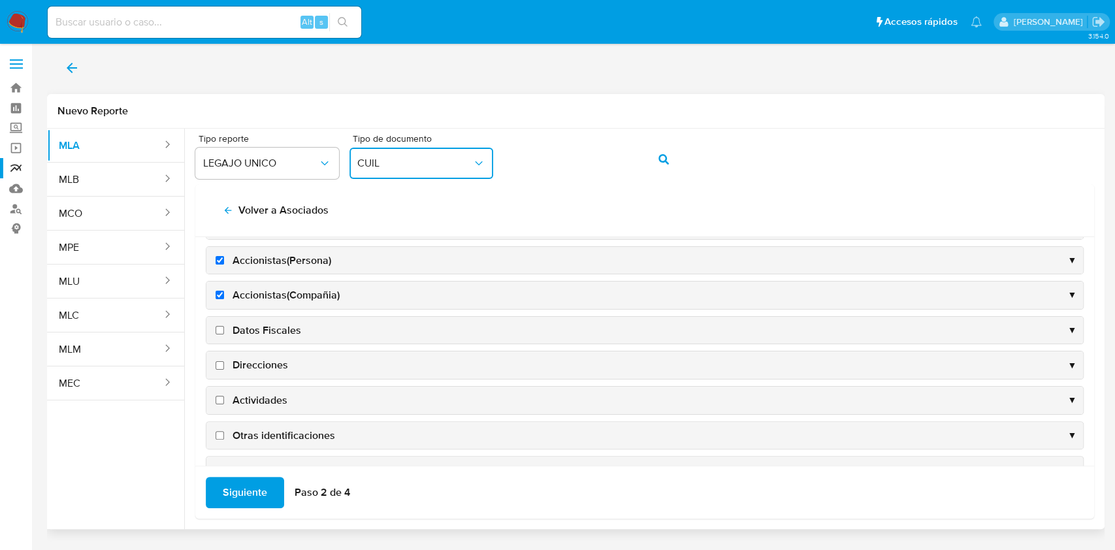
checkbox input "true"
click at [215, 326] on input "Datos Fiscales" at bounding box center [219, 330] width 8 height 8
checkbox input "true"
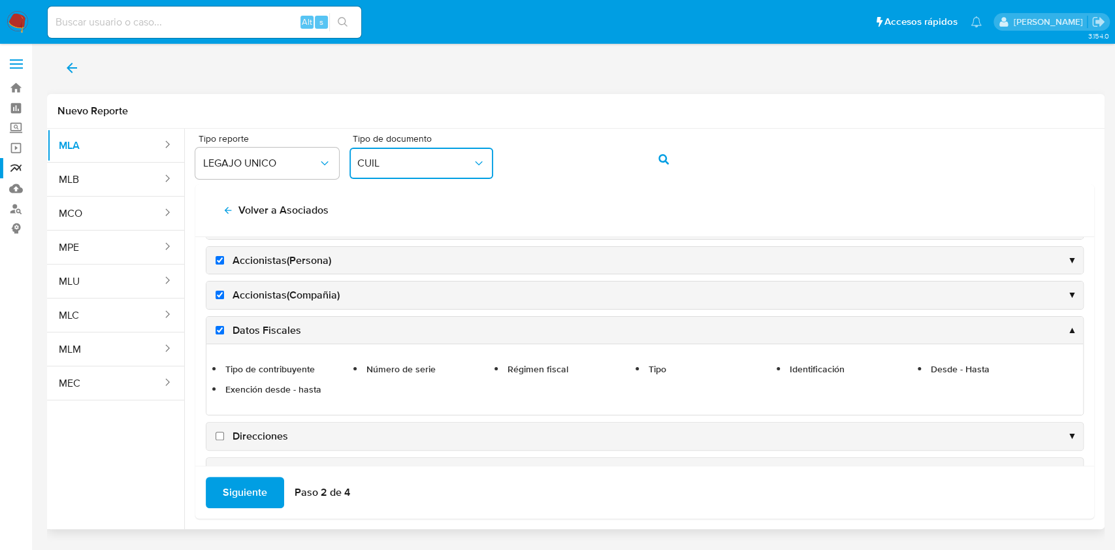
click at [221, 436] on input "Direcciones" at bounding box center [219, 436] width 8 height 8
checkbox input "true"
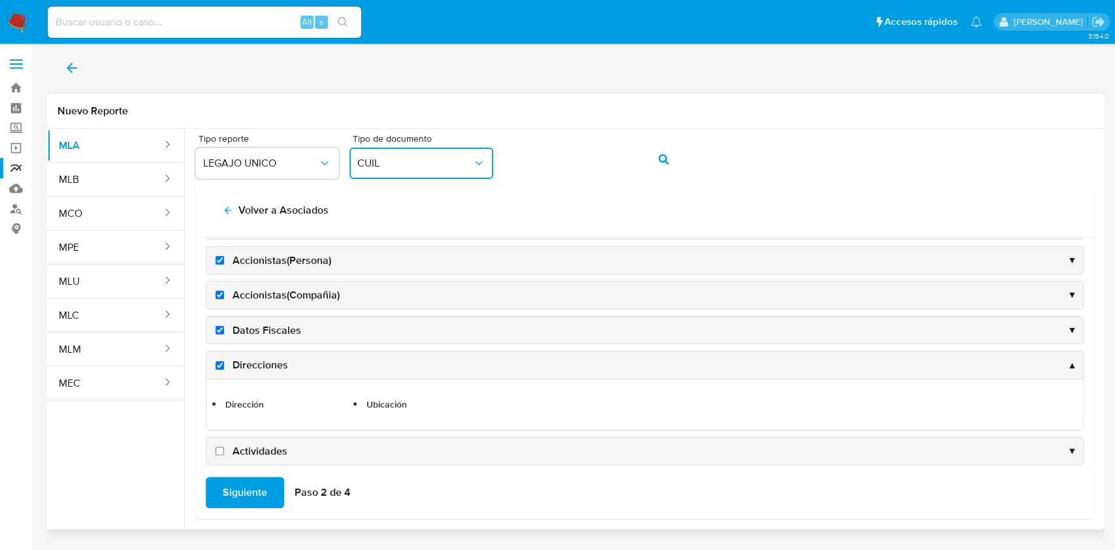
scroll to position [490, 0]
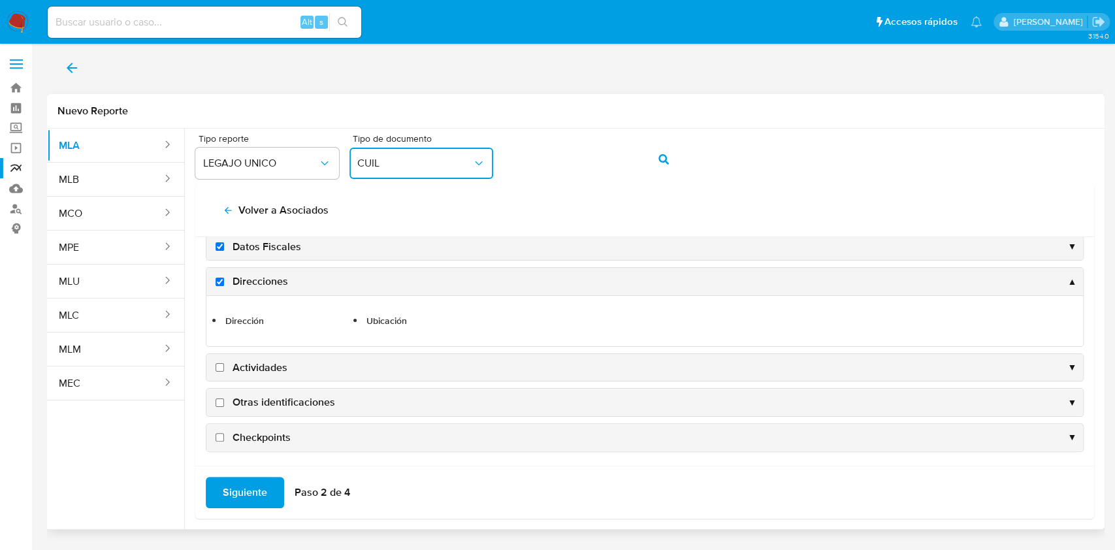
click at [219, 367] on input "Actividades" at bounding box center [219, 367] width 8 height 8
checkbox input "true"
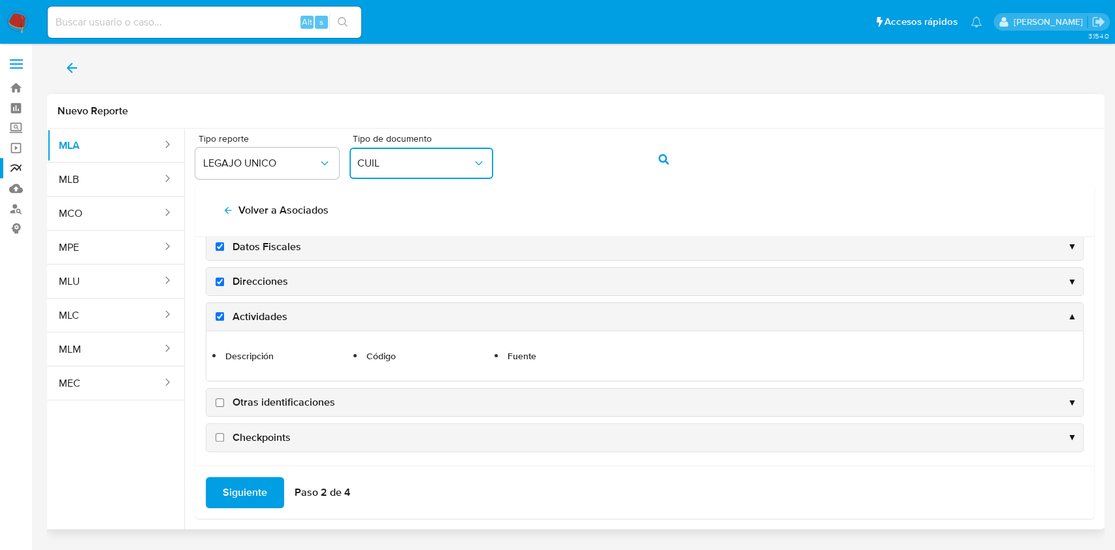
click at [219, 400] on input "Otras identificaciones" at bounding box center [219, 402] width 8 height 8
checkbox input "true"
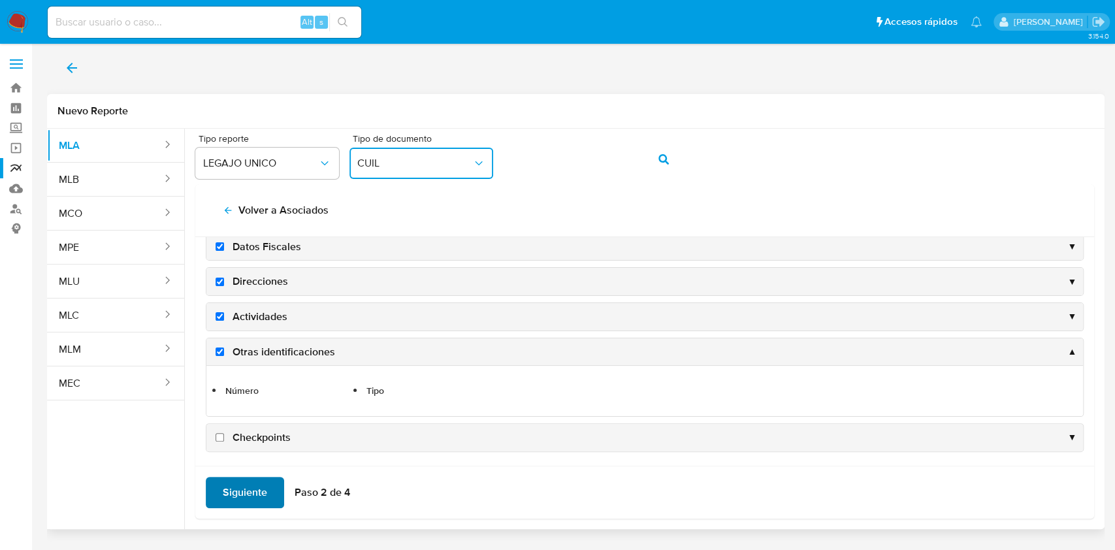
click at [232, 490] on span "Siguiente" at bounding box center [245, 492] width 44 height 29
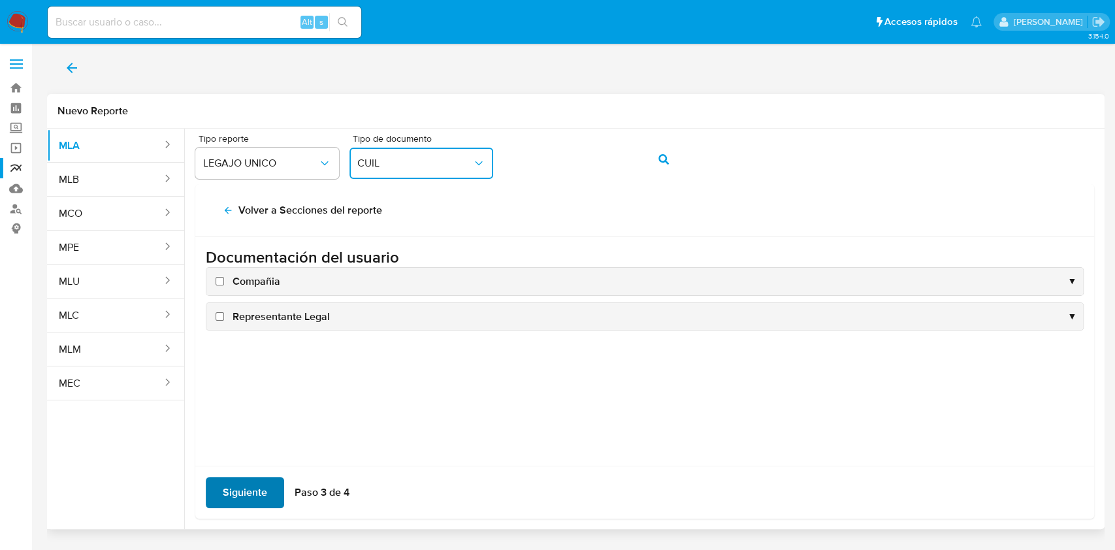
scroll to position [0, 0]
click at [221, 283] on input "Compañia" at bounding box center [219, 281] width 8 height 8
checkbox input "true"
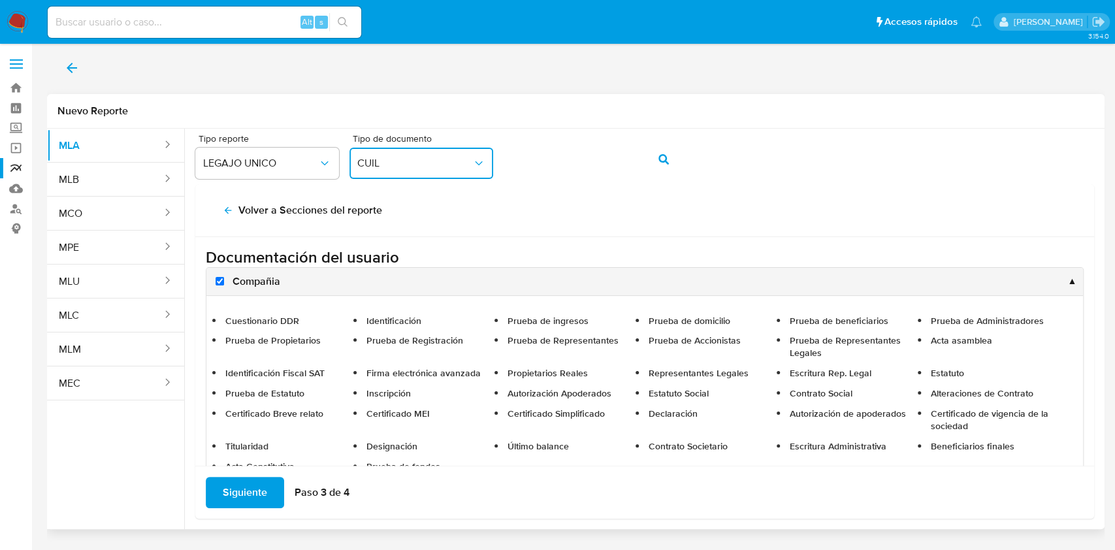
scroll to position [78, 0]
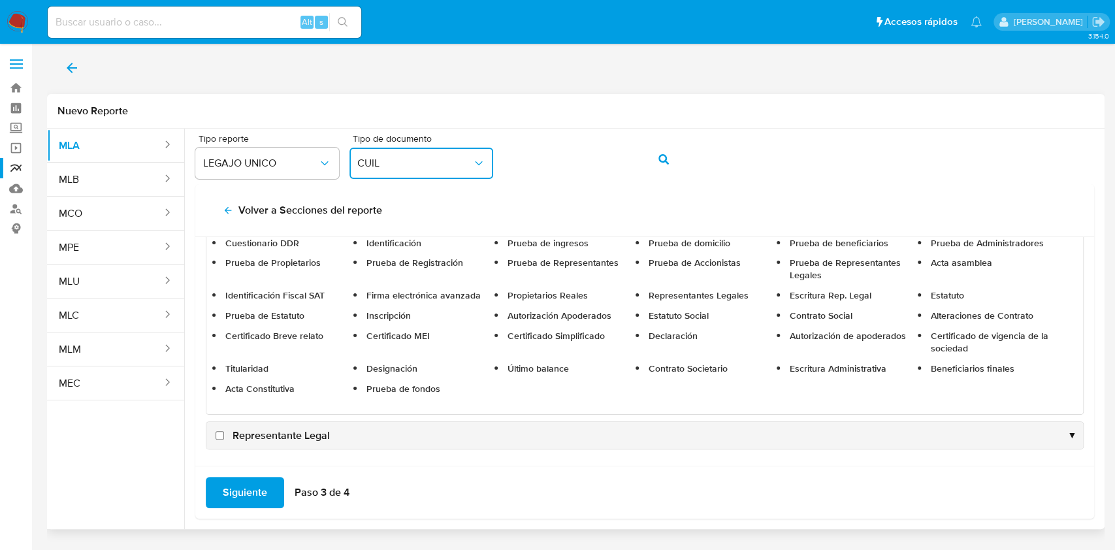
click at [219, 436] on input "Representante Legal" at bounding box center [219, 435] width 8 height 8
checkbox input "true"
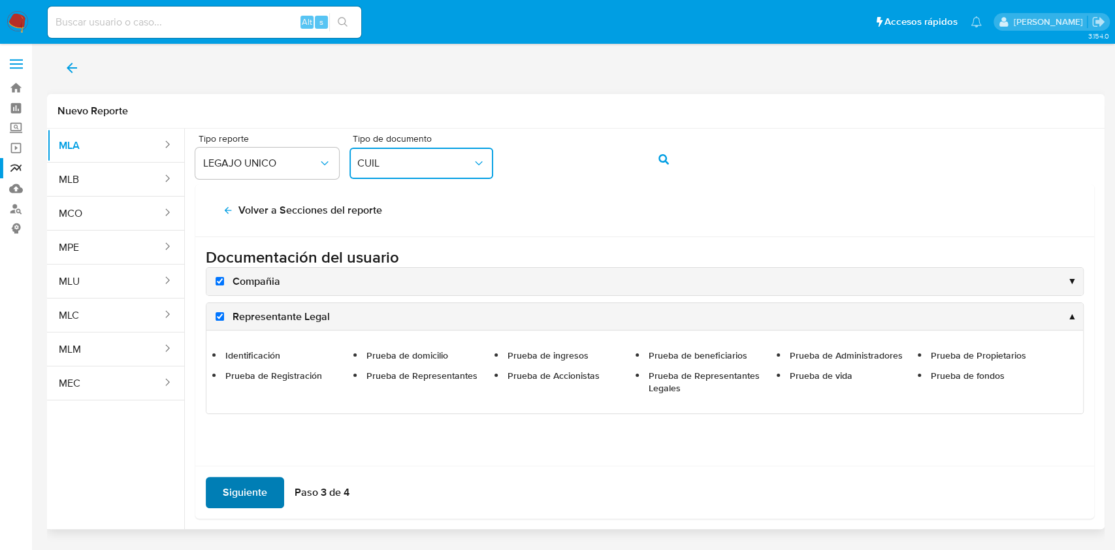
click at [240, 491] on span "Siguiente" at bounding box center [245, 492] width 44 height 29
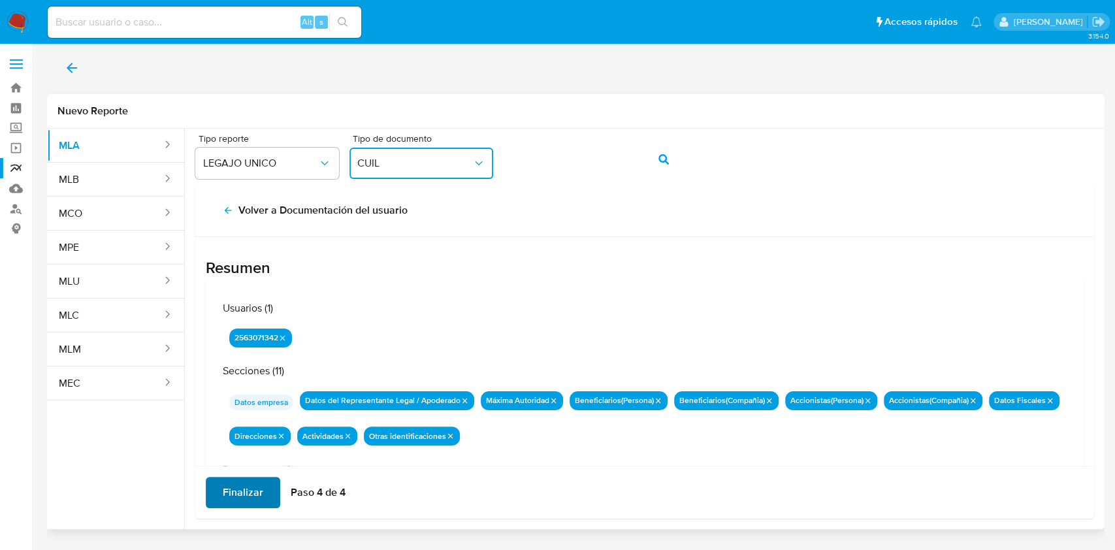
click at [240, 491] on span "Finalizar" at bounding box center [243, 492] width 40 height 29
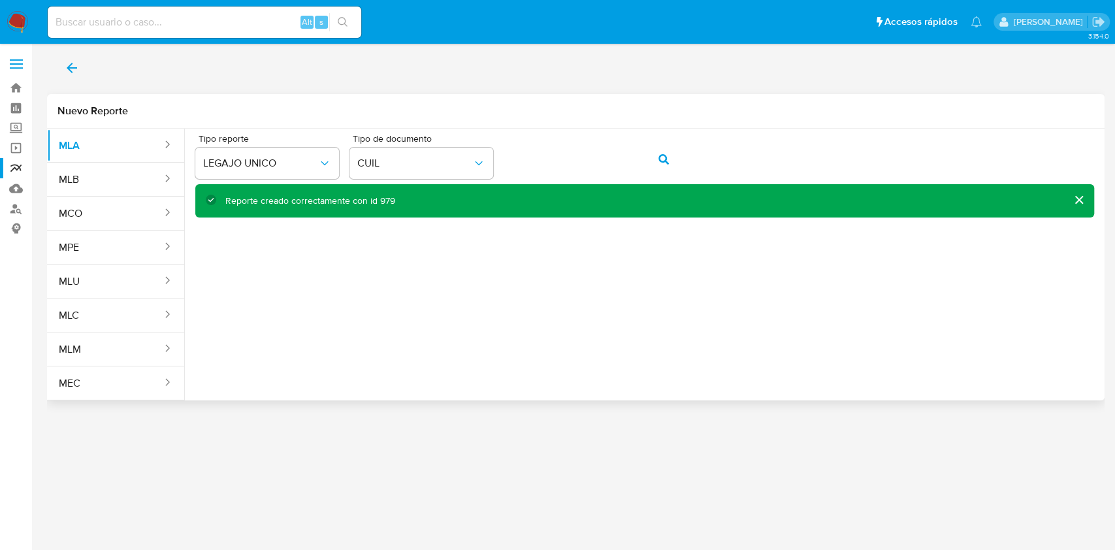
click at [89, 65] on button "back" at bounding box center [72, 67] width 50 height 31
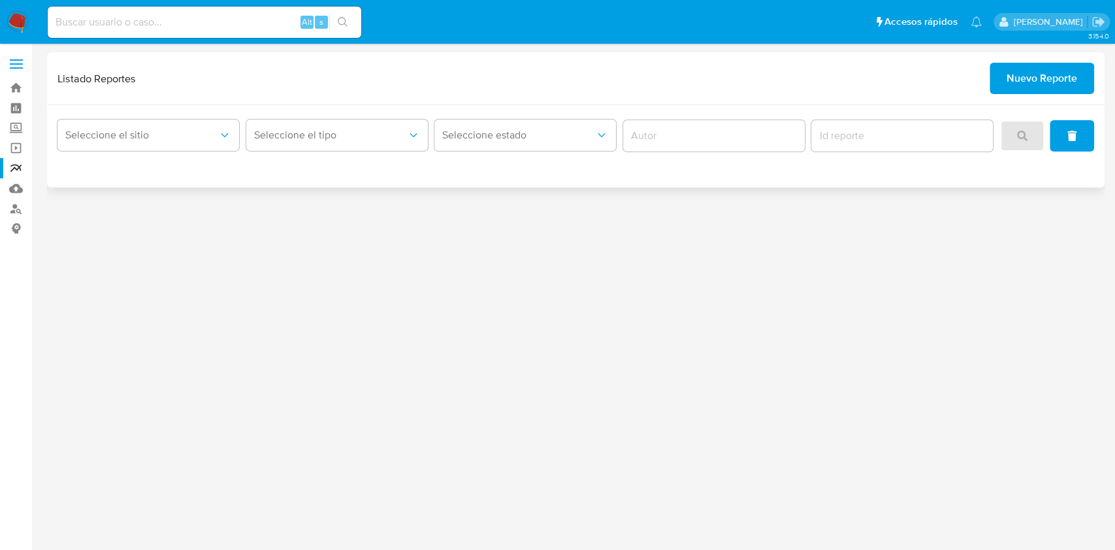
click at [178, 155] on div "Seleccione el sitio" at bounding box center [148, 136] width 182 height 40
click at [189, 121] on button "Seleccione el sitio" at bounding box center [148, 135] width 182 height 31
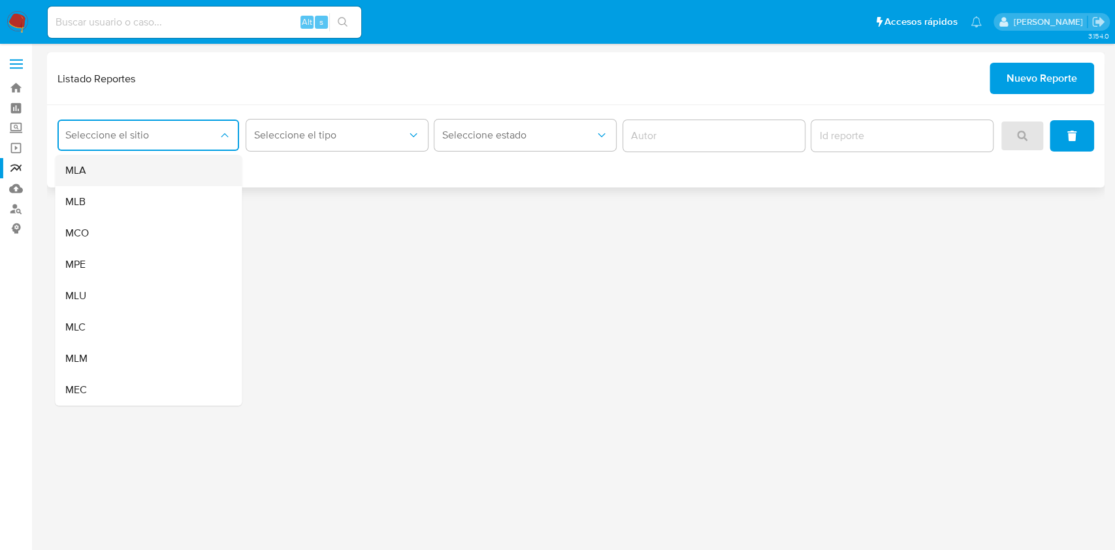
click at [172, 170] on div "MLA" at bounding box center [144, 170] width 158 height 31
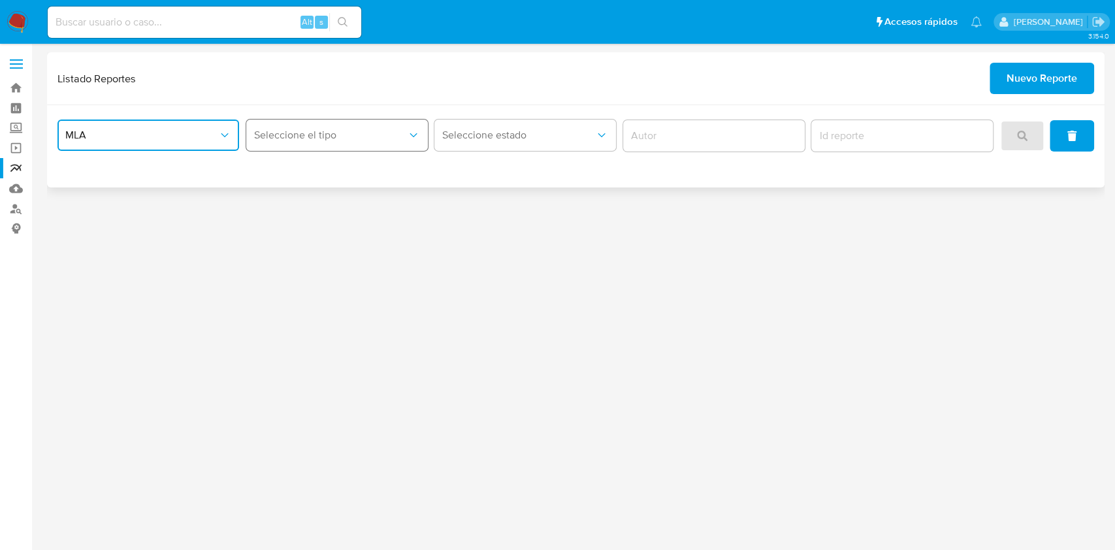
click at [351, 136] on span "Seleccione el tipo" at bounding box center [330, 135] width 153 height 13
click at [347, 199] on div "LEGAJO UNICO" at bounding box center [333, 201] width 158 height 31
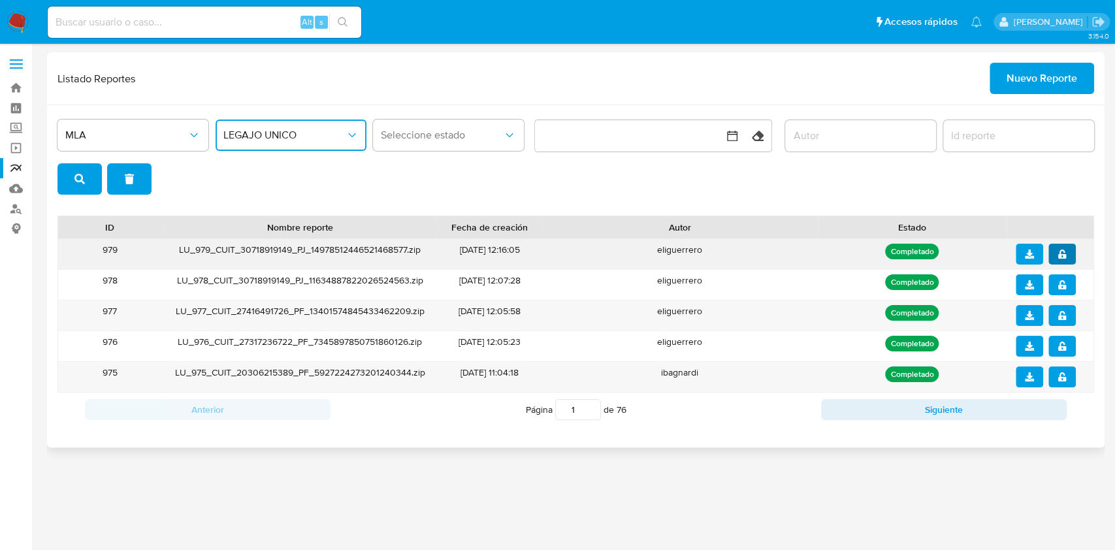
click at [1061, 249] on icon "notify_security" at bounding box center [1061, 253] width 9 height 9
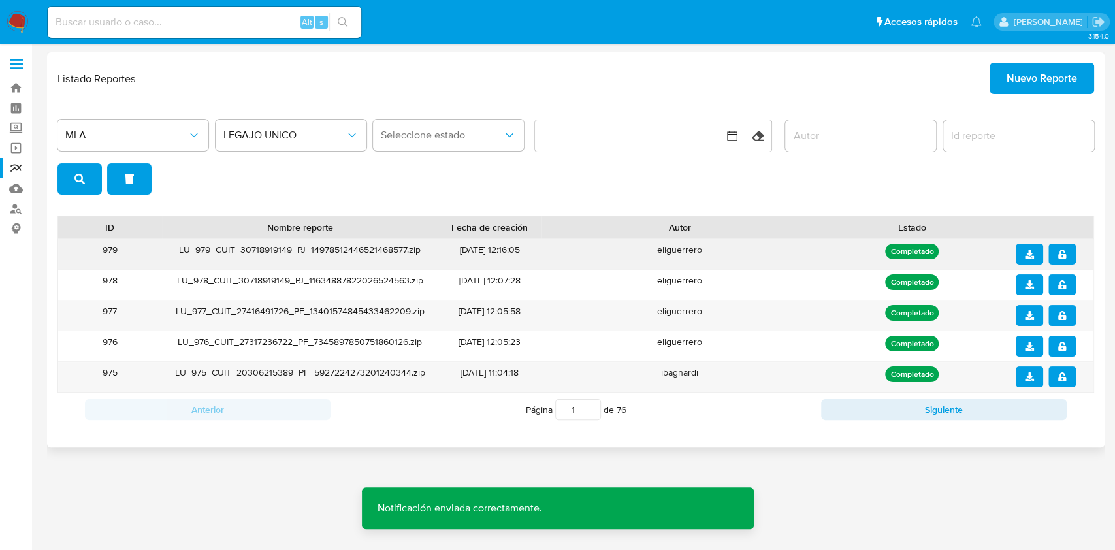
click at [1029, 259] on span "download" at bounding box center [1029, 254] width 9 height 18
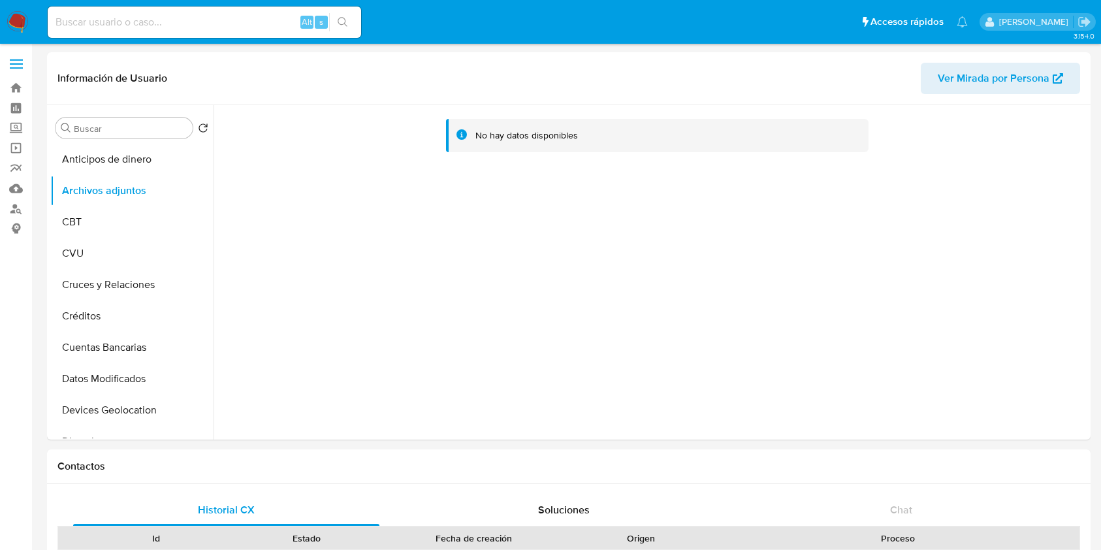
select select "10"
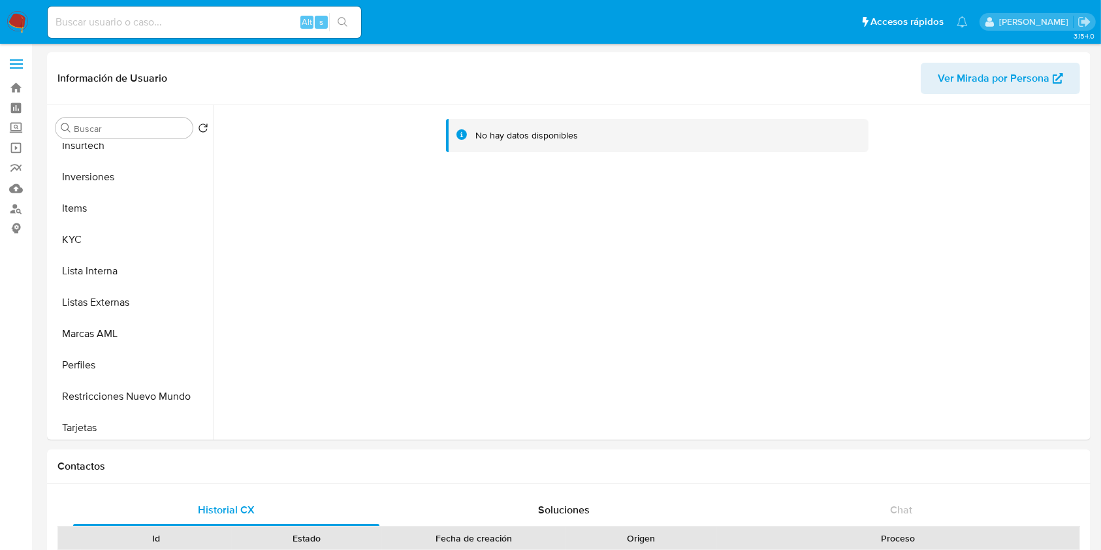
click at [168, 24] on input at bounding box center [204, 22] width 313 height 17
paste input "2563071342"
click at [130, 23] on input at bounding box center [204, 22] width 313 height 17
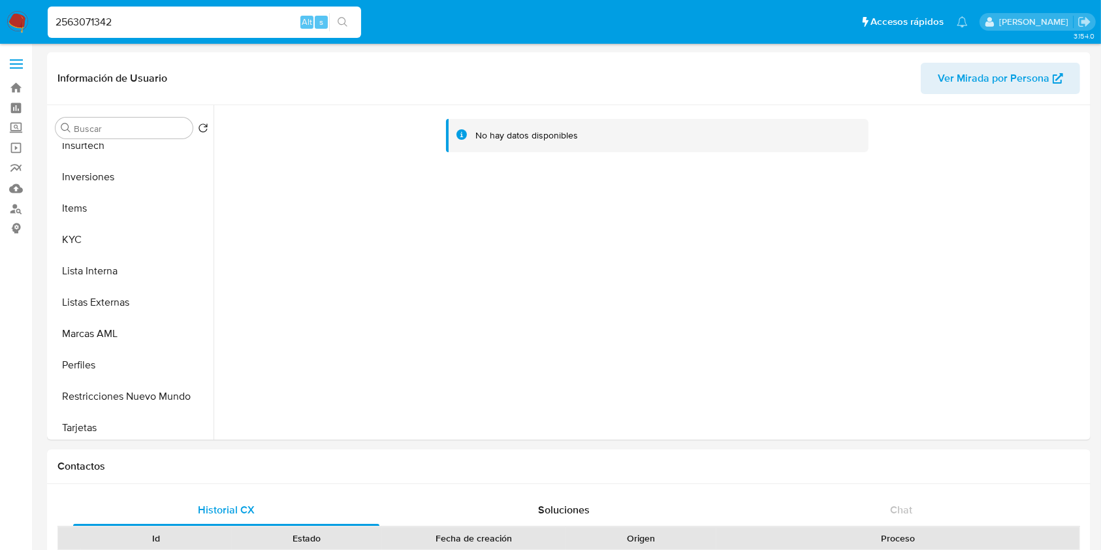
type input "2563071342"
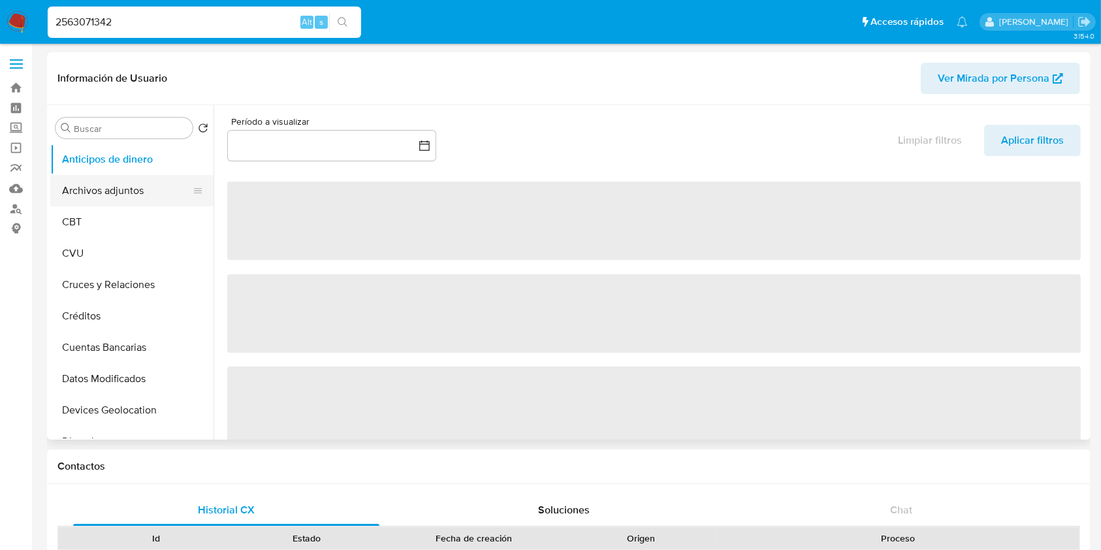
select select "10"
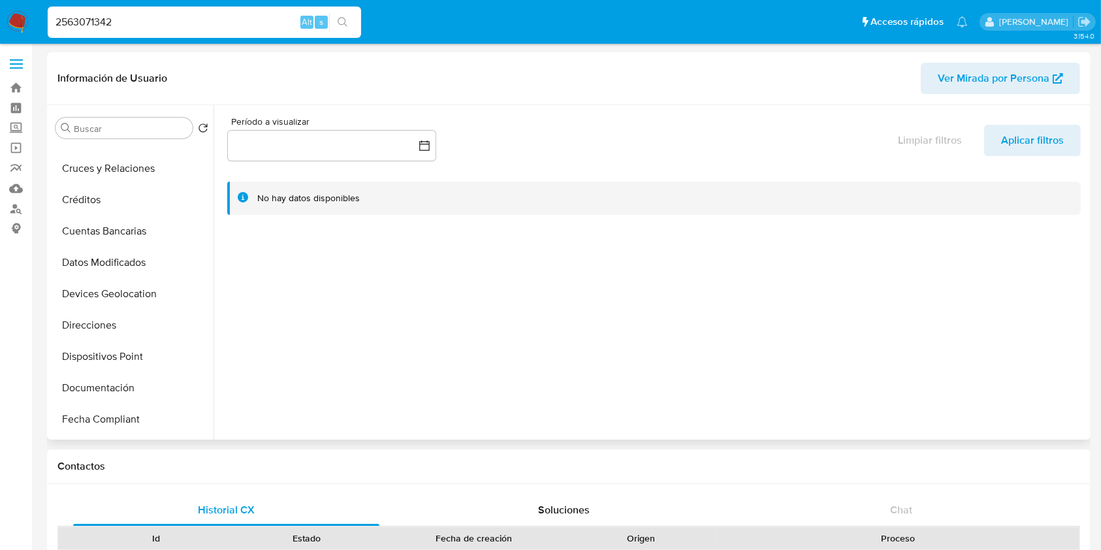
scroll to position [140, 0]
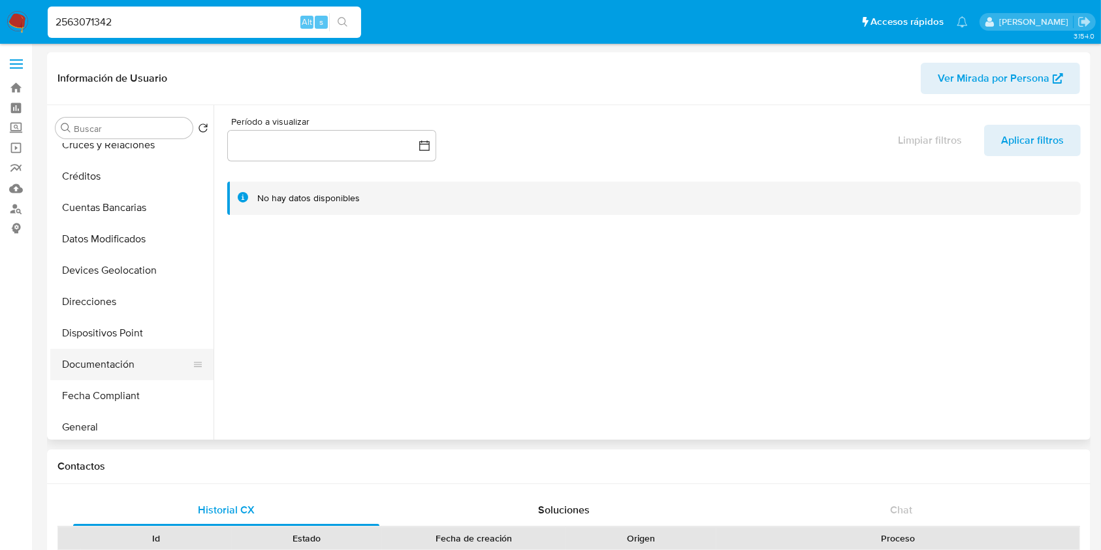
click at [112, 368] on button "Documentación" at bounding box center [126, 364] width 153 height 31
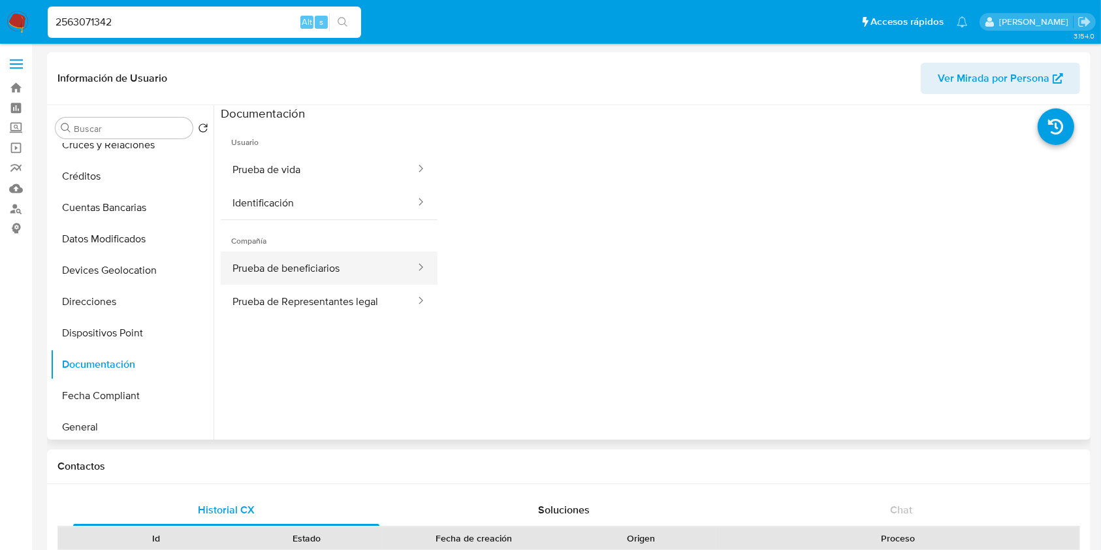
click at [356, 269] on button "Prueba de beneficiarios" at bounding box center [319, 267] width 196 height 33
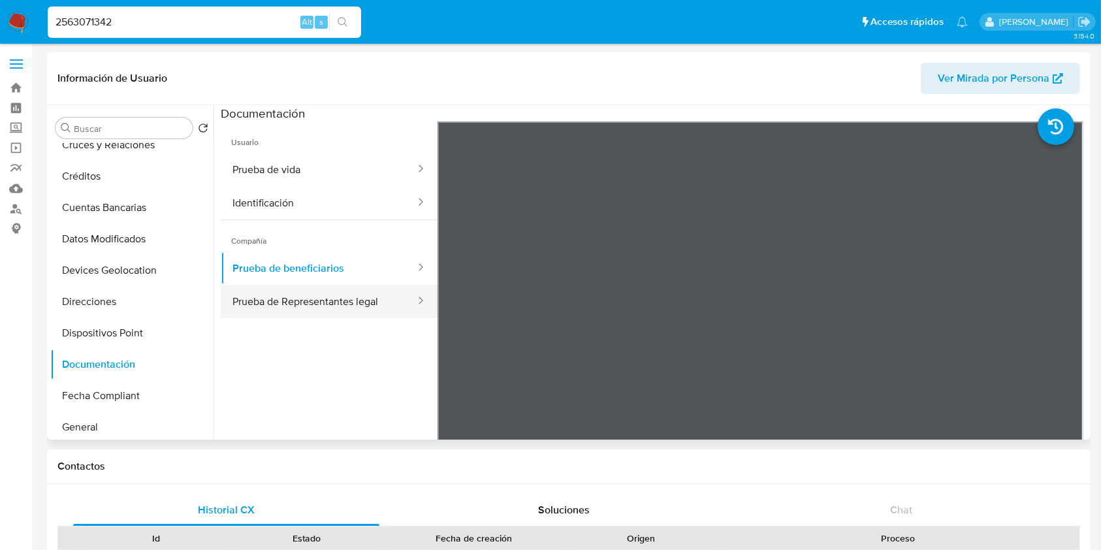
click at [342, 300] on button "Prueba de Representantes legal" at bounding box center [319, 301] width 196 height 33
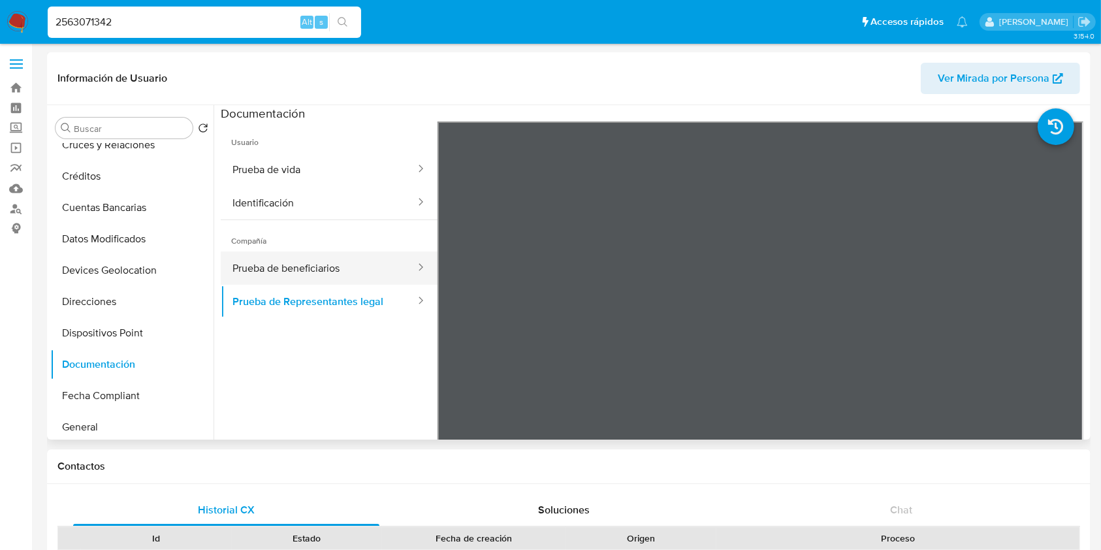
click at [345, 266] on button "Prueba de beneficiarios" at bounding box center [319, 267] width 196 height 33
